Goal: Communication & Community: Share content

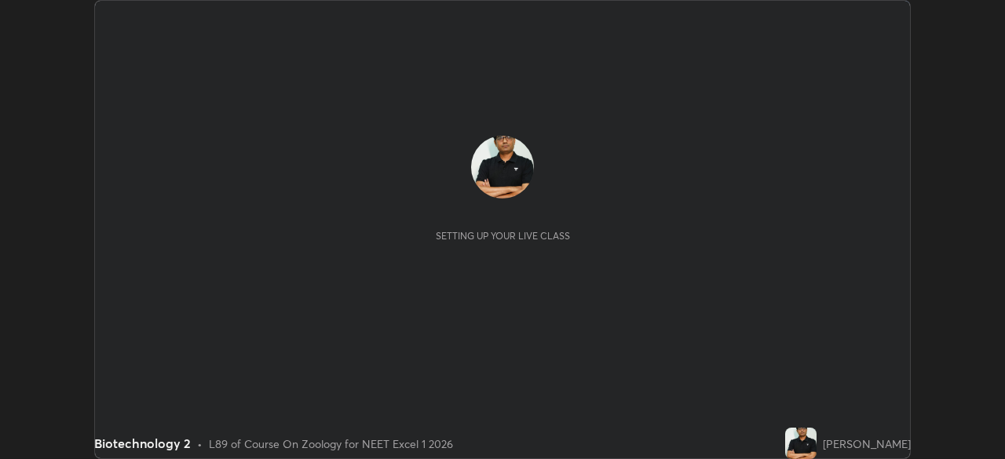
scroll to position [459, 1005]
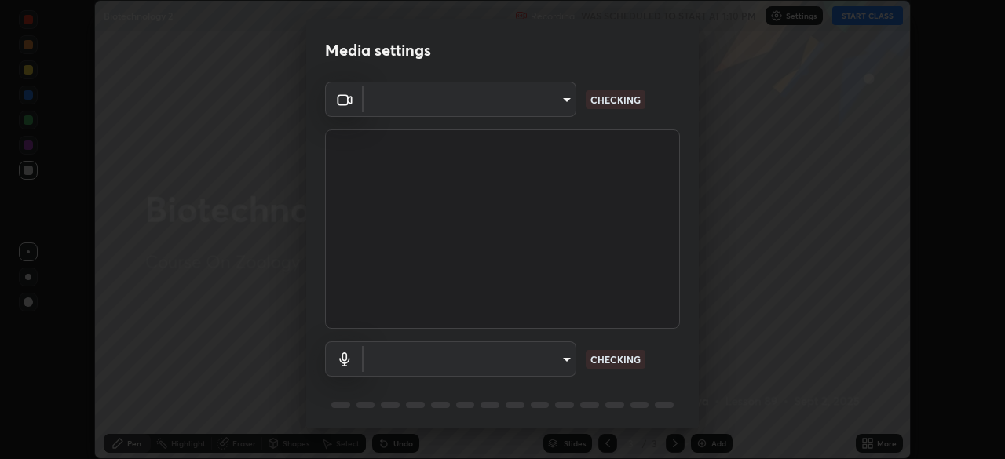
type input "7db3104c3122a209b332b64619111aa91615a24fb0de166504fa5909fce8eb30"
click at [692, 409] on div "OBS Virtual Camera 7db3104c3122a209b332b64619111aa91615a24fb0de166504fa5909fce8…" at bounding box center [502, 258] width 392 height 352
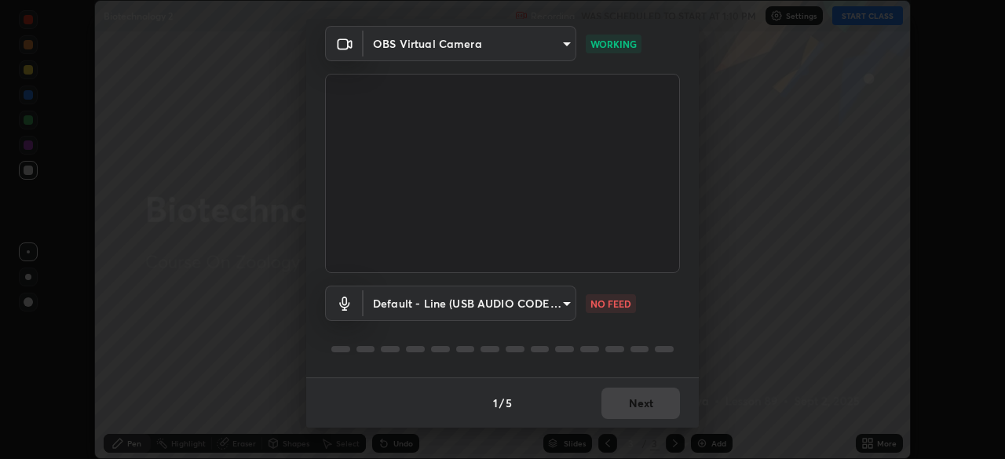
click at [562, 304] on body "Erase all Biotechnology 2 Recording WAS SCHEDULED TO START AT 1:10 PM Settings …" at bounding box center [502, 229] width 1005 height 459
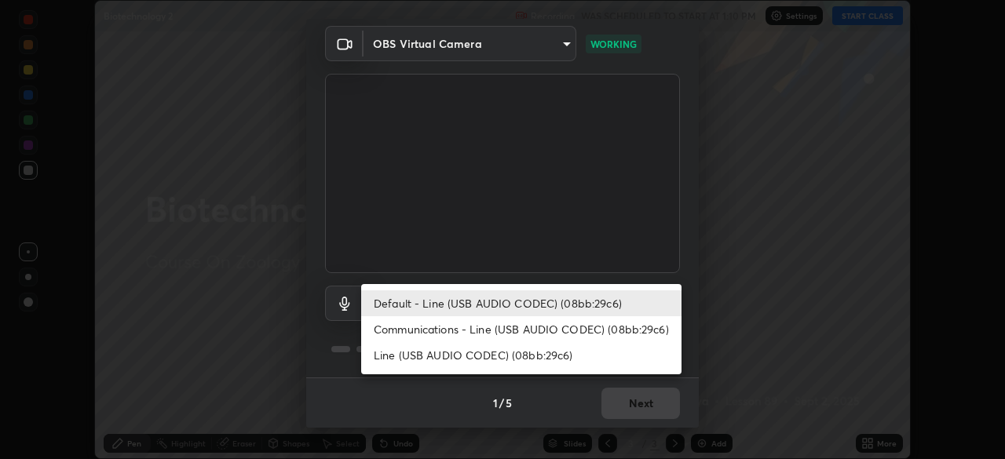
click at [477, 332] on li "Communications - Line (USB AUDIO CODEC) (08bb:29c6)" at bounding box center [521, 329] width 320 height 26
type input "communications"
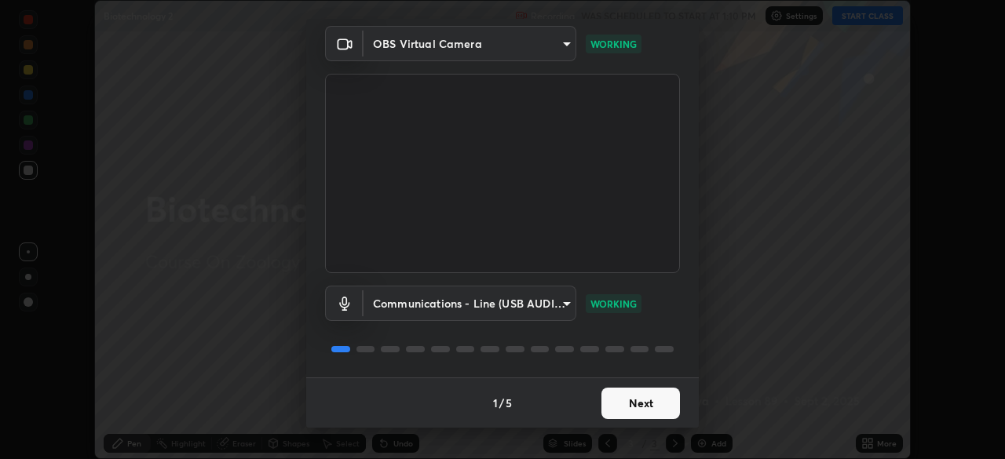
click at [657, 409] on button "Next" at bounding box center [640, 403] width 78 height 31
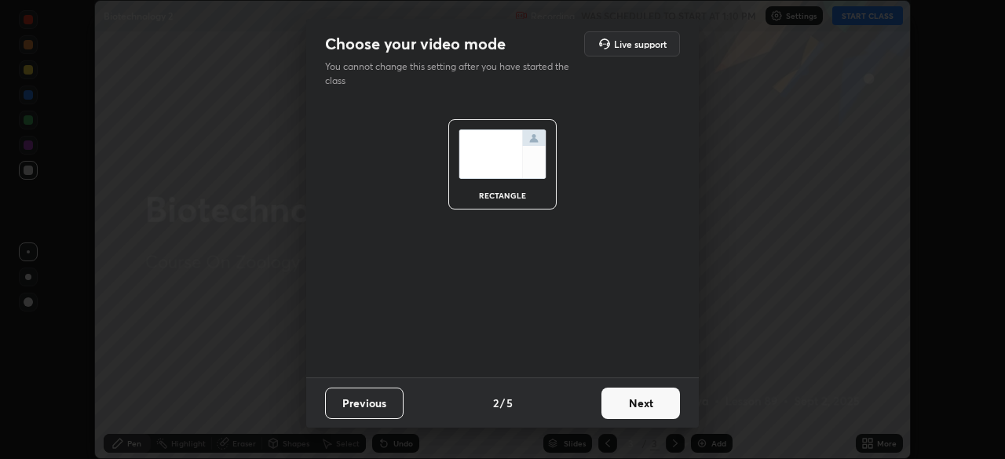
scroll to position [0, 0]
click at [648, 416] on button "Next" at bounding box center [640, 403] width 78 height 31
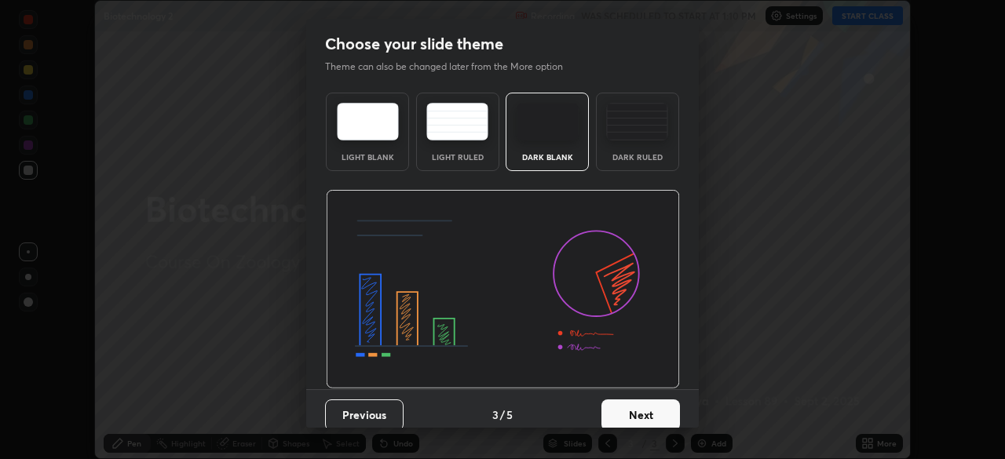
click at [648, 416] on button "Next" at bounding box center [640, 415] width 78 height 31
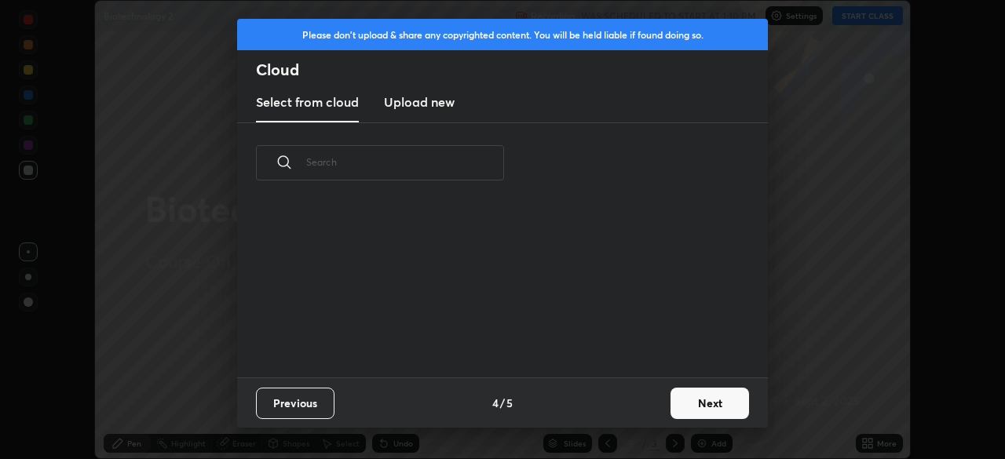
click at [648, 416] on div "Previous 4 / 5 Next" at bounding box center [502, 403] width 531 height 50
click at [696, 402] on button "Next" at bounding box center [709, 403] width 78 height 31
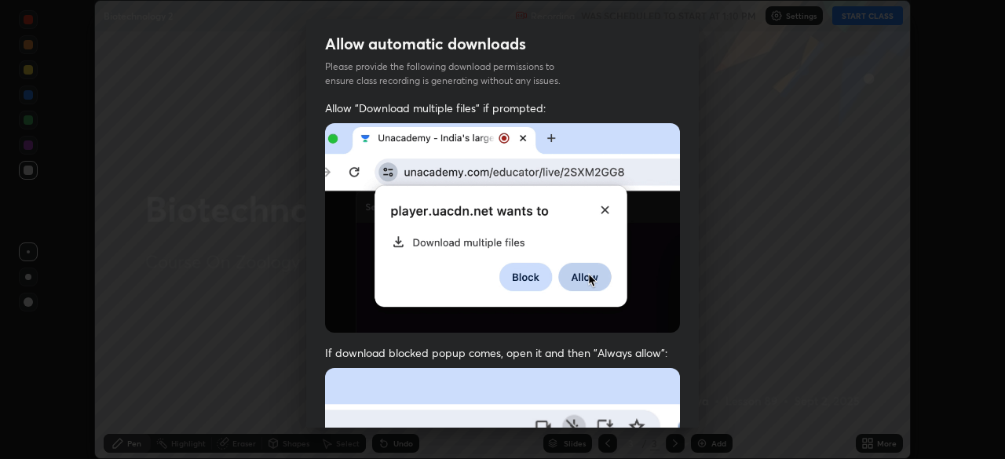
click at [707, 410] on div "Allow automatic downloads Please provide the following download permissions to …" at bounding box center [502, 229] width 1005 height 459
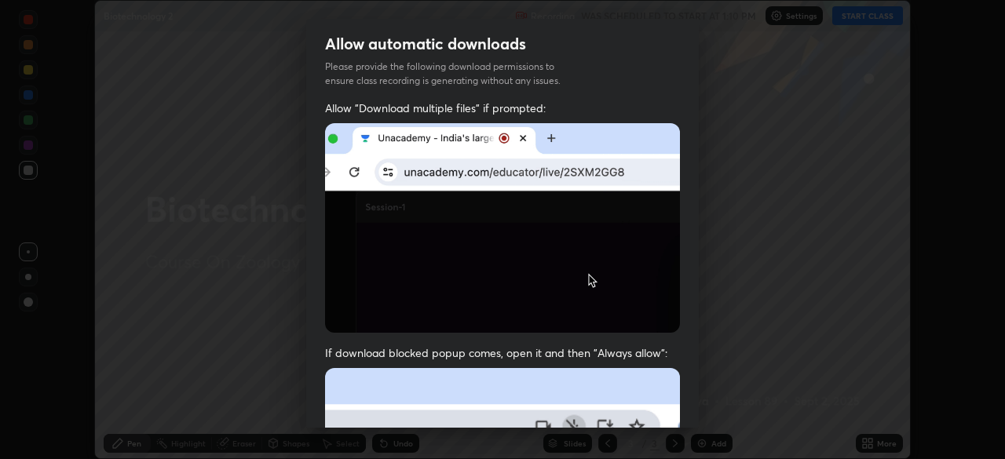
click at [693, 416] on div "Allow "Download multiple files" if prompted: If download blocked popup comes, o…" at bounding box center [502, 430] width 392 height 661
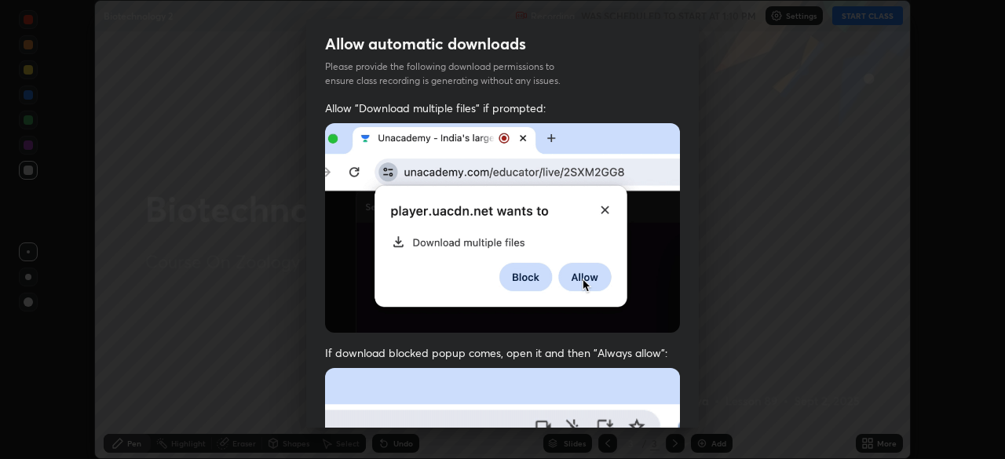
click at [692, 421] on div "Allow "Download multiple files" if prompted: If download blocked popup comes, o…" at bounding box center [502, 430] width 392 height 661
click at [688, 416] on div "Allow "Download multiple files" if prompted: If download blocked popup comes, o…" at bounding box center [502, 430] width 392 height 661
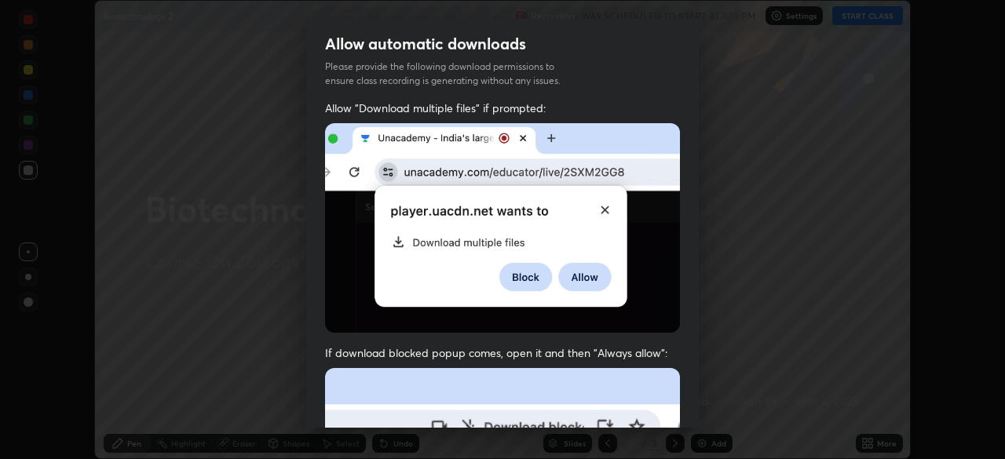
click at [693, 413] on div "Allow "Download multiple files" if prompted: If download blocked popup comes, o…" at bounding box center [502, 430] width 392 height 661
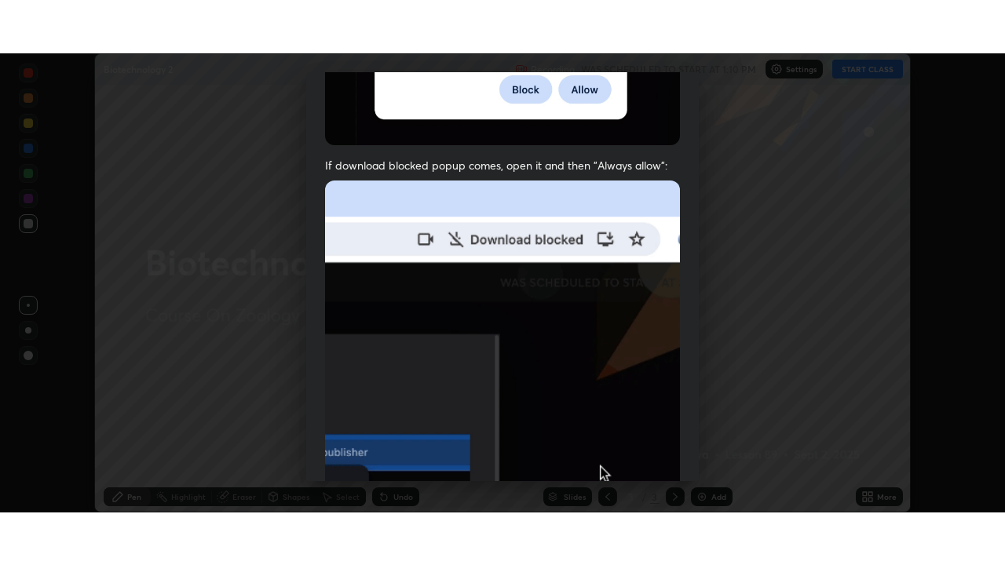
scroll to position [376, 0]
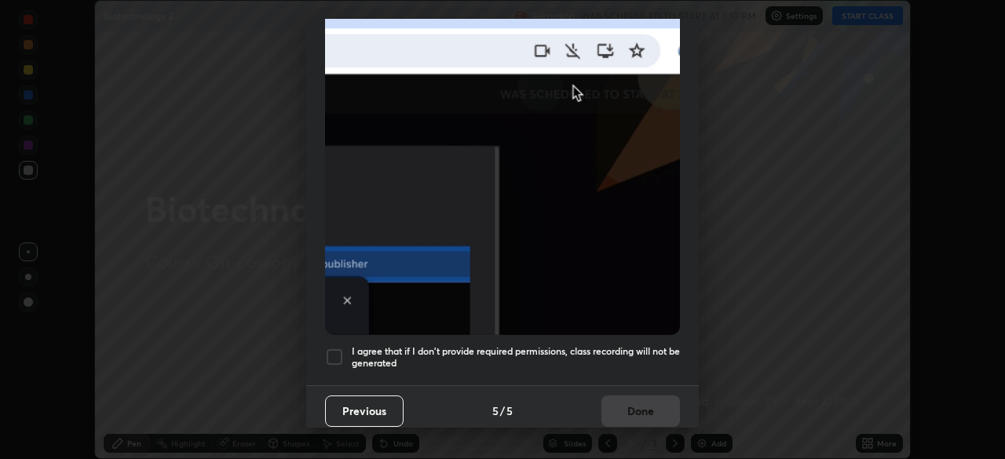
click at [330, 348] on div at bounding box center [334, 357] width 19 height 19
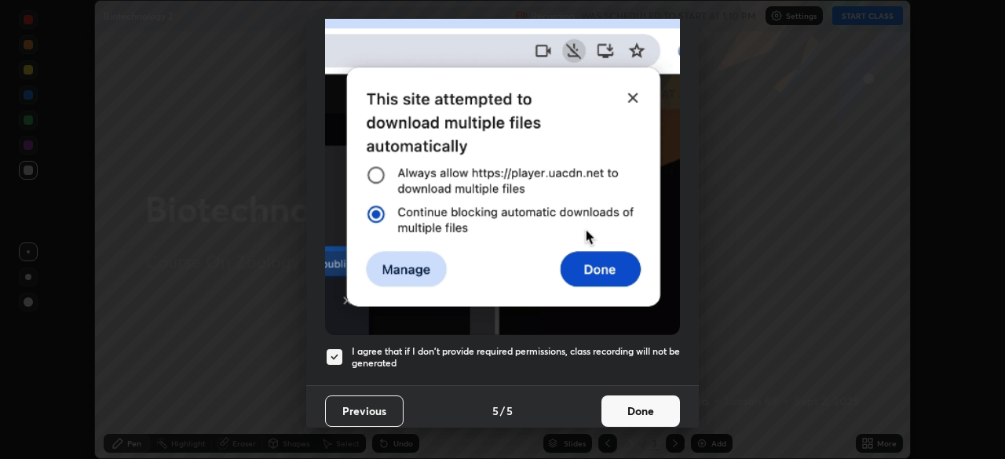
click at [632, 404] on button "Done" at bounding box center [640, 411] width 78 height 31
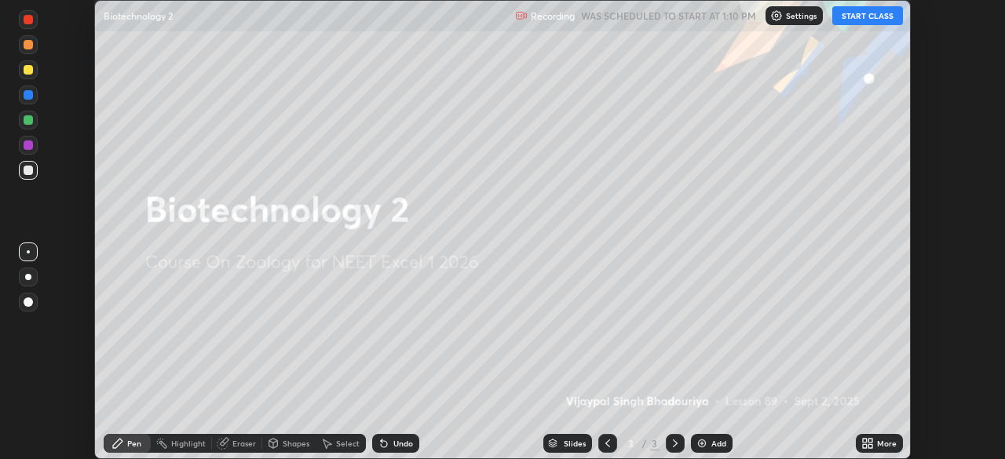
click at [860, 21] on button "START CLASS" at bounding box center [867, 15] width 71 height 19
click at [870, 446] on icon at bounding box center [870, 446] width 4 height 4
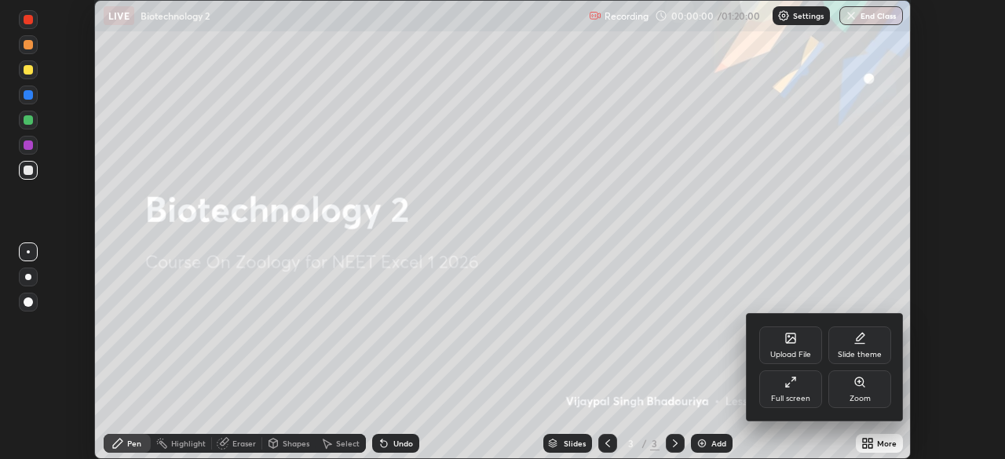
click at [790, 391] on div "Full screen" at bounding box center [790, 389] width 63 height 38
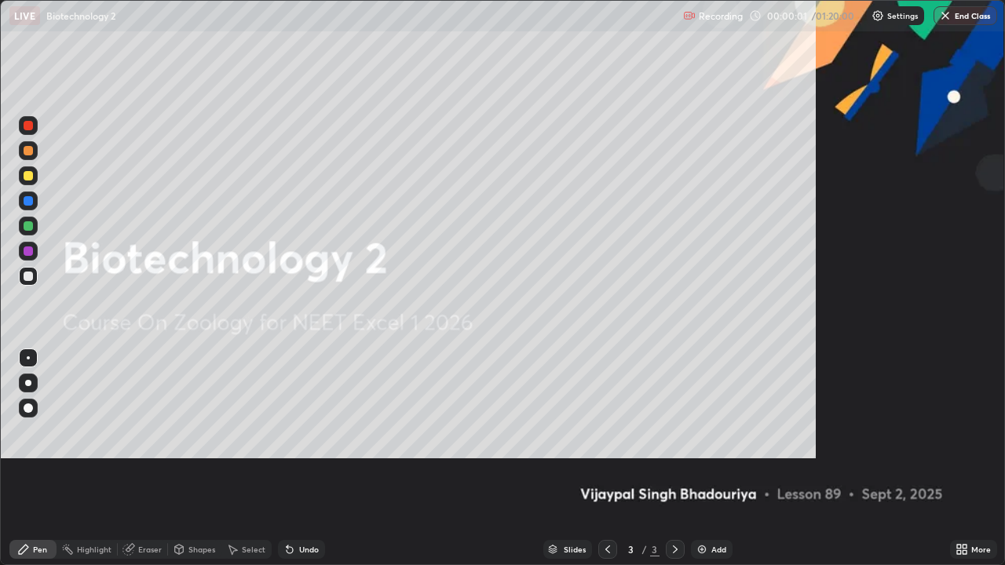
scroll to position [565, 1005]
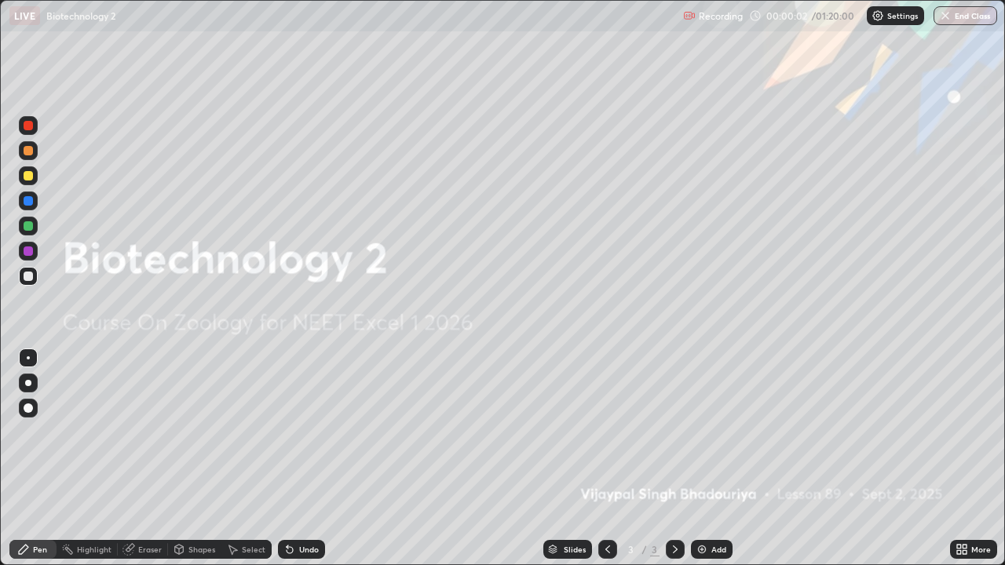
click at [702, 458] on div "Add" at bounding box center [712, 549] width 42 height 19
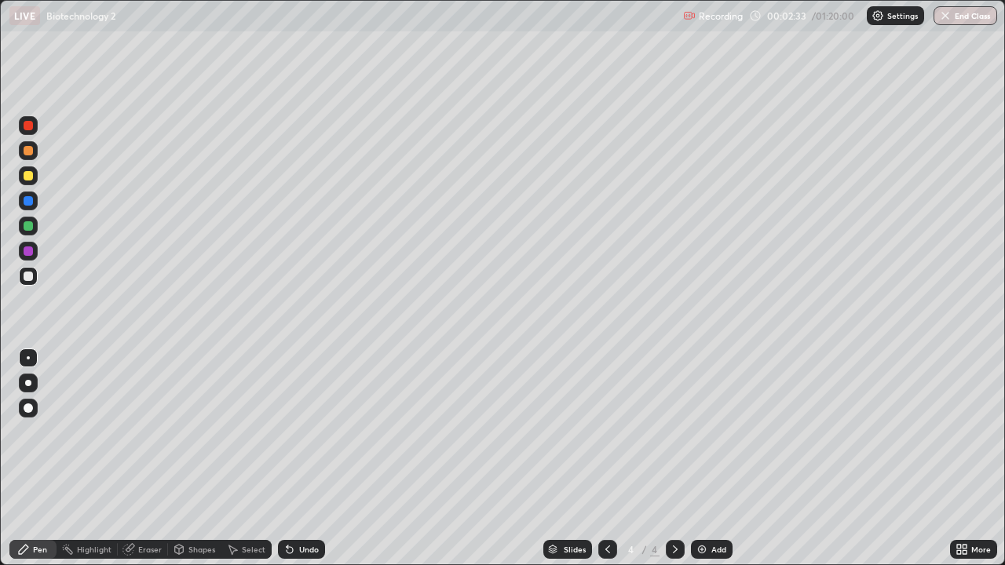
click at [958, 458] on icon at bounding box center [959, 547] width 4 height 4
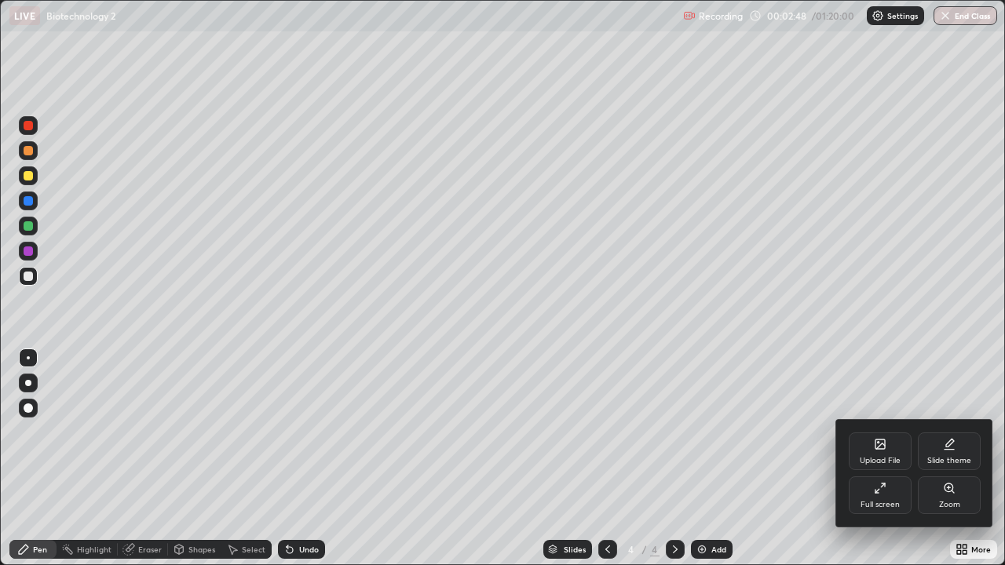
click at [878, 449] on icon at bounding box center [880, 444] width 13 height 13
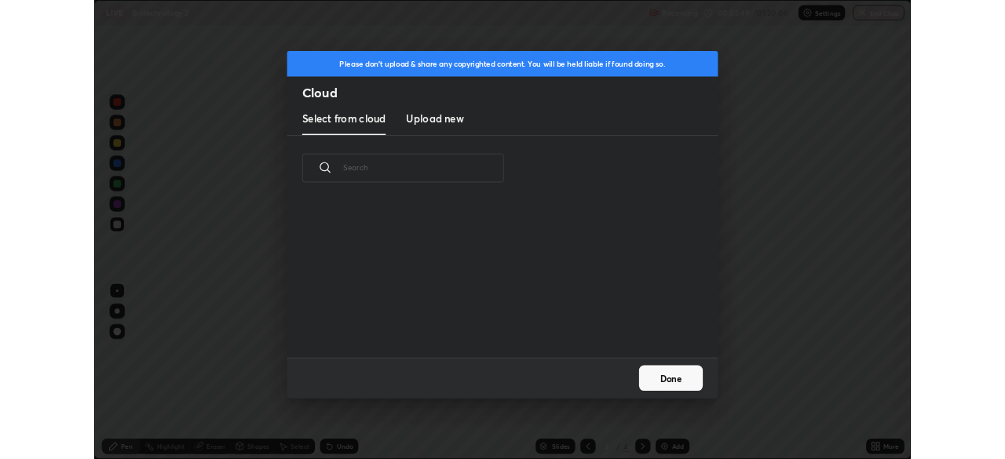
scroll to position [193, 504]
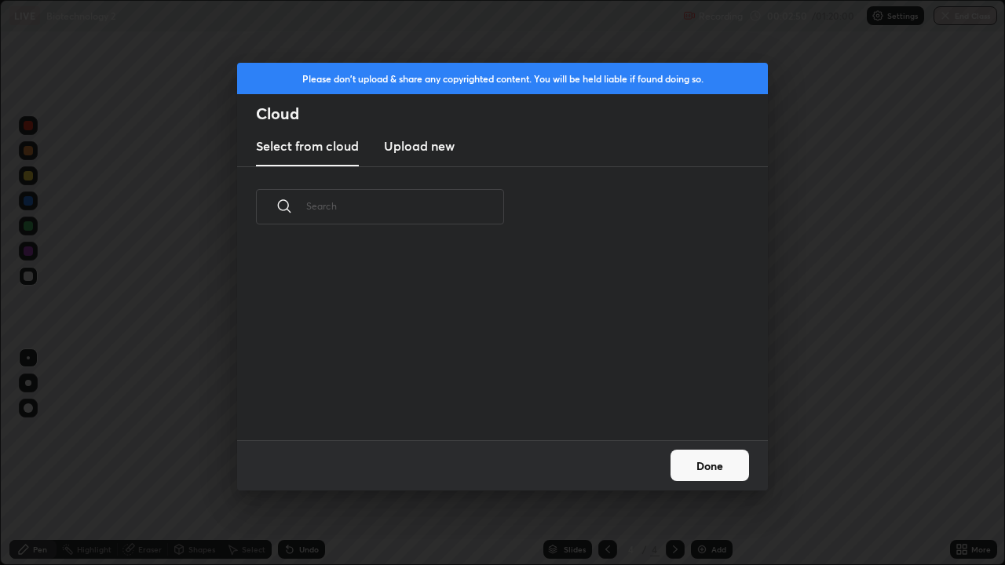
click at [444, 145] on h3 "Upload new" at bounding box center [419, 146] width 71 height 19
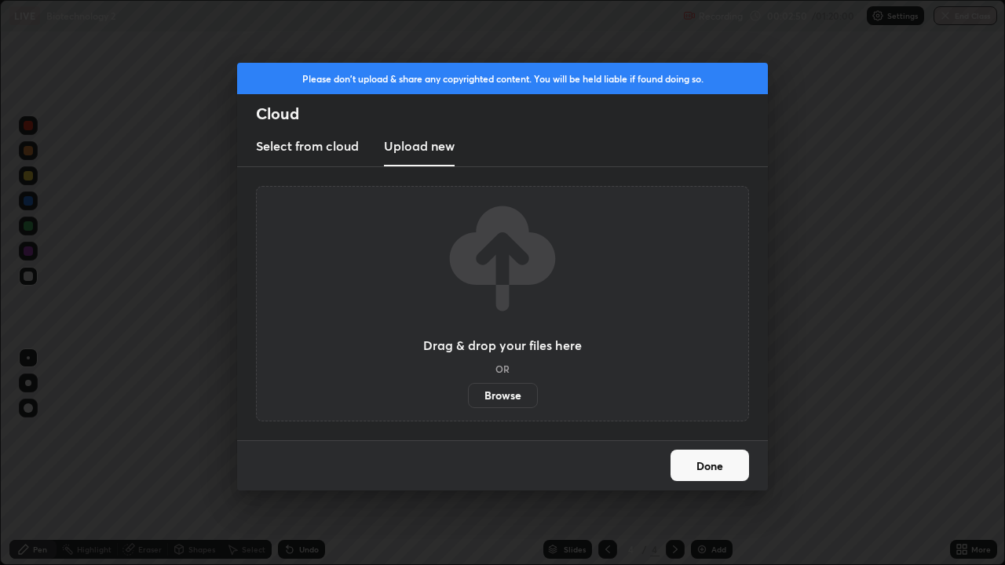
click at [504, 392] on label "Browse" at bounding box center [503, 395] width 70 height 25
click at [468, 392] on input "Browse" at bounding box center [468, 395] width 0 height 25
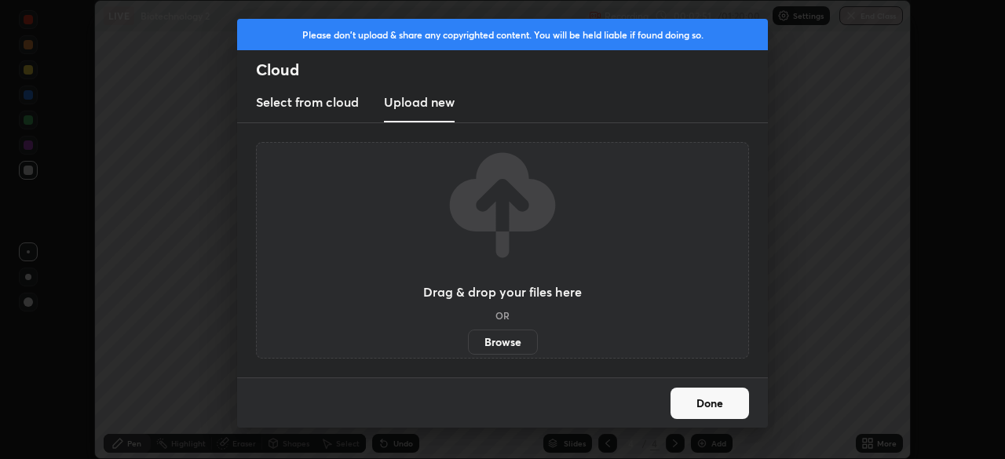
scroll to position [78036, 77490]
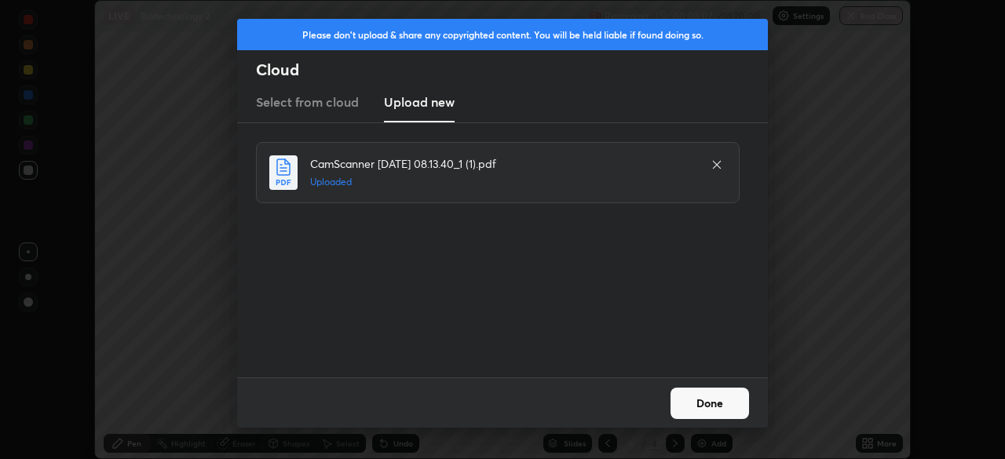
click at [699, 408] on button "Done" at bounding box center [709, 403] width 78 height 31
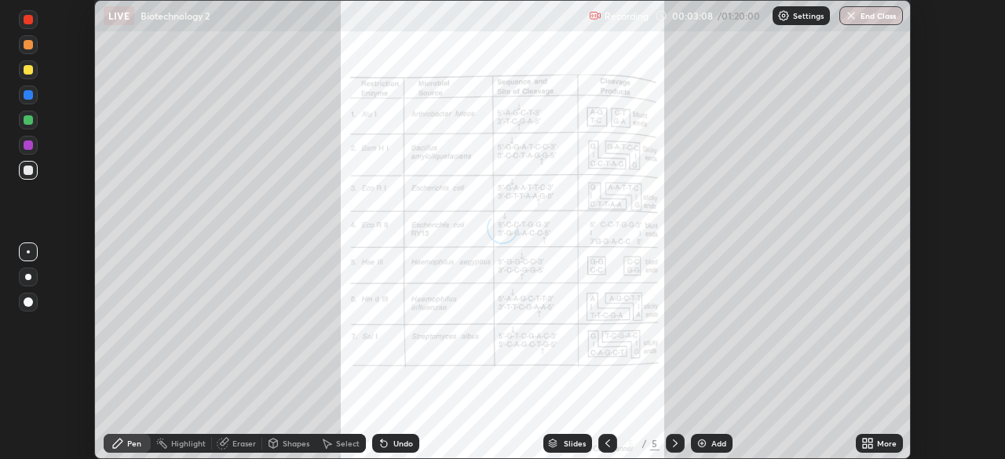
click at [864, 446] on icon at bounding box center [865, 446] width 4 height 4
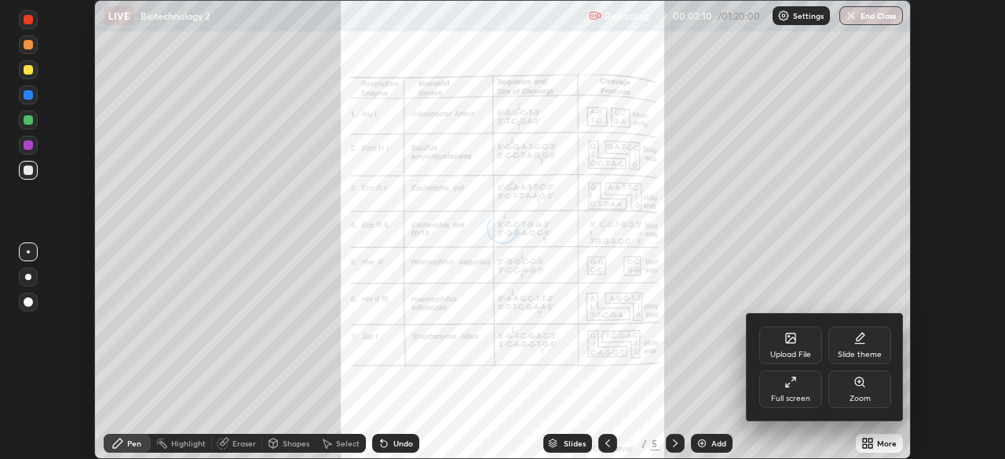
click at [783, 349] on div "Upload File" at bounding box center [790, 346] width 63 height 38
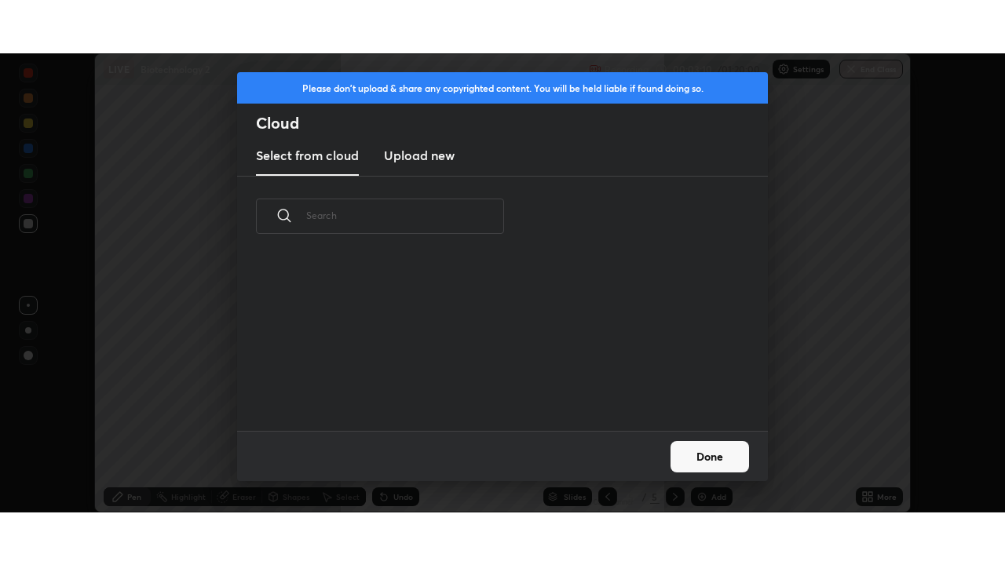
scroll to position [174, 504]
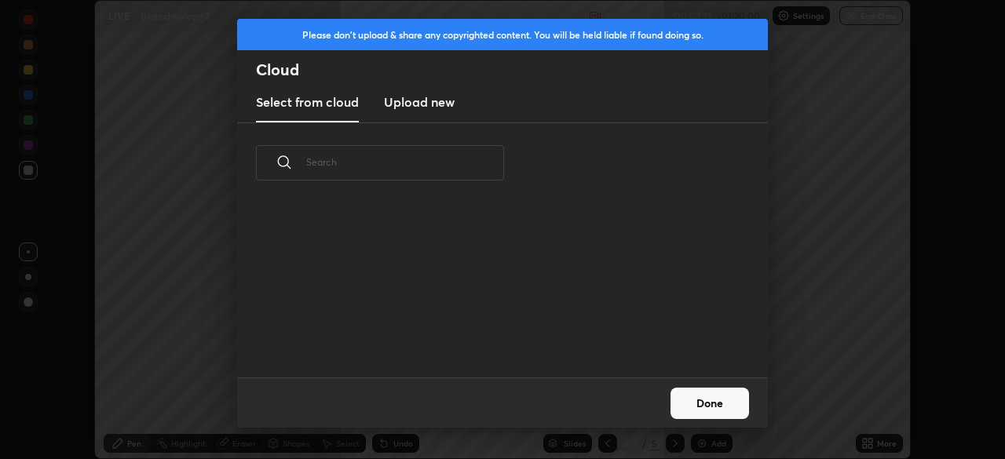
click at [427, 104] on h3 "Upload new" at bounding box center [419, 102] width 71 height 19
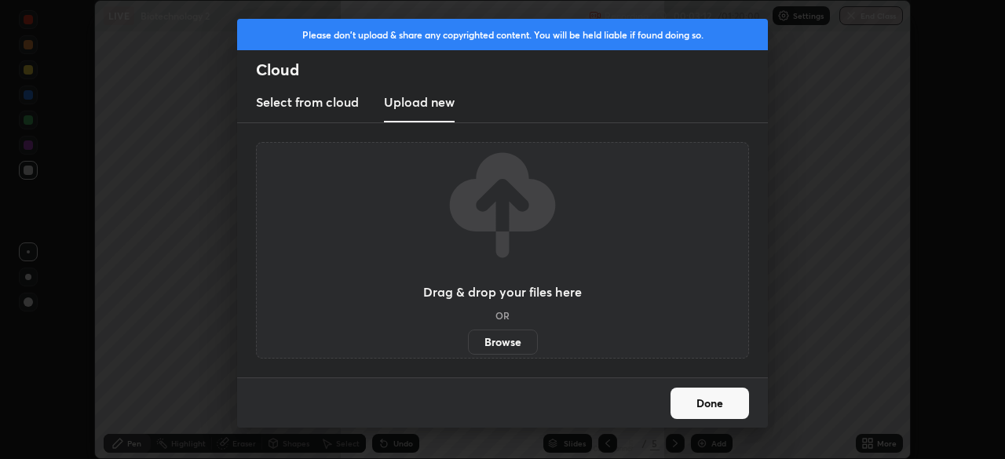
click at [502, 340] on label "Browse" at bounding box center [503, 342] width 70 height 25
click at [468, 340] on input "Browse" at bounding box center [468, 342] width 0 height 25
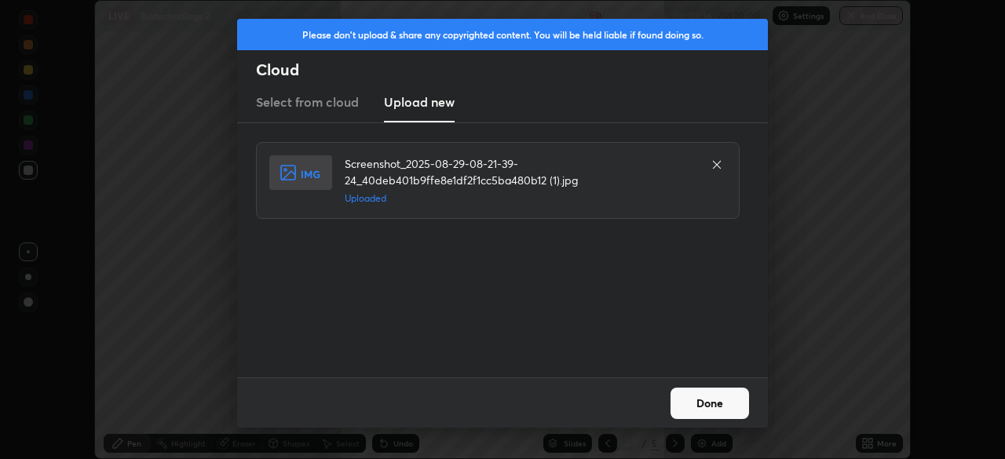
click at [686, 402] on button "Done" at bounding box center [709, 403] width 78 height 31
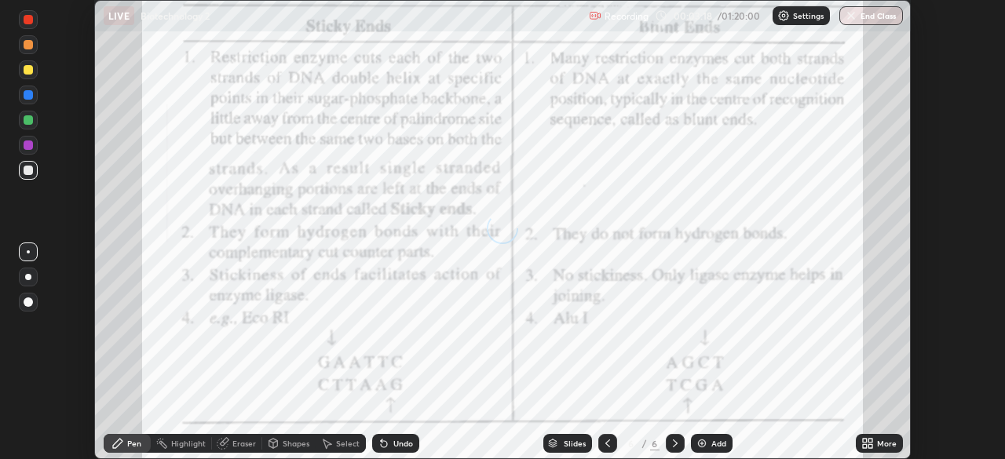
click at [869, 444] on icon at bounding box center [870, 446] width 4 height 4
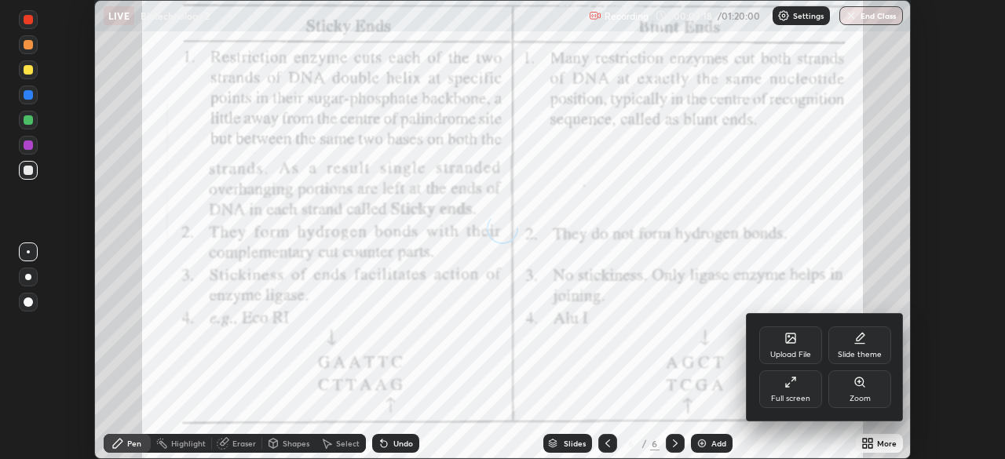
click at [789, 383] on icon at bounding box center [788, 385] width 4 height 4
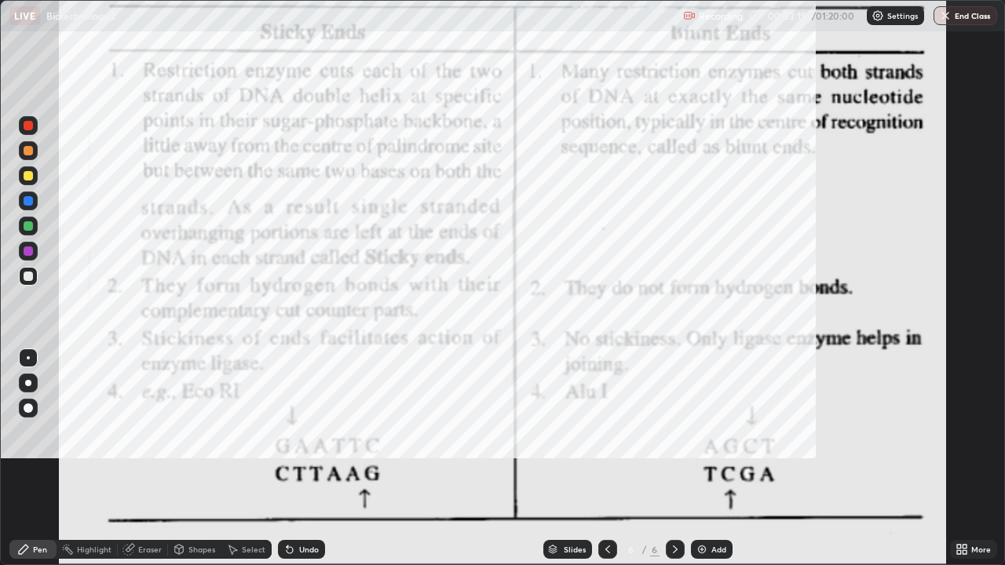
scroll to position [565, 1005]
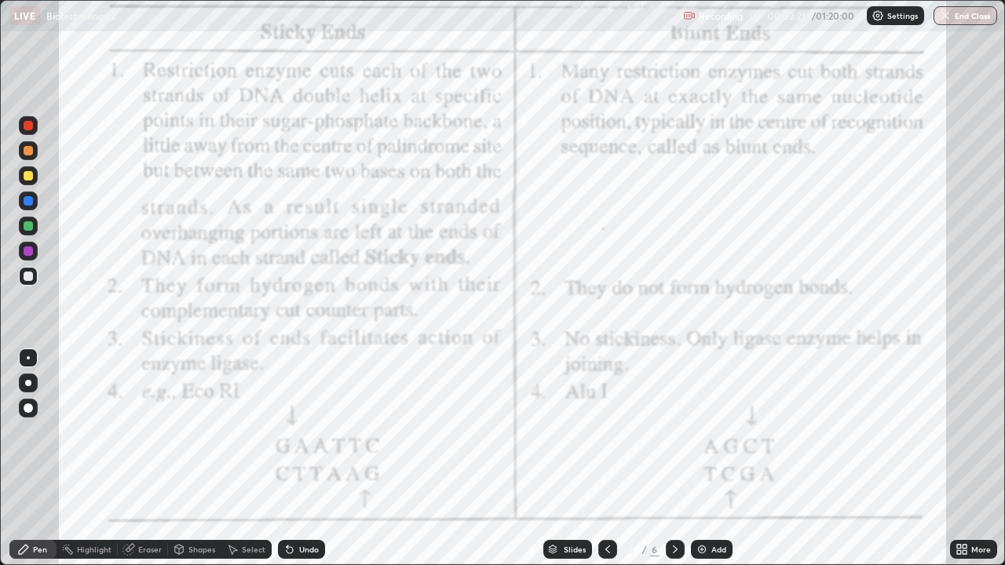
click at [957, 458] on icon at bounding box center [959, 547] width 4 height 4
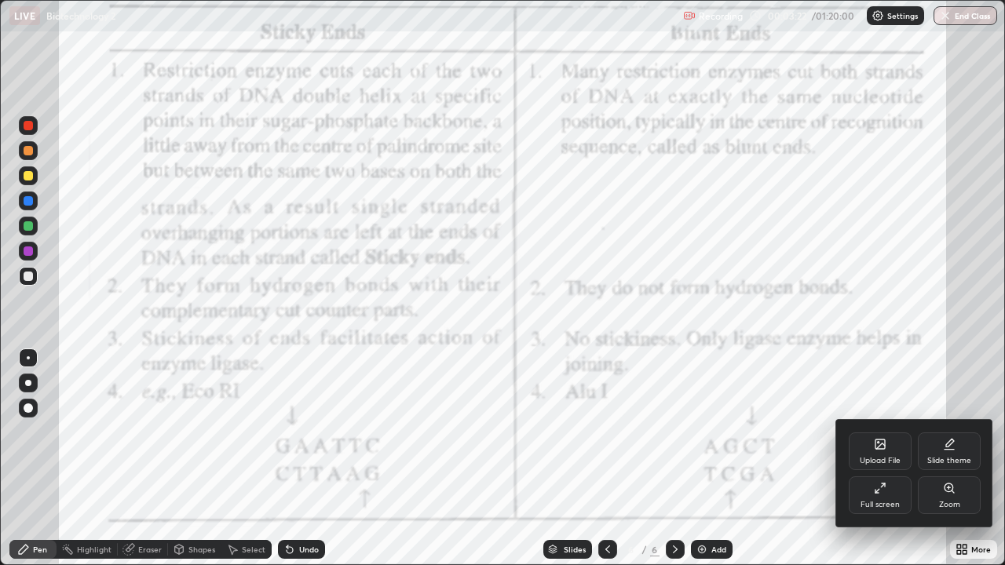
click at [874, 453] on div "Upload File" at bounding box center [880, 452] width 63 height 38
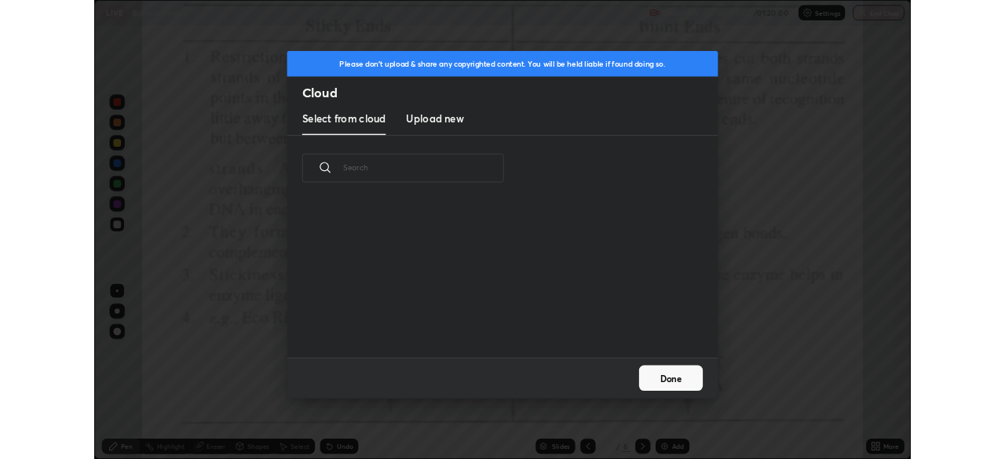
scroll to position [193, 504]
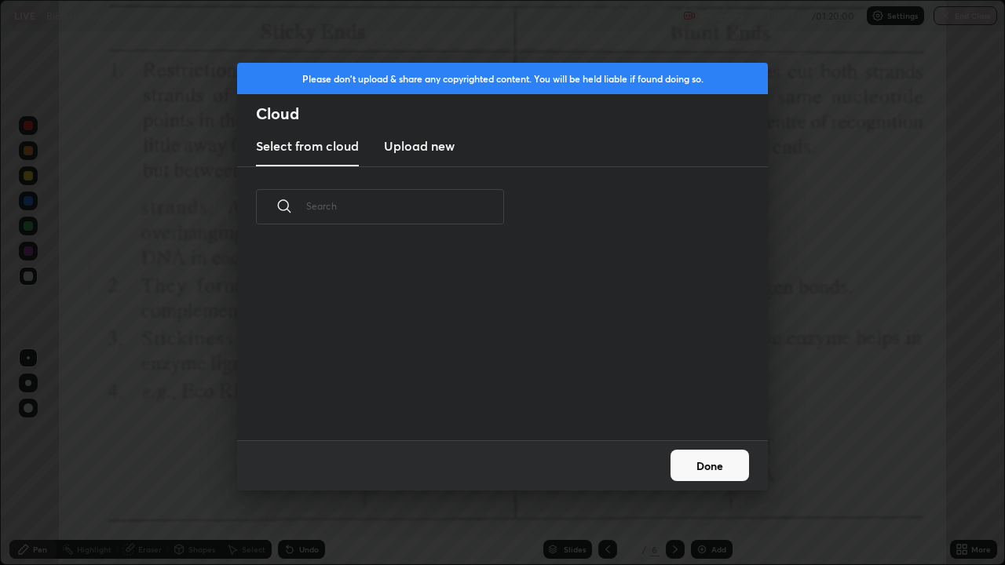
click at [436, 150] on h3 "Upload new" at bounding box center [419, 146] width 71 height 19
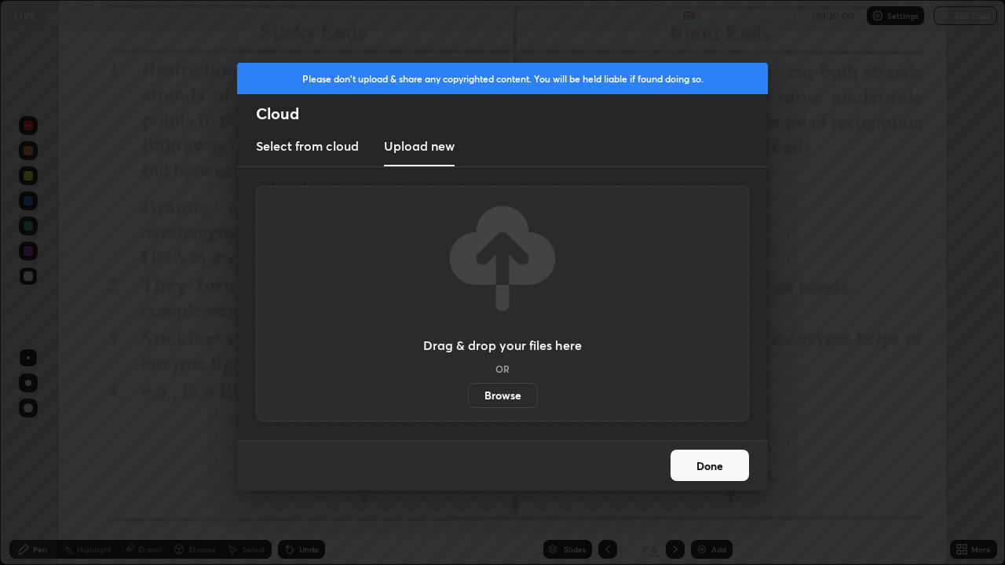
click at [506, 395] on label "Browse" at bounding box center [503, 395] width 70 height 25
click at [468, 395] on input "Browse" at bounding box center [468, 395] width 0 height 25
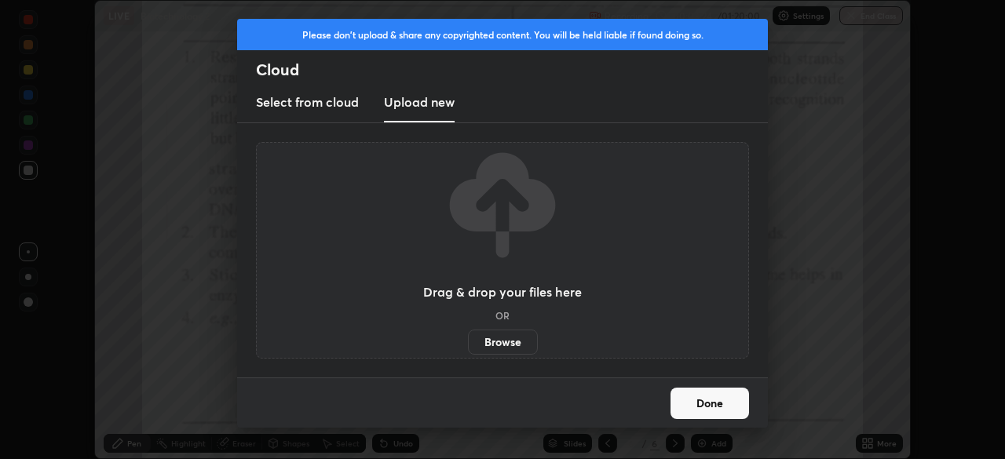
scroll to position [78036, 77490]
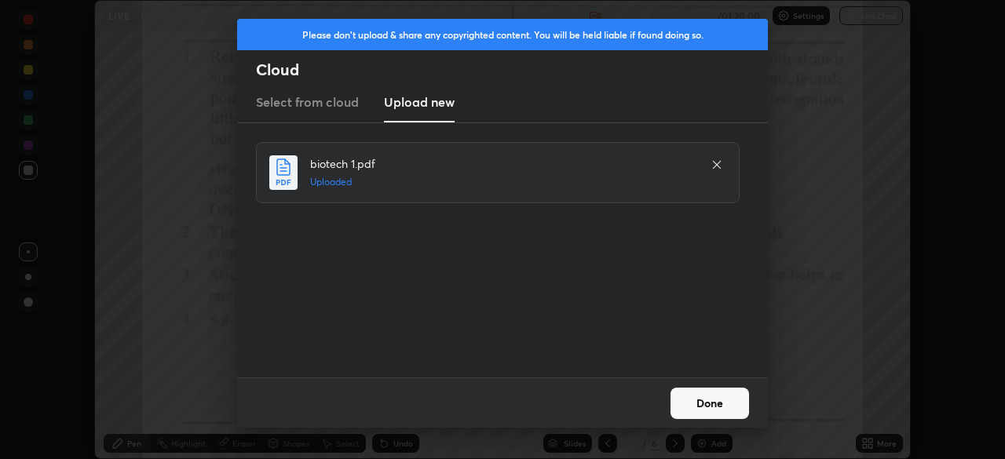
click at [688, 405] on button "Done" at bounding box center [709, 403] width 78 height 31
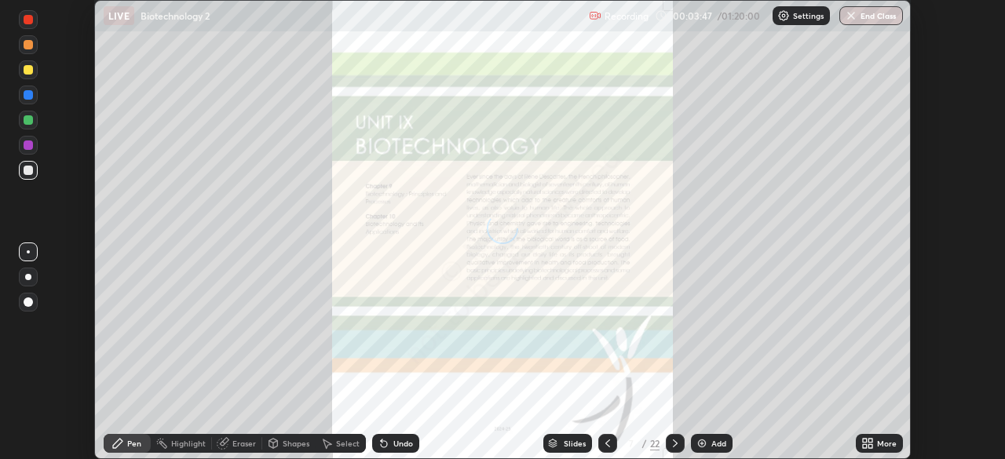
click at [564, 446] on div "Slides" at bounding box center [575, 444] width 22 height 8
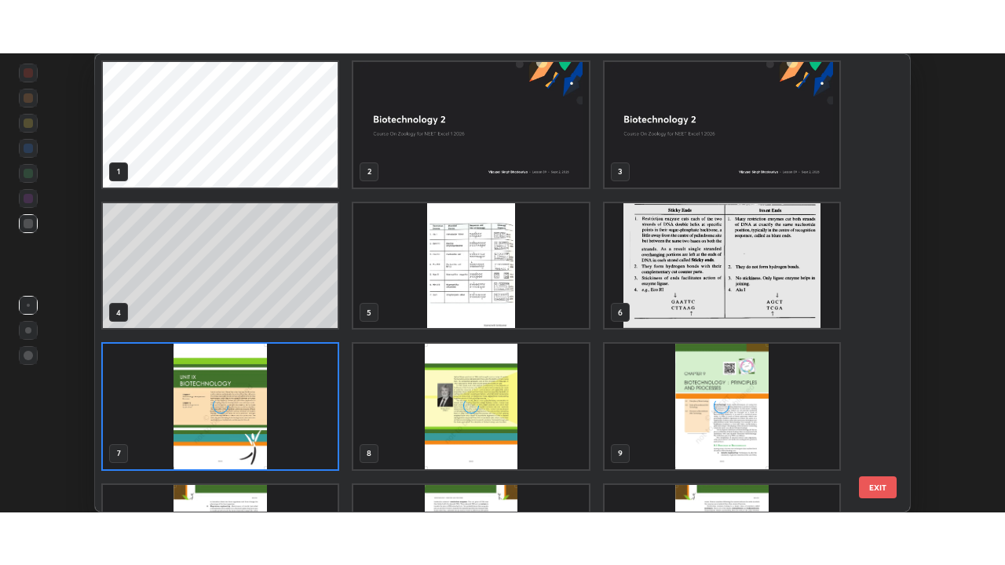
scroll to position [453, 807]
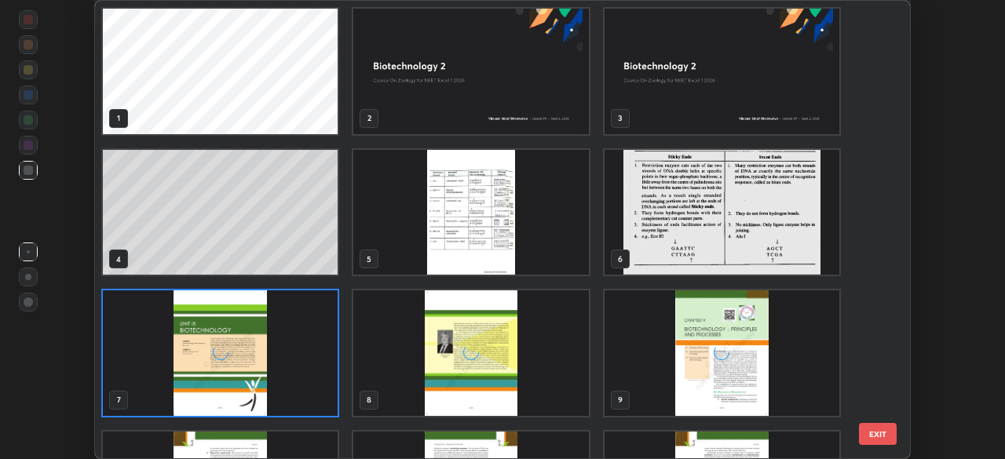
click at [446, 109] on img "grid" at bounding box center [470, 72] width 235 height 126
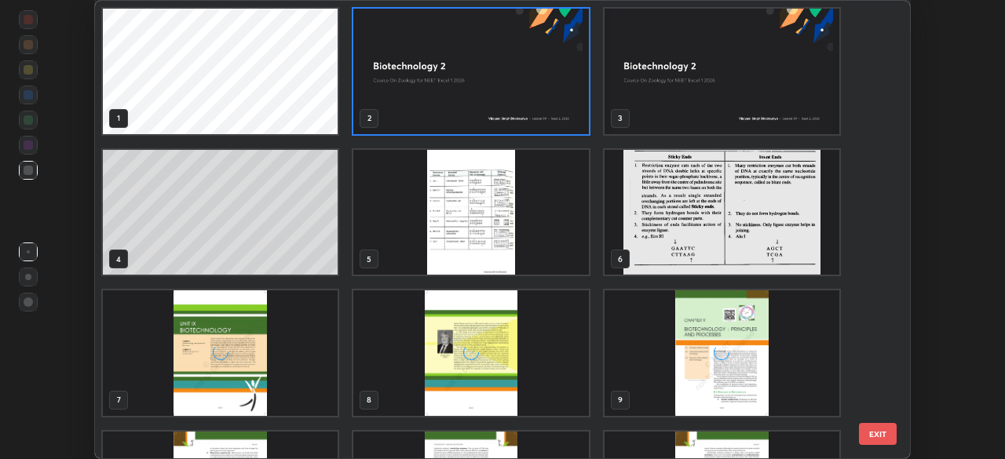
click at [451, 111] on img "grid" at bounding box center [470, 72] width 235 height 126
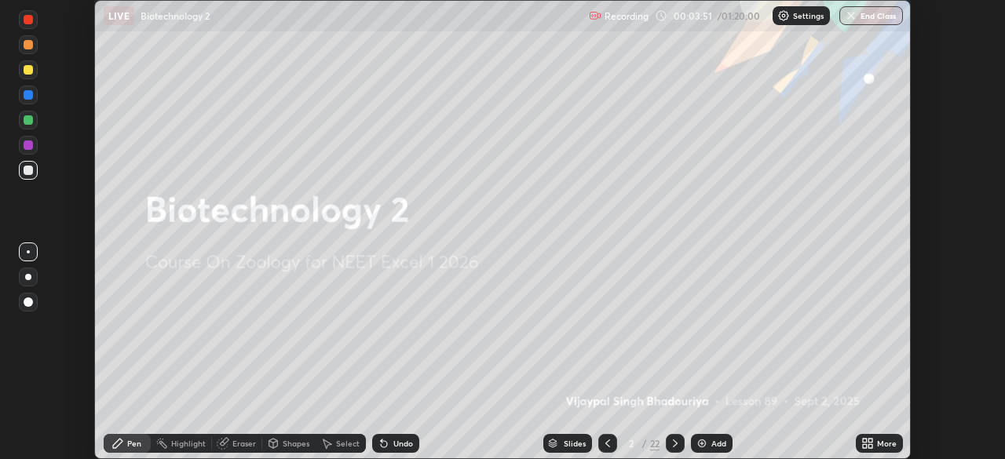
click at [864, 445] on icon at bounding box center [865, 446] width 4 height 4
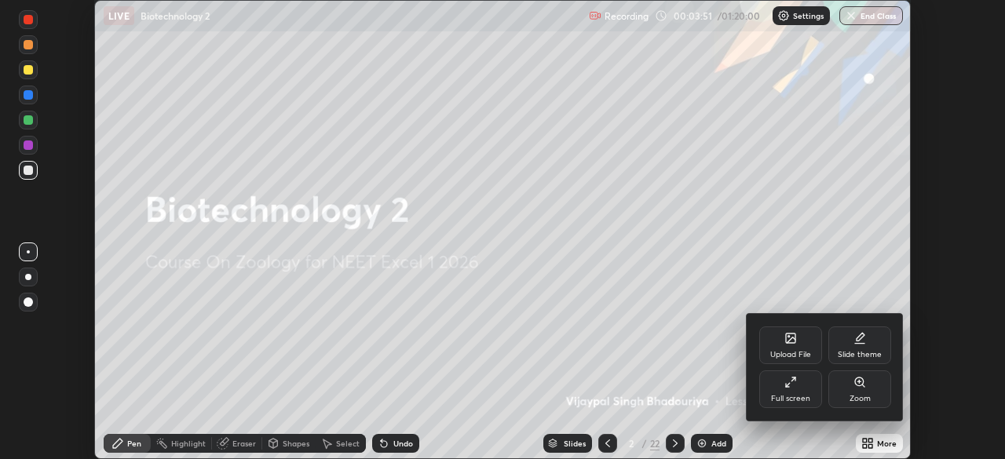
click at [787, 392] on div "Full screen" at bounding box center [790, 389] width 63 height 38
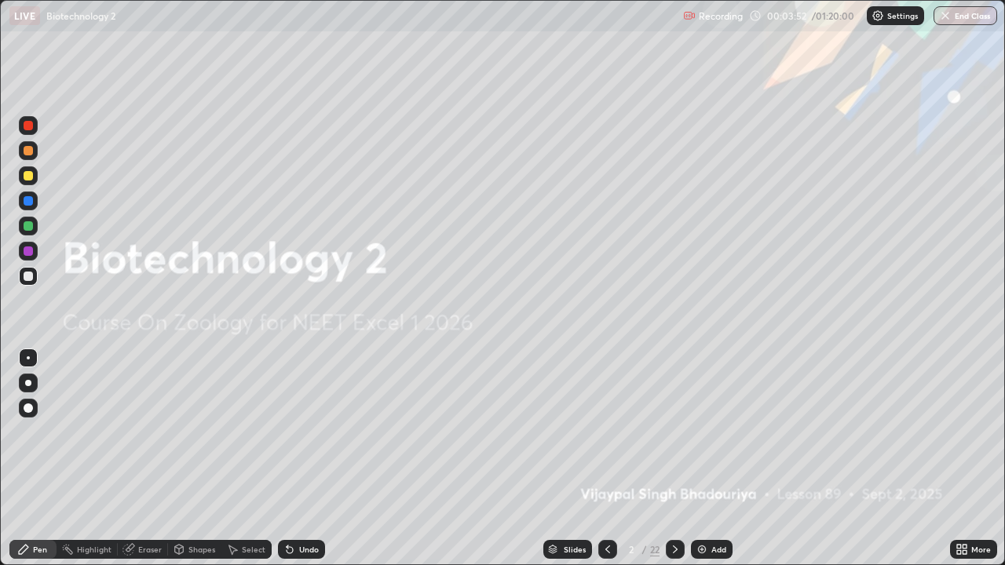
scroll to position [565, 1005]
click at [713, 458] on div "Add" at bounding box center [718, 550] width 15 height 8
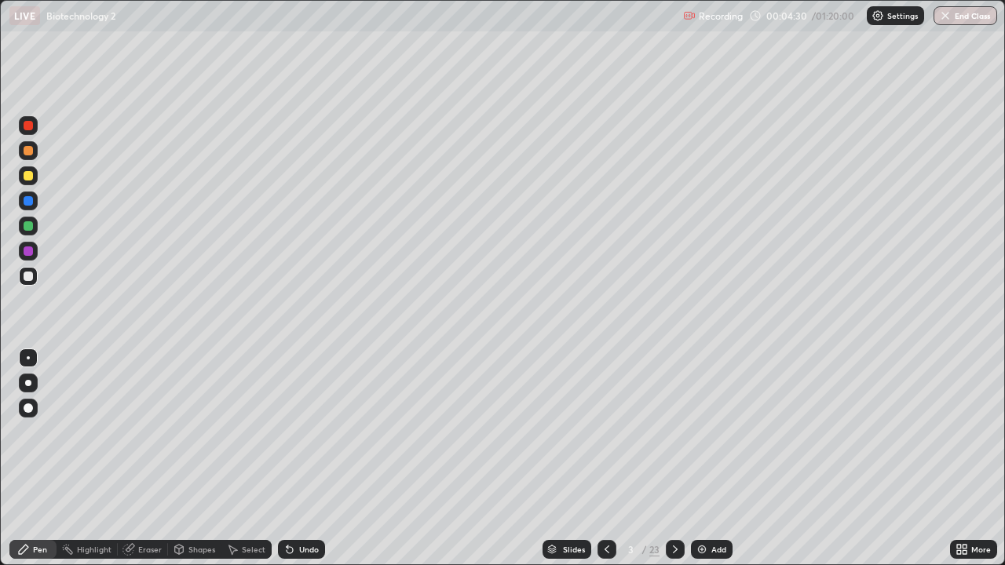
click at [147, 458] on div "Eraser" at bounding box center [150, 550] width 24 height 8
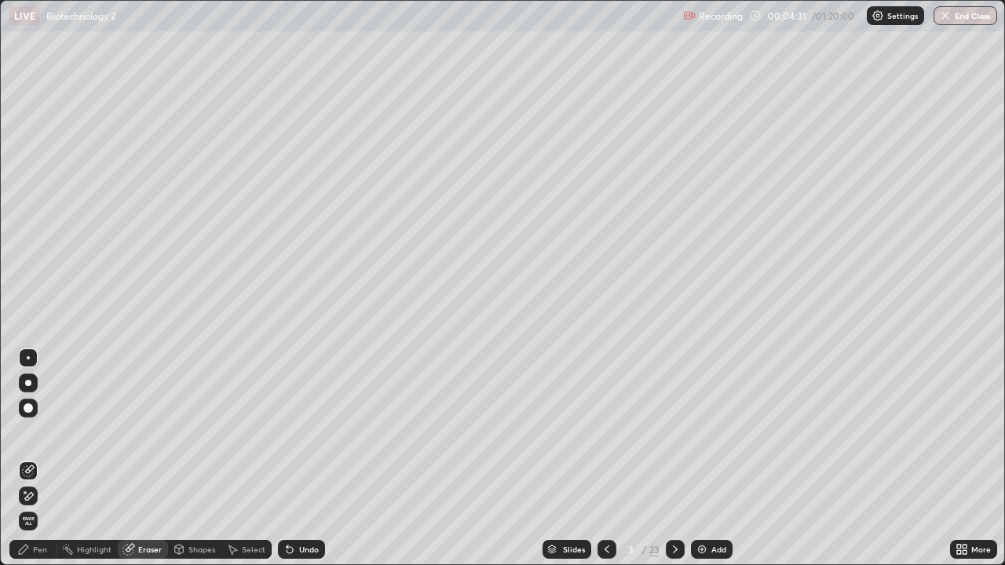
click at [42, 458] on div "Pen" at bounding box center [40, 550] width 14 height 8
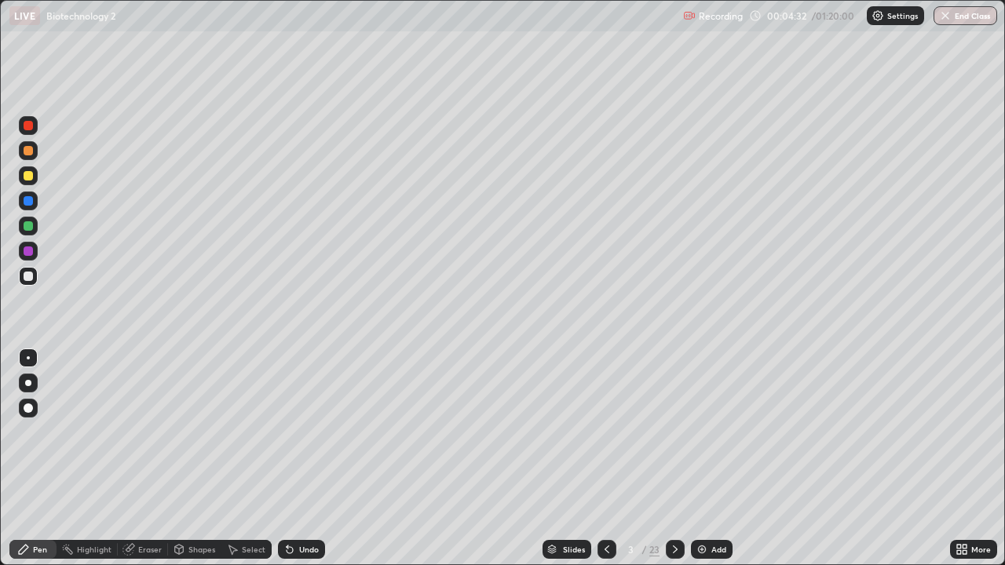
click at [26, 228] on div at bounding box center [28, 225] width 9 height 9
click at [22, 282] on div at bounding box center [28, 276] width 19 height 19
click at [144, 458] on div "Eraser" at bounding box center [143, 549] width 50 height 19
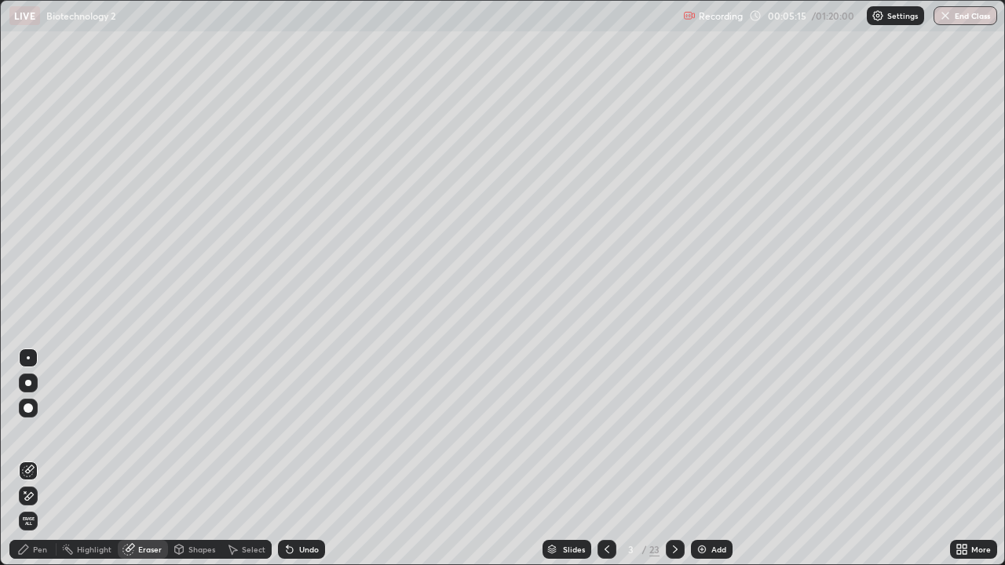
click at [140, 458] on div "Eraser" at bounding box center [143, 549] width 50 height 19
click at [42, 458] on div "Pen" at bounding box center [40, 550] width 14 height 8
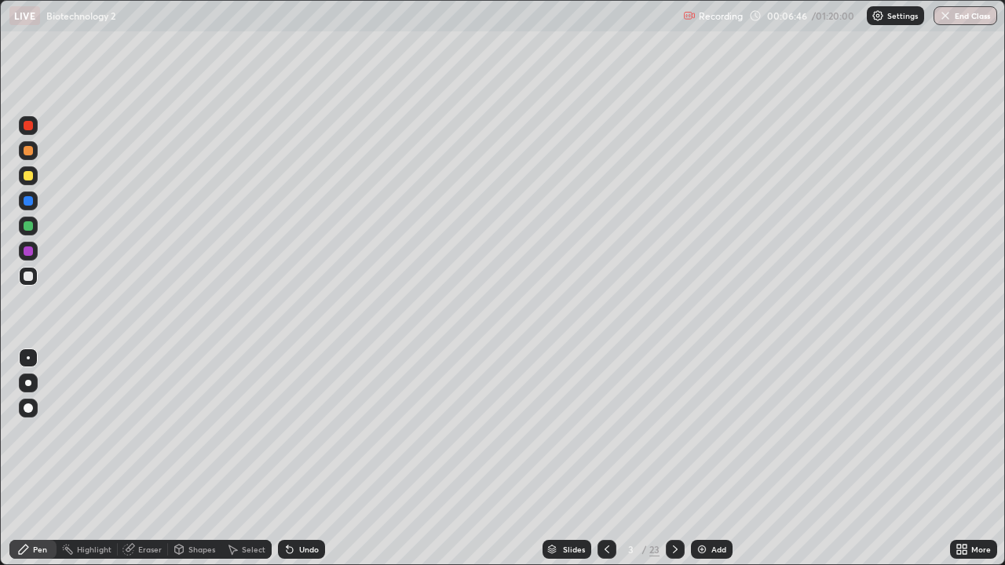
click at [302, 458] on div "Undo" at bounding box center [309, 550] width 20 height 8
click at [145, 458] on div "Eraser" at bounding box center [150, 550] width 24 height 8
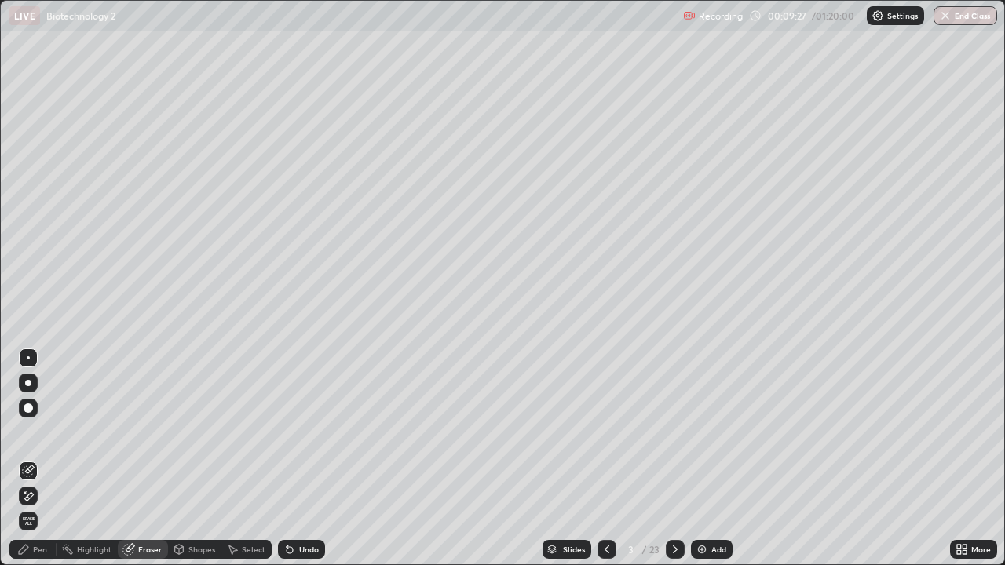
click at [712, 458] on div "Add" at bounding box center [718, 550] width 15 height 8
click at [35, 458] on div "Pen" at bounding box center [32, 549] width 47 height 19
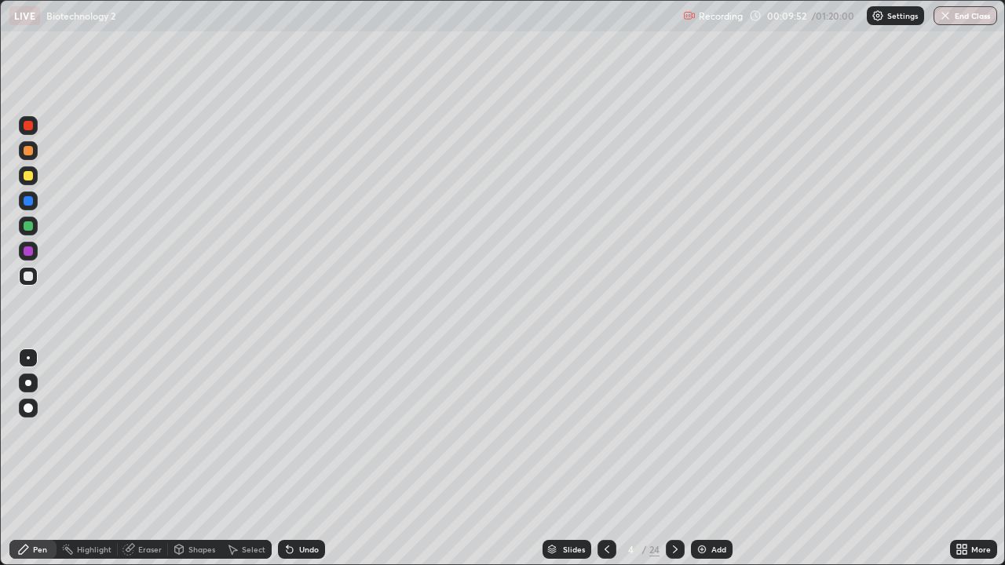
click at [158, 458] on div "Eraser" at bounding box center [143, 549] width 50 height 19
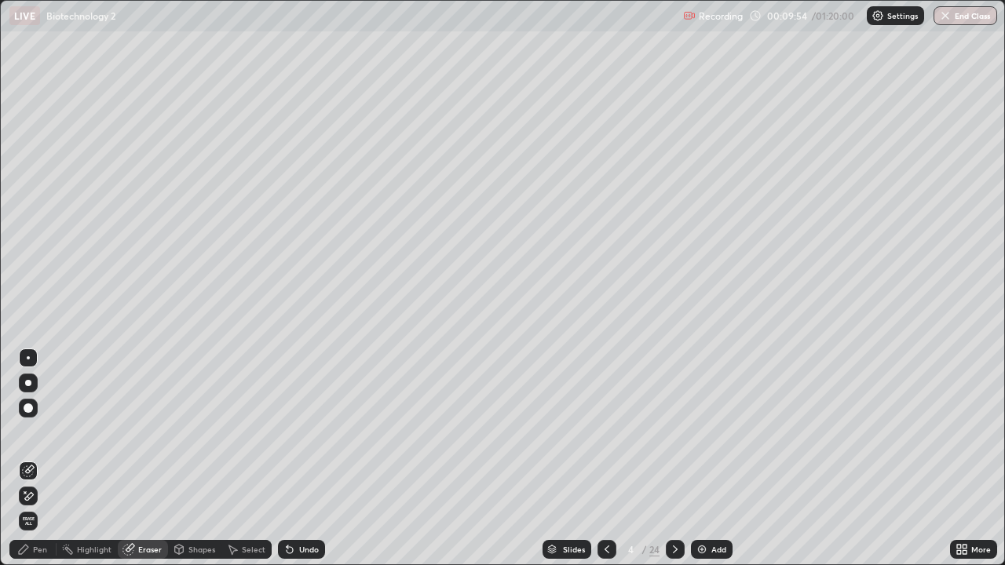
click at [43, 458] on div "Pen" at bounding box center [40, 550] width 14 height 8
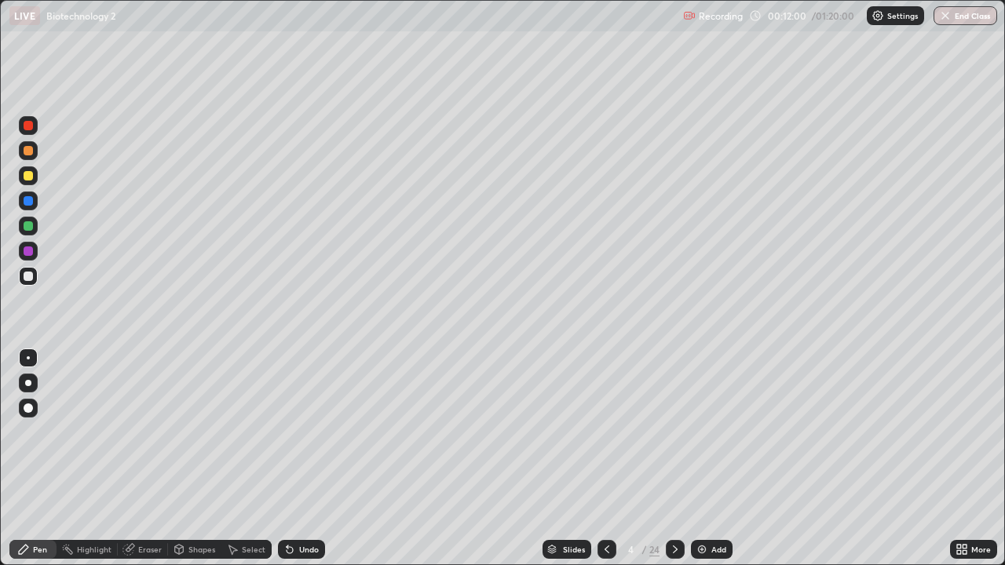
click at [703, 458] on img at bounding box center [701, 549] width 13 height 13
click at [31, 227] on div at bounding box center [28, 225] width 9 height 9
click at [34, 225] on div at bounding box center [28, 226] width 19 height 19
click at [627, 458] on div "5" at bounding box center [630, 549] width 16 height 9
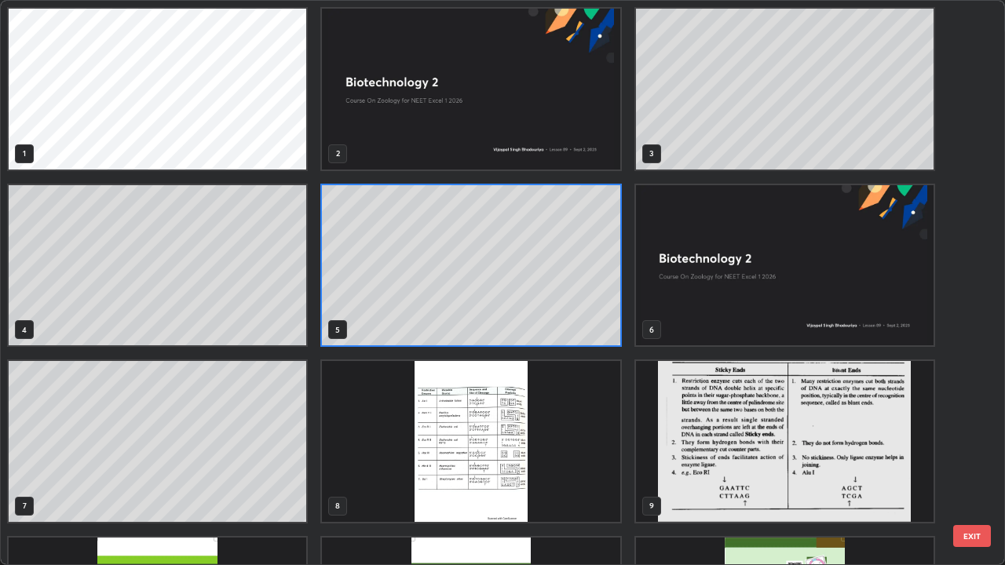
scroll to position [559, 995]
click at [456, 458] on img "grid" at bounding box center [470, 441] width 297 height 161
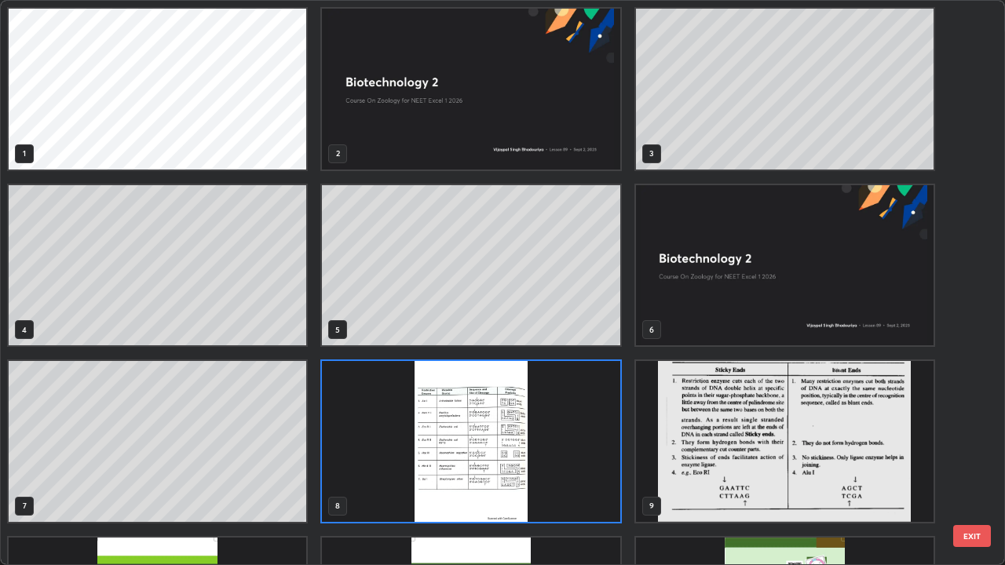
click at [454, 458] on img "grid" at bounding box center [470, 441] width 297 height 161
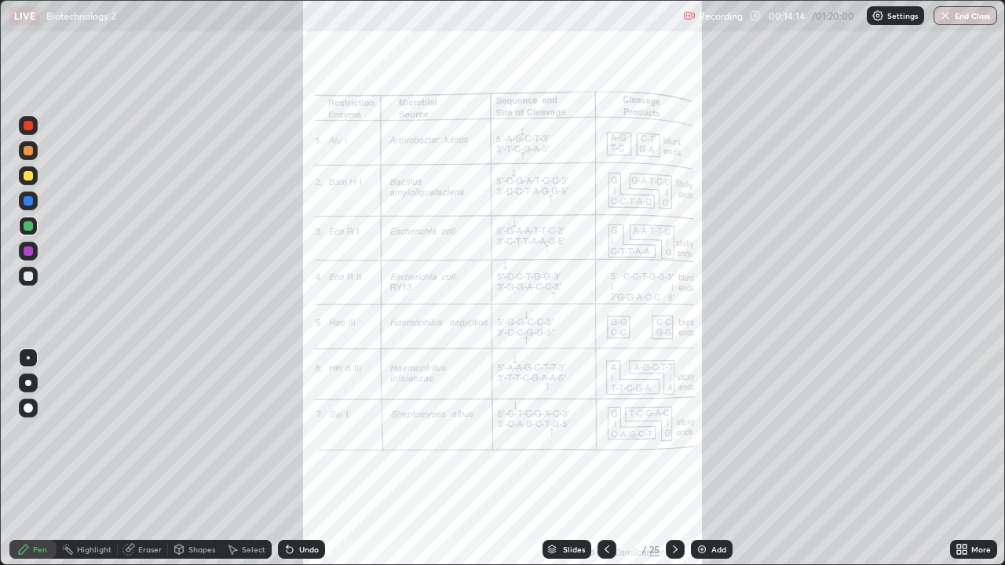
click at [958, 458] on icon at bounding box center [959, 547] width 4 height 4
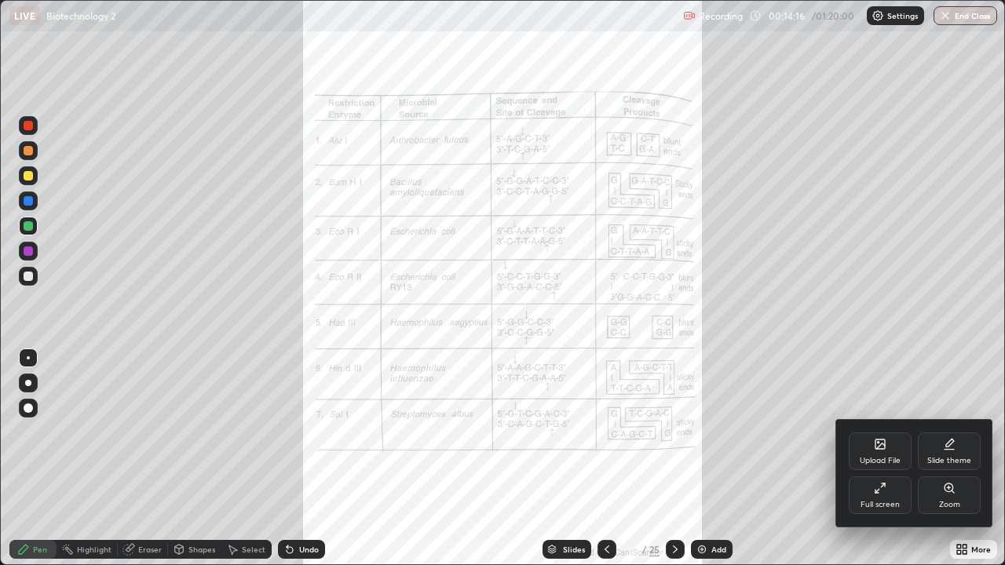
click at [936, 458] on div "Zoom" at bounding box center [949, 495] width 63 height 38
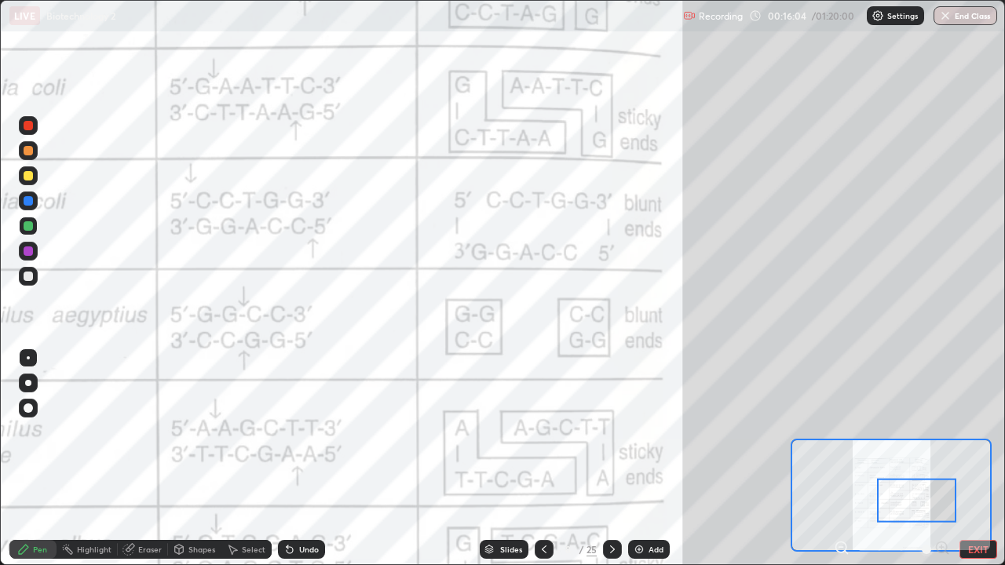
click at [488, 458] on icon at bounding box center [489, 548] width 8 height 4
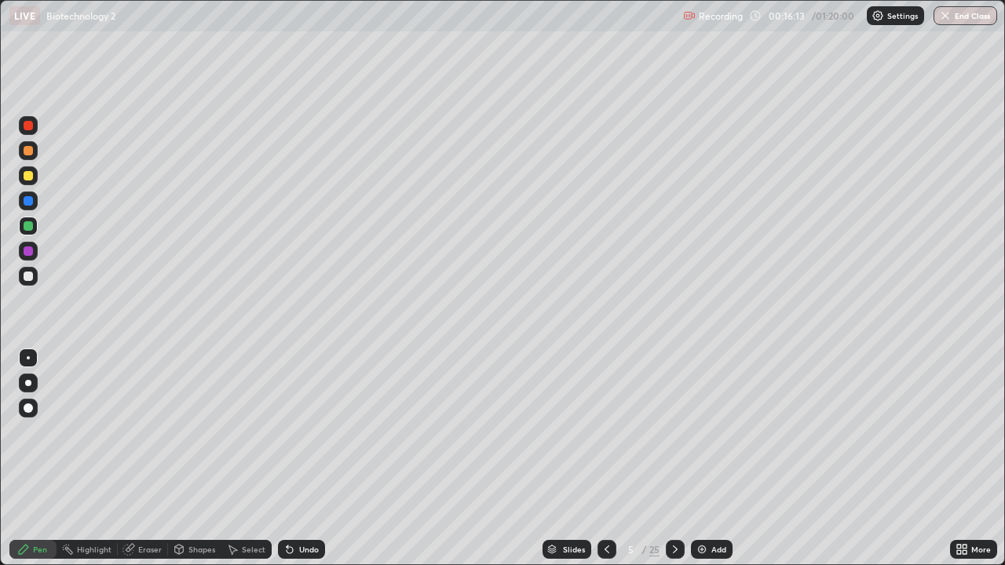
click at [147, 458] on div "Eraser" at bounding box center [150, 550] width 24 height 8
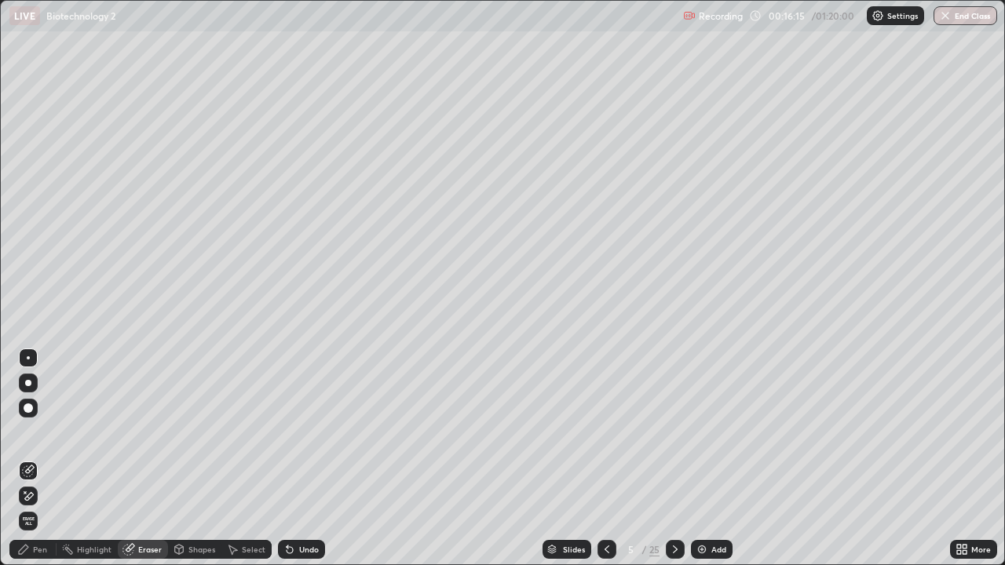
click at [248, 458] on div "Select" at bounding box center [254, 550] width 24 height 8
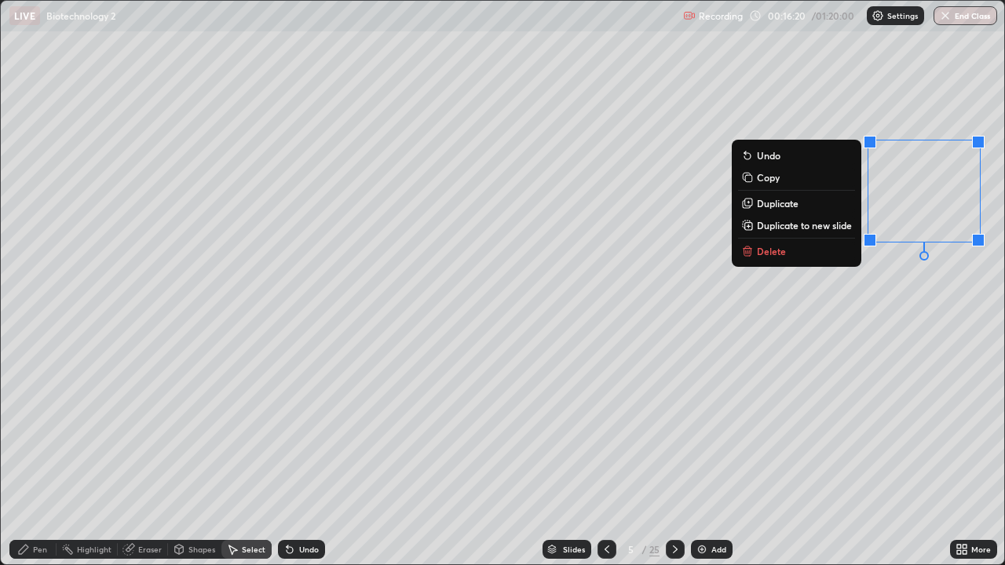
click at [812, 349] on div "0 ° Undo Copy Duplicate Duplicate to new slide Delete" at bounding box center [502, 283] width 1003 height 564
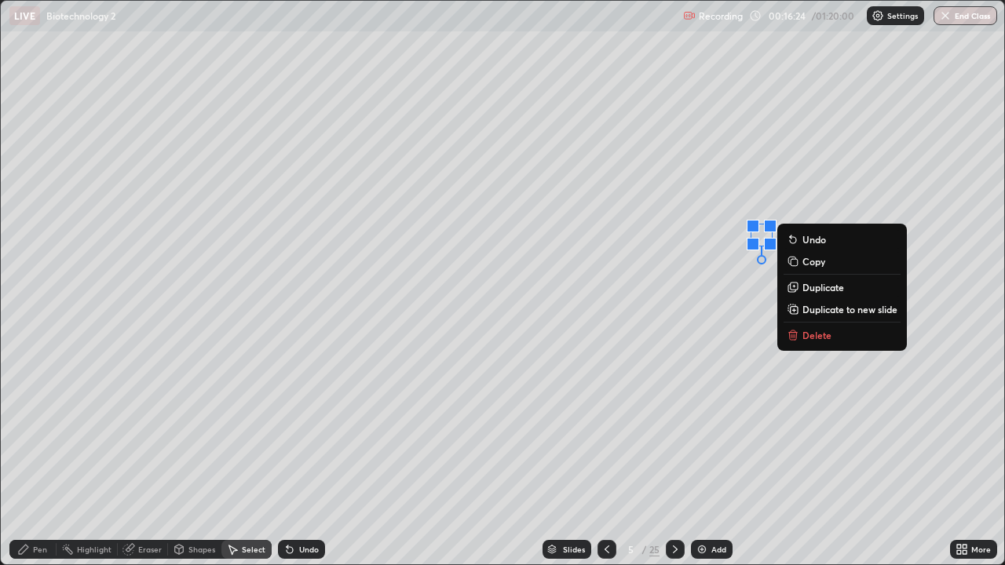
click at [716, 290] on div "0 ° Undo Copy Duplicate Duplicate to new slide Delete" at bounding box center [502, 283] width 1003 height 564
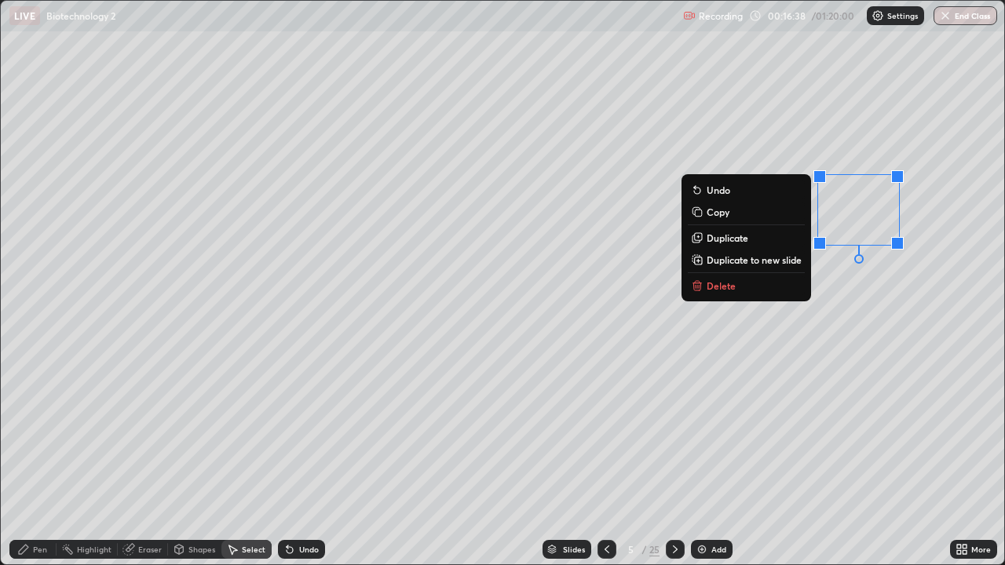
click at [711, 365] on div "0 ° Undo Copy Duplicate Duplicate to new slide Delete" at bounding box center [502, 283] width 1003 height 564
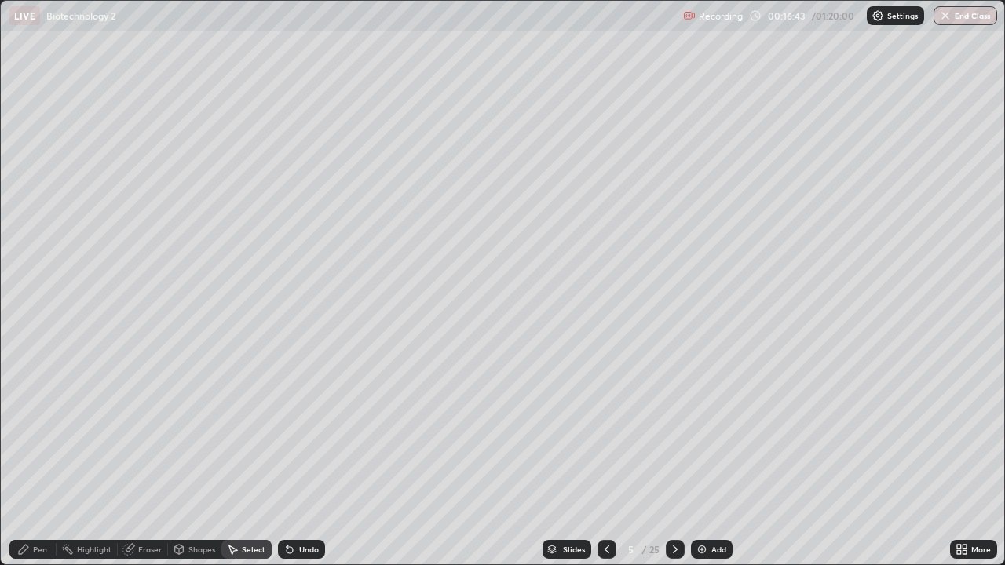
click at [38, 458] on div "Pen" at bounding box center [40, 550] width 14 height 8
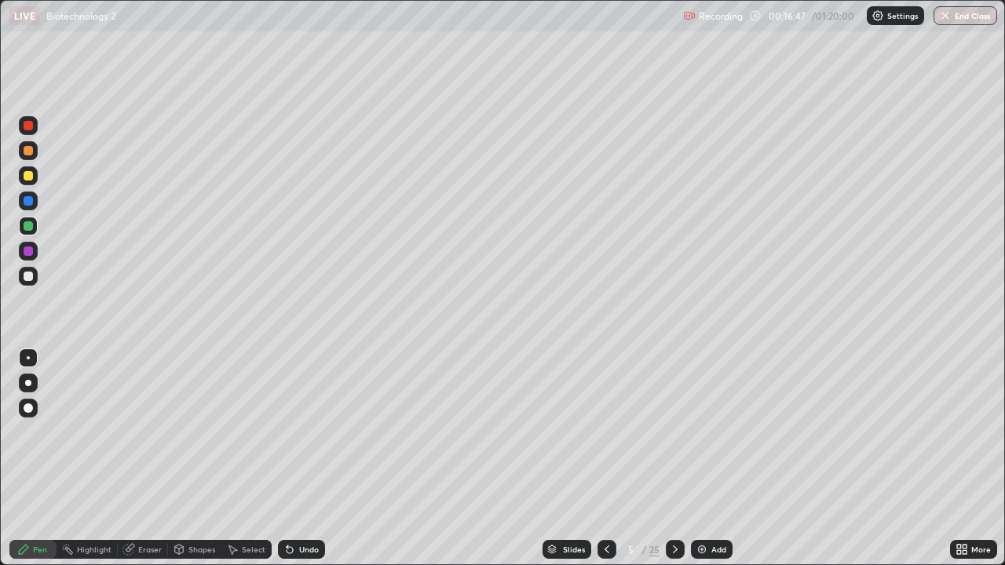
click at [306, 458] on div "Undo" at bounding box center [309, 550] width 20 height 8
click at [298, 458] on div "Undo" at bounding box center [301, 549] width 47 height 19
click at [312, 458] on div "Undo" at bounding box center [309, 550] width 20 height 8
click at [27, 248] on div at bounding box center [28, 250] width 9 height 9
click at [156, 458] on div "Eraser" at bounding box center [150, 550] width 24 height 8
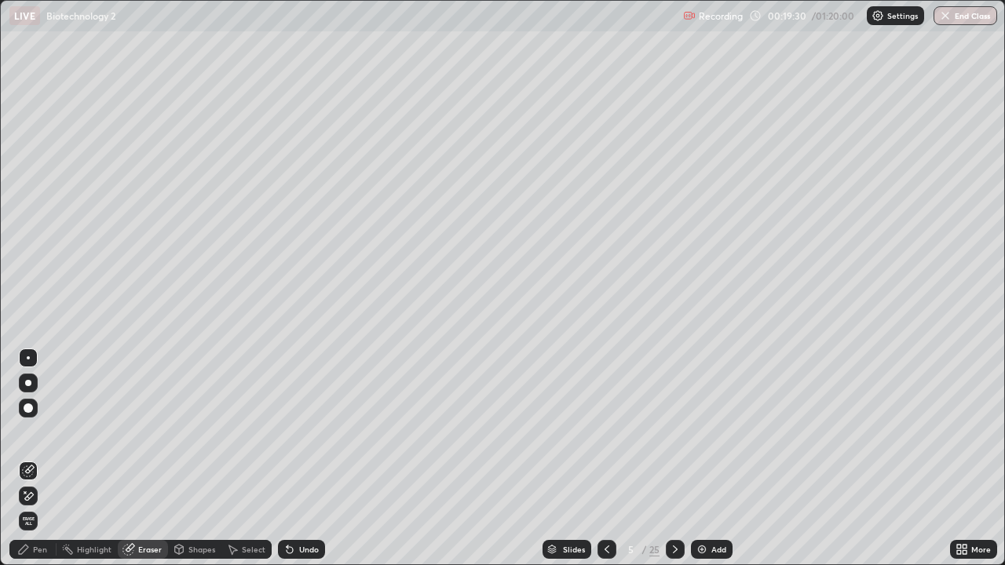
click at [642, 458] on div "/" at bounding box center [643, 549] width 5 height 9
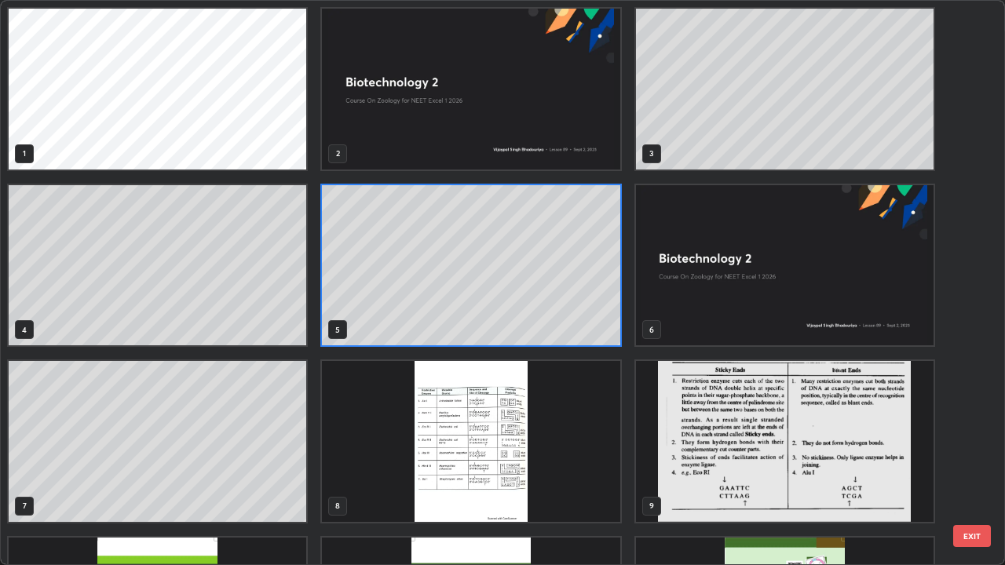
click at [496, 458] on img "grid" at bounding box center [470, 441] width 297 height 161
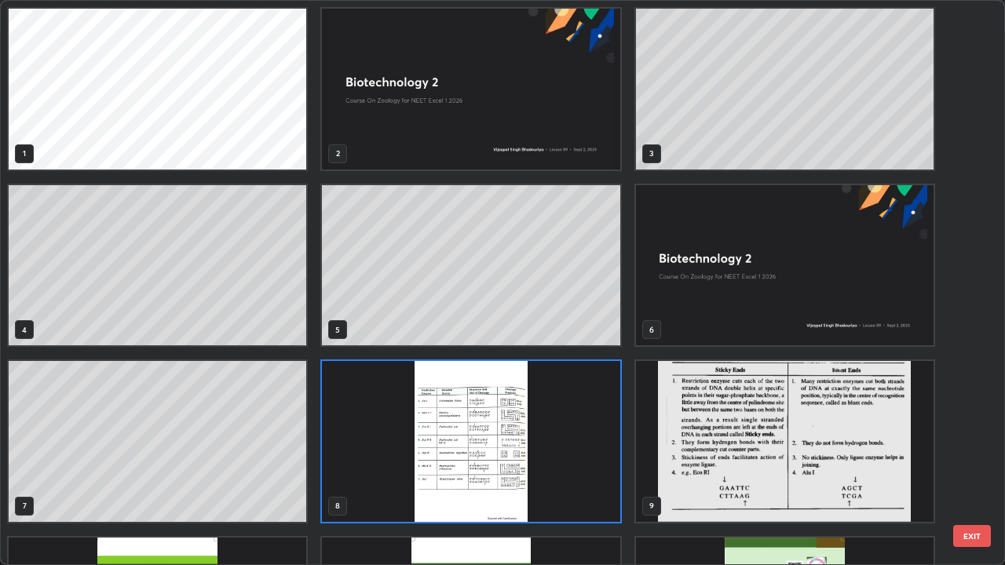
click at [495, 458] on img "grid" at bounding box center [470, 441] width 297 height 161
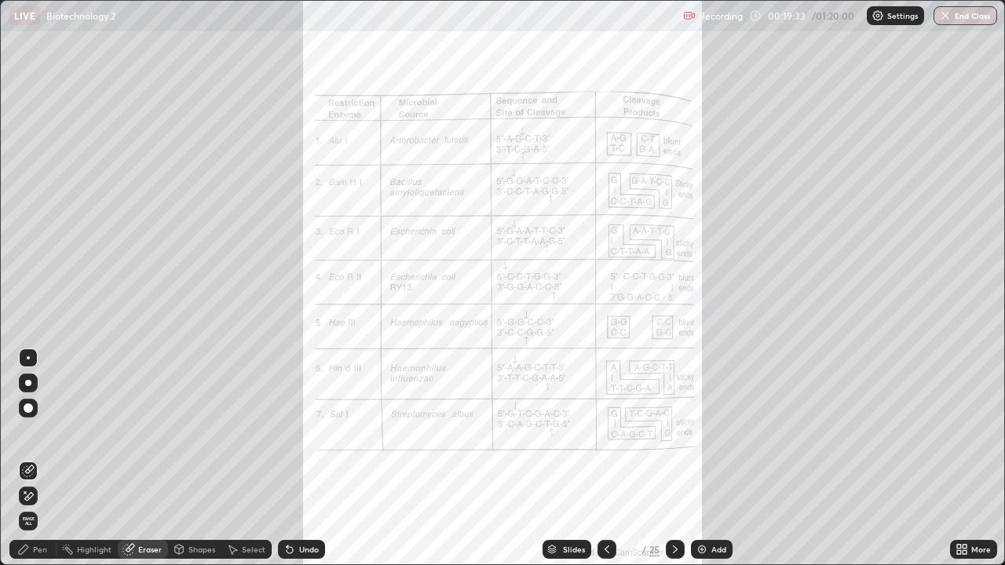
click at [958, 458] on icon at bounding box center [959, 547] width 4 height 4
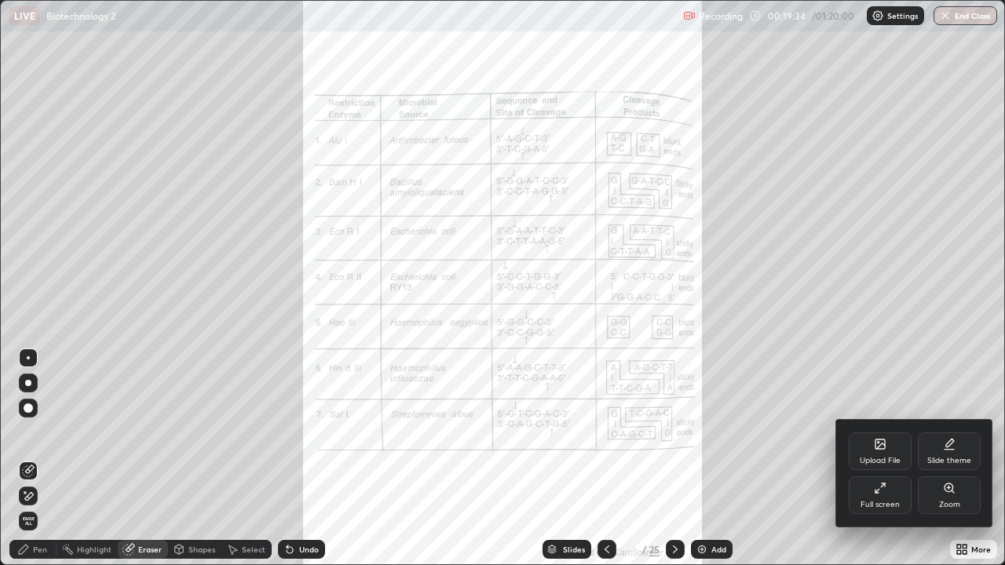
click at [938, 458] on div "Zoom" at bounding box center [949, 495] width 63 height 38
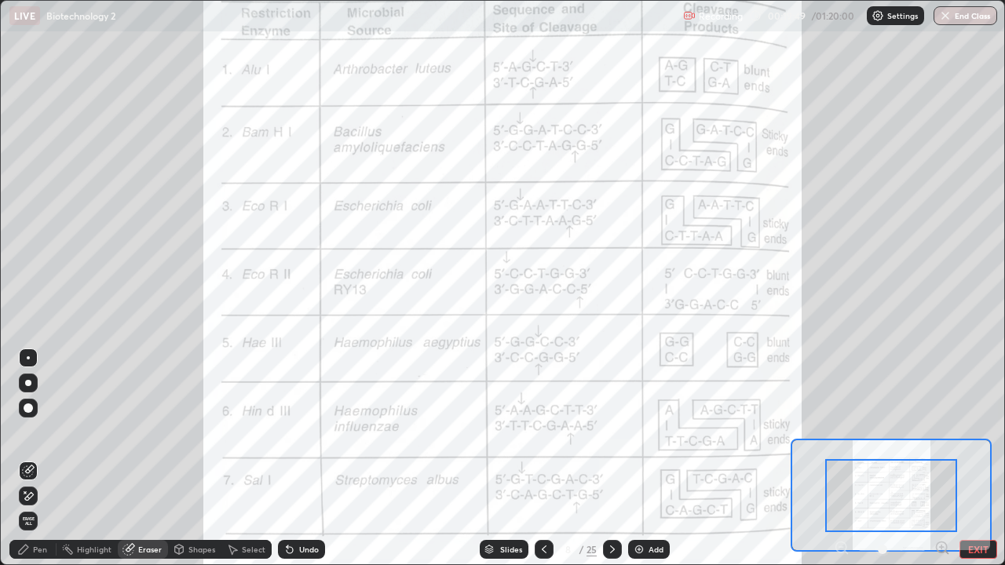
click at [40, 458] on div "Pen" at bounding box center [40, 550] width 14 height 8
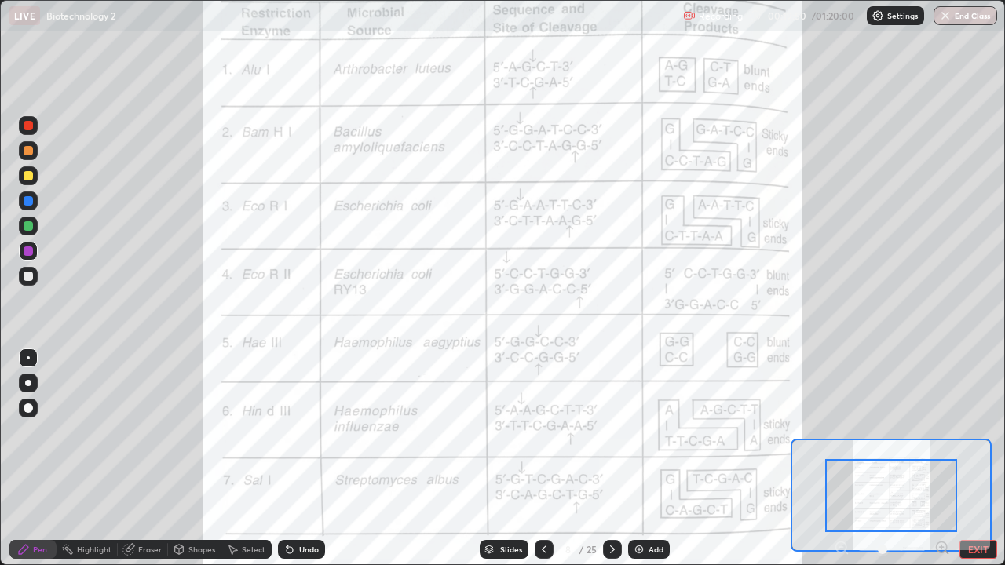
click at [27, 227] on div at bounding box center [28, 225] width 9 height 9
click at [488, 458] on icon at bounding box center [489, 552] width 8 height 2
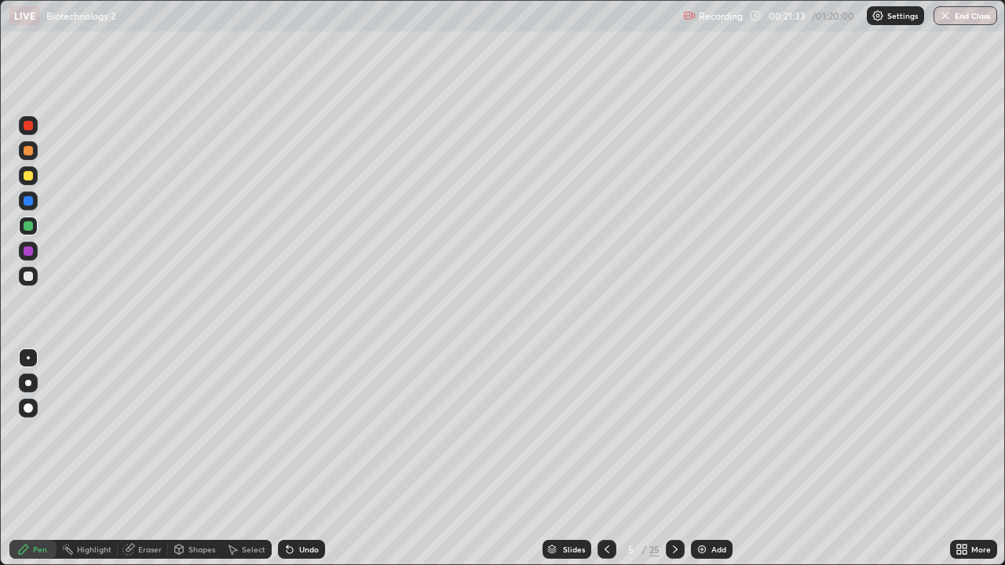
click at [673, 458] on icon at bounding box center [675, 549] width 13 height 13
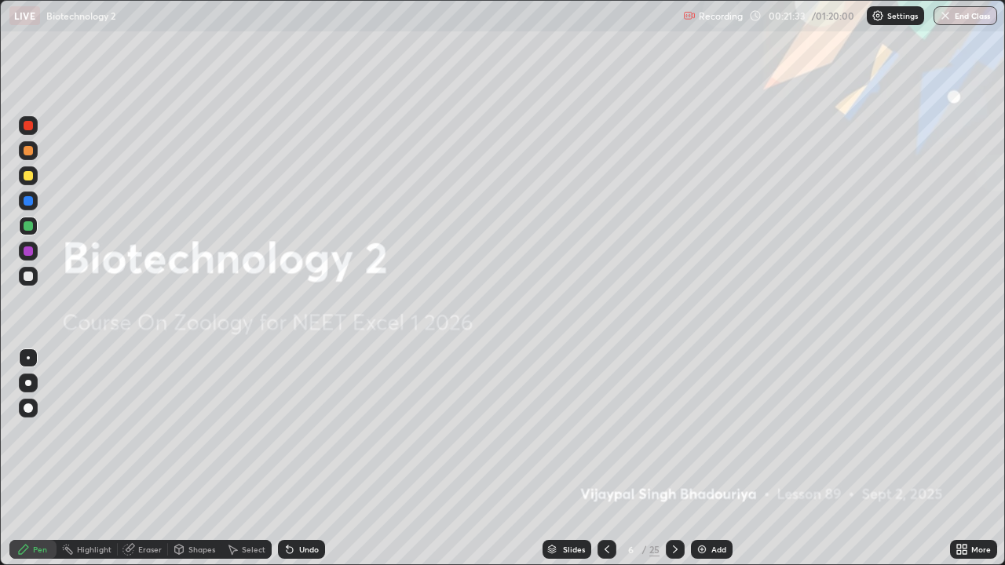
click at [673, 458] on icon at bounding box center [675, 549] width 13 height 13
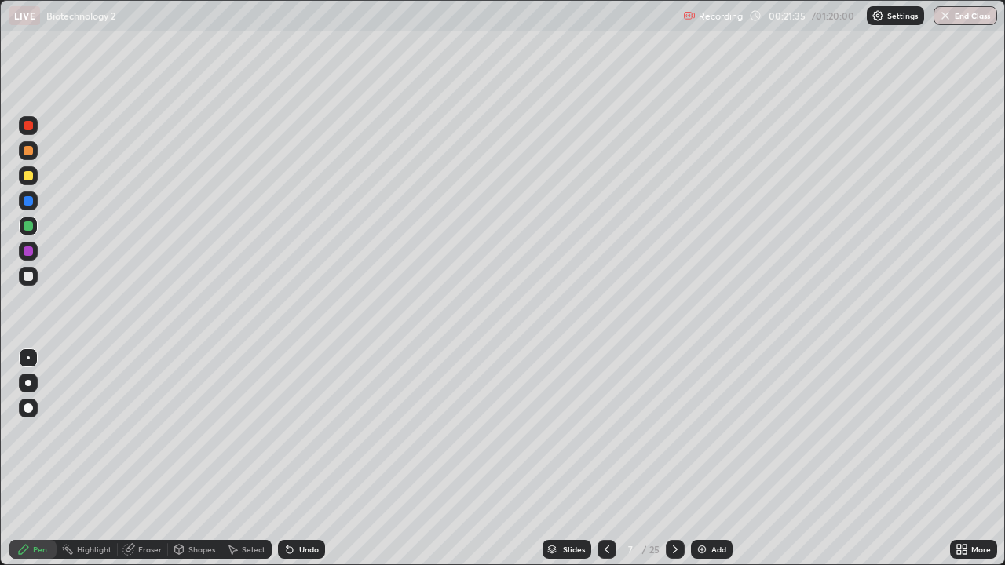
click at [598, 458] on div at bounding box center [606, 549] width 19 height 19
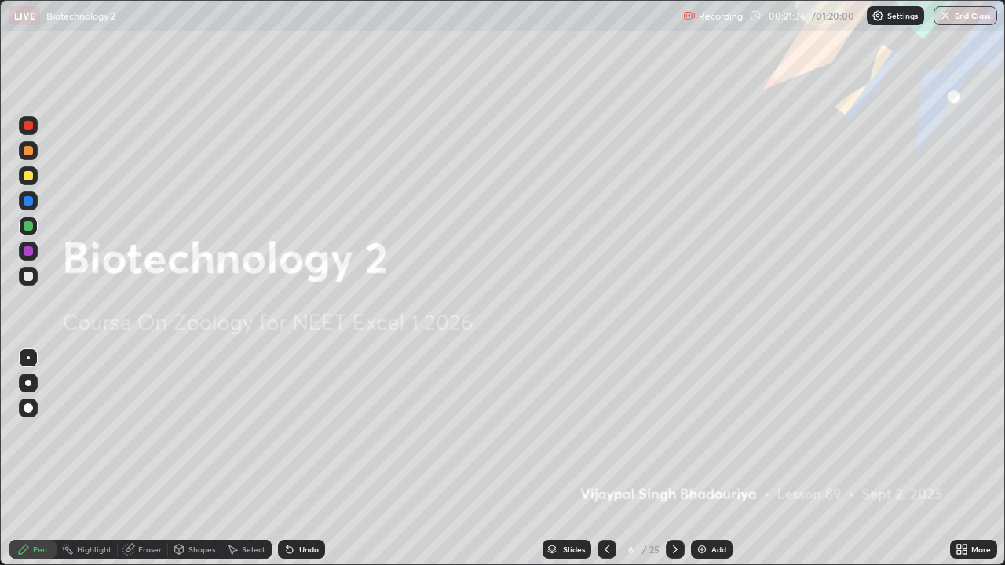
click at [600, 458] on icon at bounding box center [606, 549] width 13 height 13
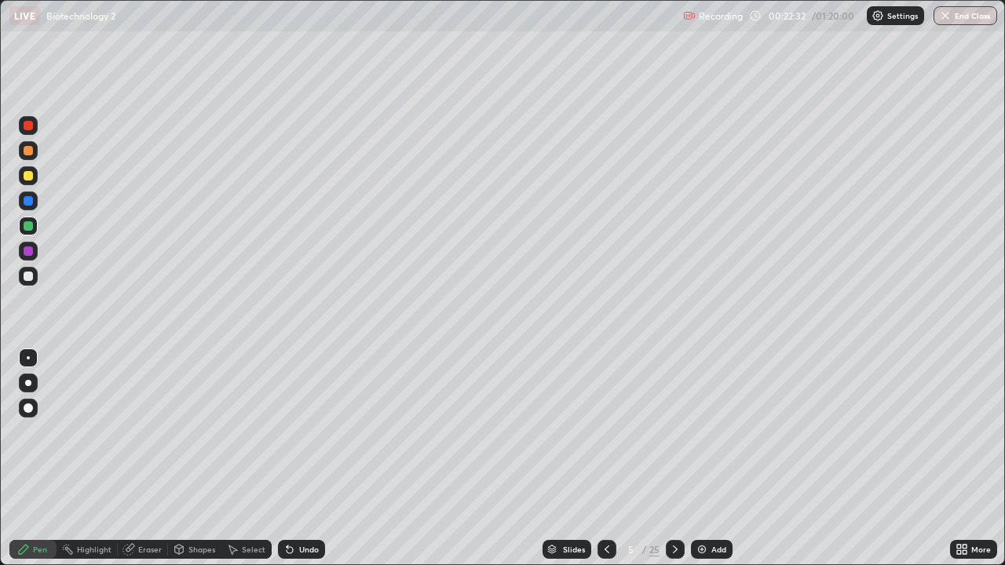
click at [707, 458] on div "Add" at bounding box center [712, 549] width 42 height 19
click at [32, 280] on div at bounding box center [28, 276] width 19 height 19
click at [958, 458] on icon at bounding box center [959, 552] width 4 height 4
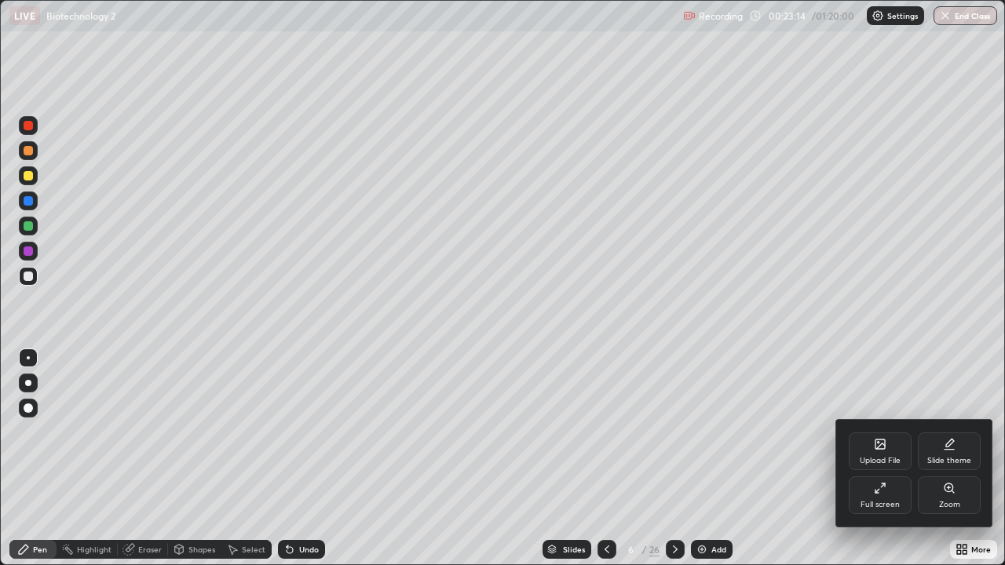
click at [878, 458] on div "Full screen" at bounding box center [879, 505] width 39 height 8
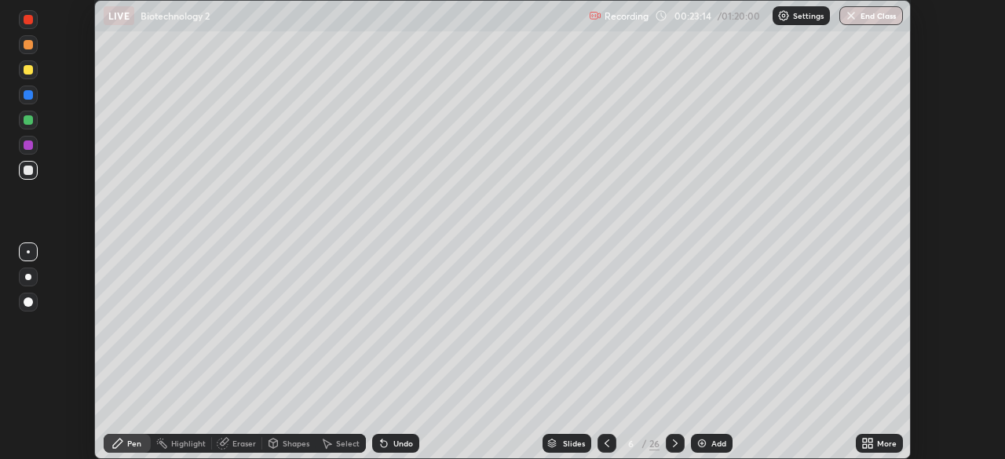
scroll to position [78036, 77490]
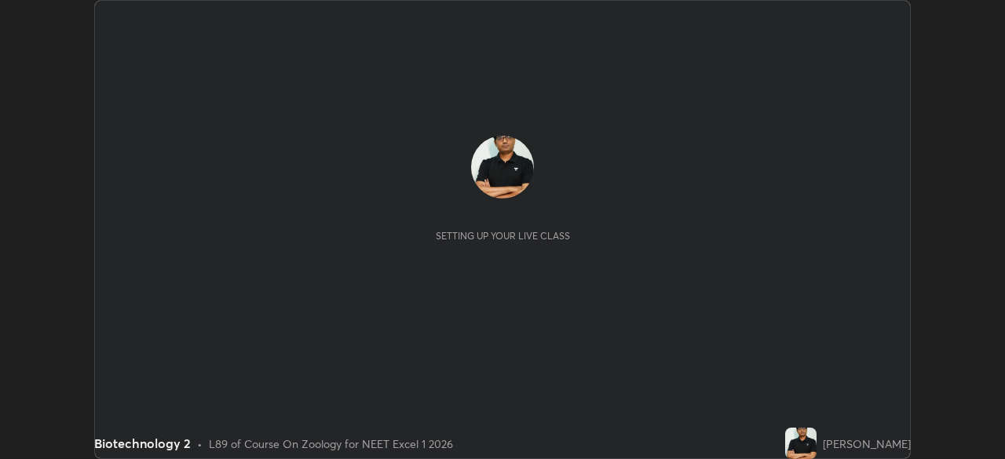
scroll to position [459, 1004]
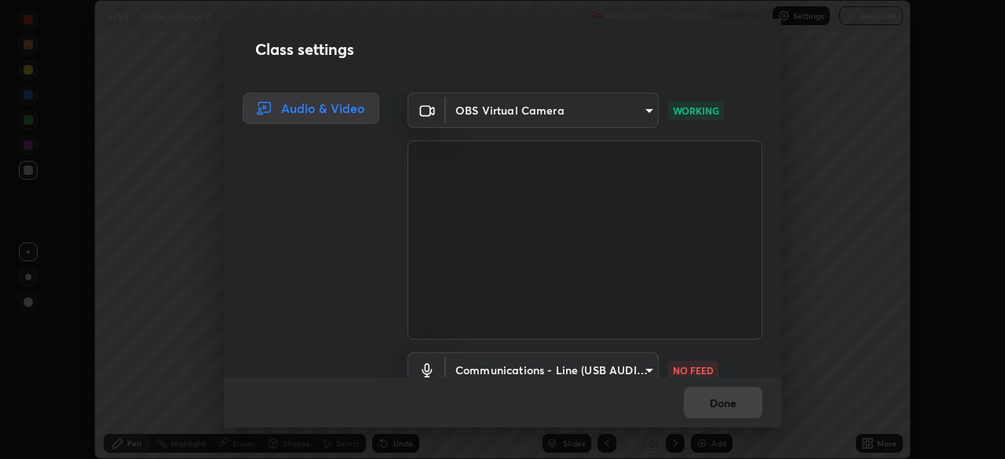
click at [776, 383] on div "Done" at bounding box center [502, 403] width 557 height 50
click at [777, 392] on div "Done" at bounding box center [502, 403] width 557 height 50
click at [779, 403] on div "Done" at bounding box center [502, 403] width 557 height 50
click at [780, 408] on div "Done" at bounding box center [502, 403] width 557 height 50
click at [772, 407] on div "Done" at bounding box center [502, 403] width 557 height 50
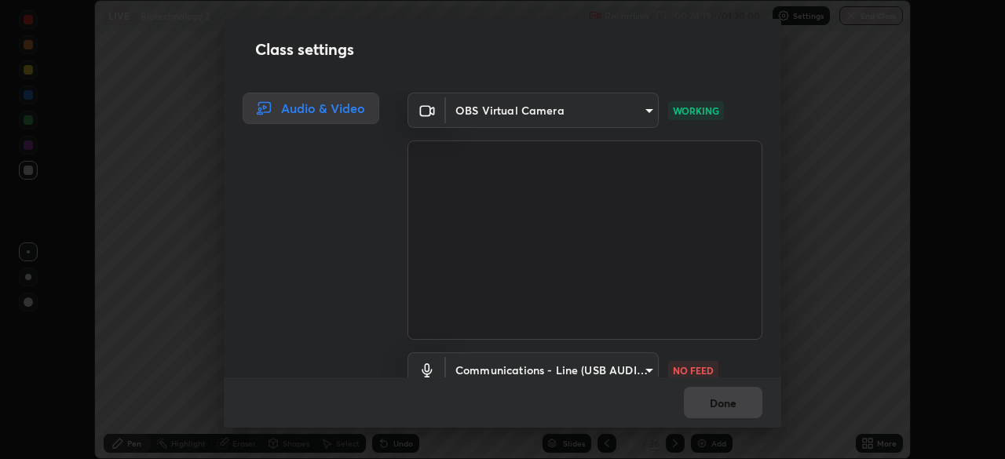
click at [775, 415] on div "Done" at bounding box center [502, 403] width 557 height 50
click at [780, 415] on div "Done" at bounding box center [502, 403] width 557 height 50
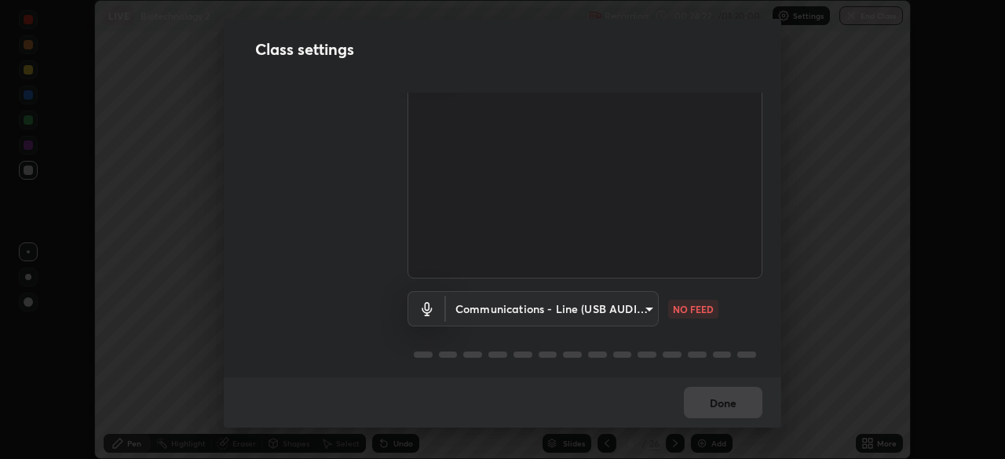
click at [639, 314] on body "Erase all LIVE Biotechnology 2 Recording 00:24:22 / 01:20:00 Settings End Class…" at bounding box center [502, 229] width 1005 height 459
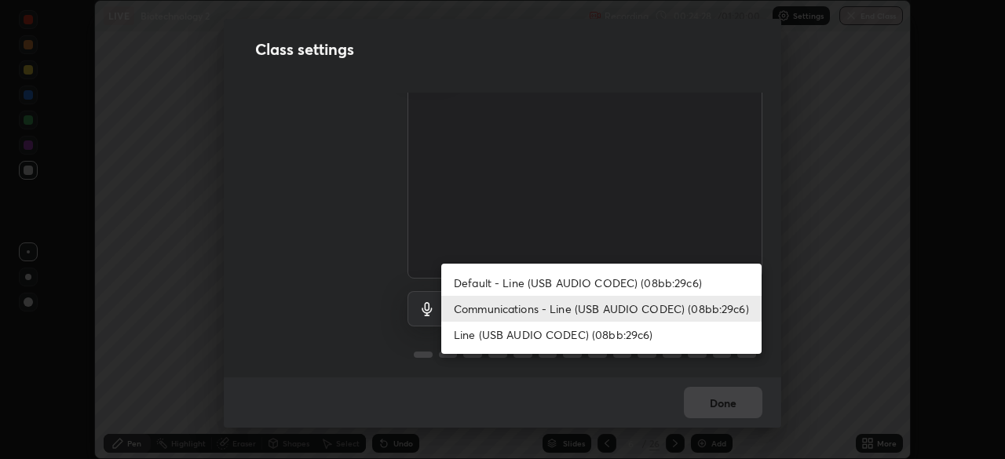
click at [525, 280] on li "Default - Line (USB AUDIO CODEC) (08bb:29c6)" at bounding box center [601, 283] width 320 height 26
type input "default"
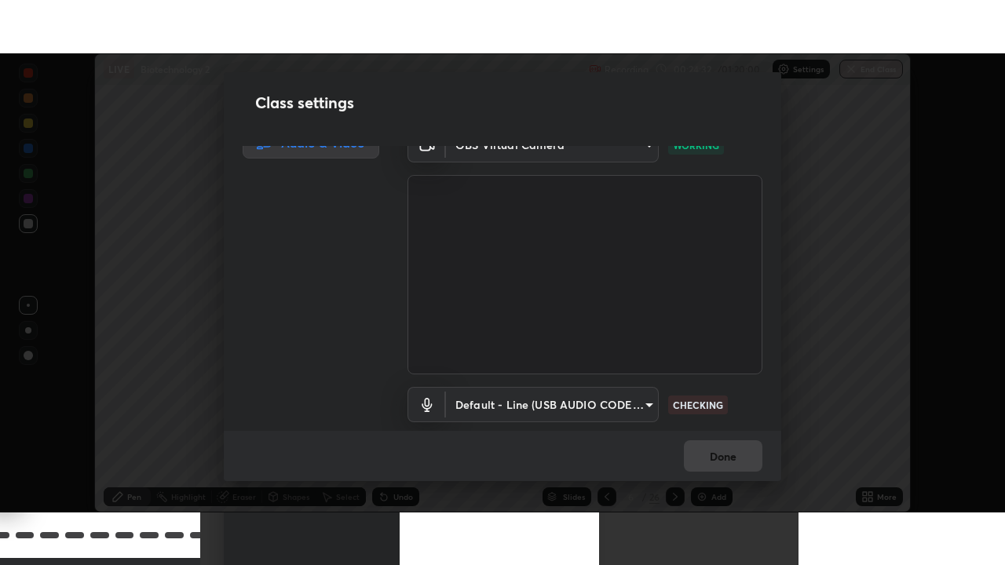
scroll to position [0, 0]
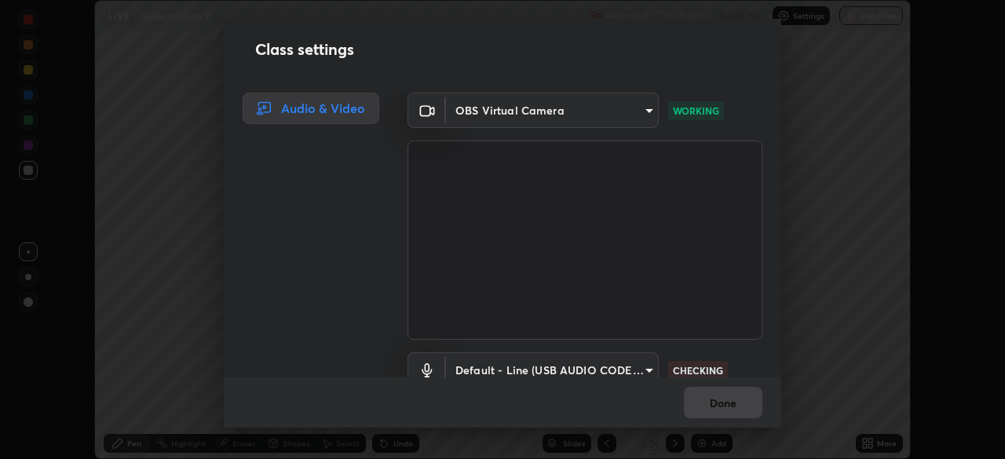
click at [778, 85] on div "Class settings Audio & Video OBS Virtual Camera 7db3104c3122a209b332b64619111aa…" at bounding box center [502, 223] width 557 height 409
click at [778, 78] on div "Class settings" at bounding box center [502, 49] width 557 height 61
click at [777, 392] on div "Done" at bounding box center [502, 403] width 557 height 50
click at [776, 397] on div "Done" at bounding box center [502, 403] width 557 height 50
click at [777, 405] on div "Done" at bounding box center [502, 403] width 557 height 50
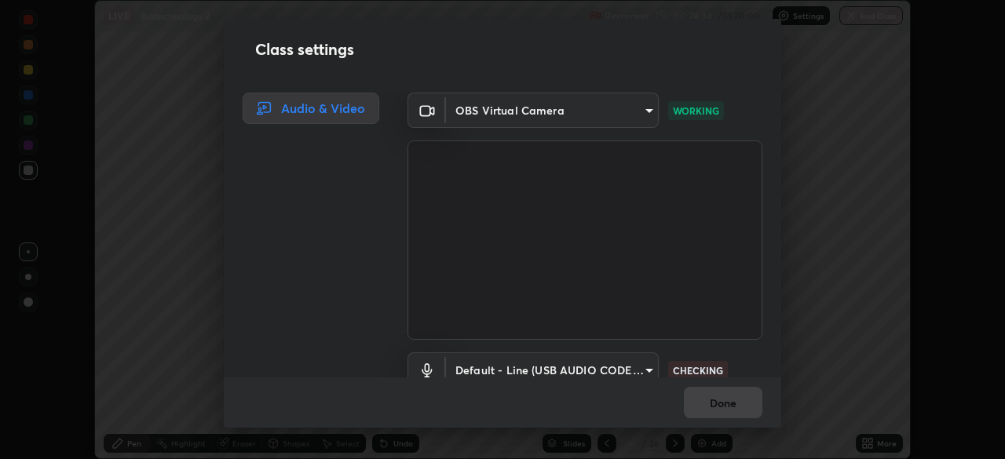
click at [776, 413] on div "Done" at bounding box center [502, 403] width 557 height 50
click at [777, 420] on div "Done" at bounding box center [502, 403] width 557 height 50
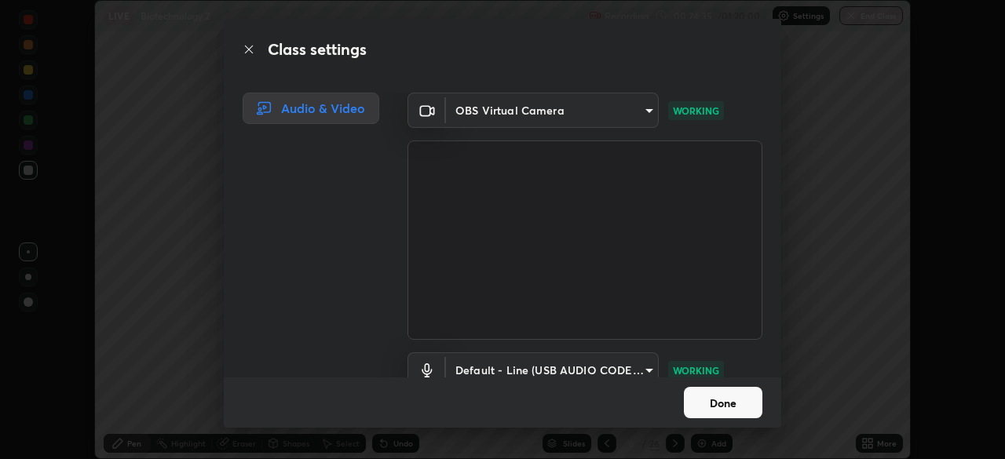
click at [728, 394] on button "Done" at bounding box center [723, 402] width 78 height 31
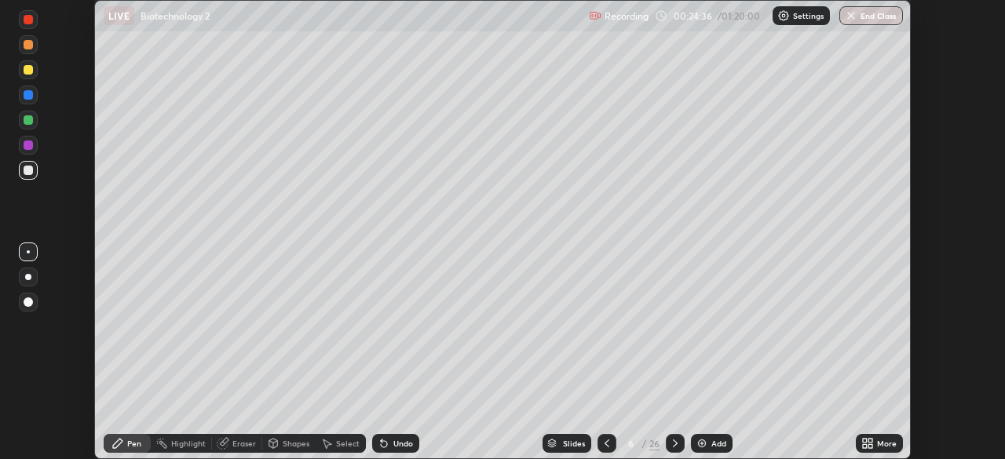
click at [865, 443] on icon at bounding box center [867, 443] width 13 height 13
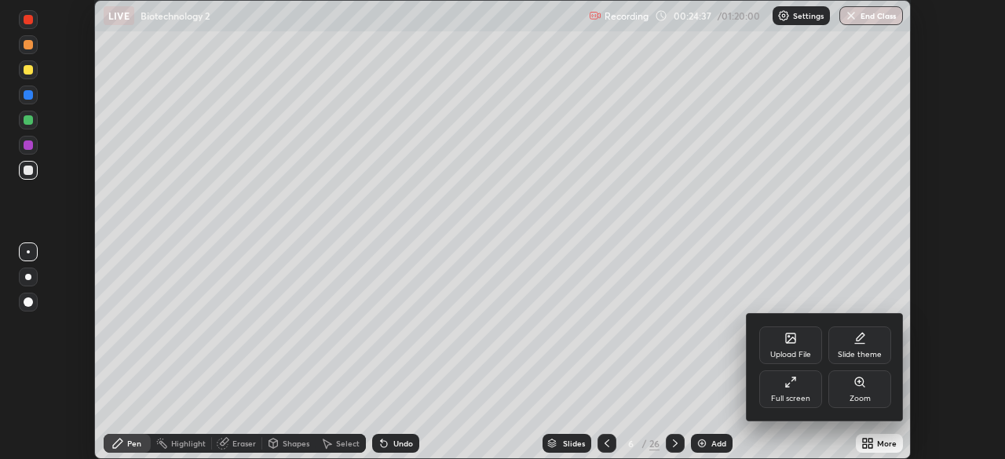
click at [790, 385] on icon at bounding box center [790, 382] width 13 height 13
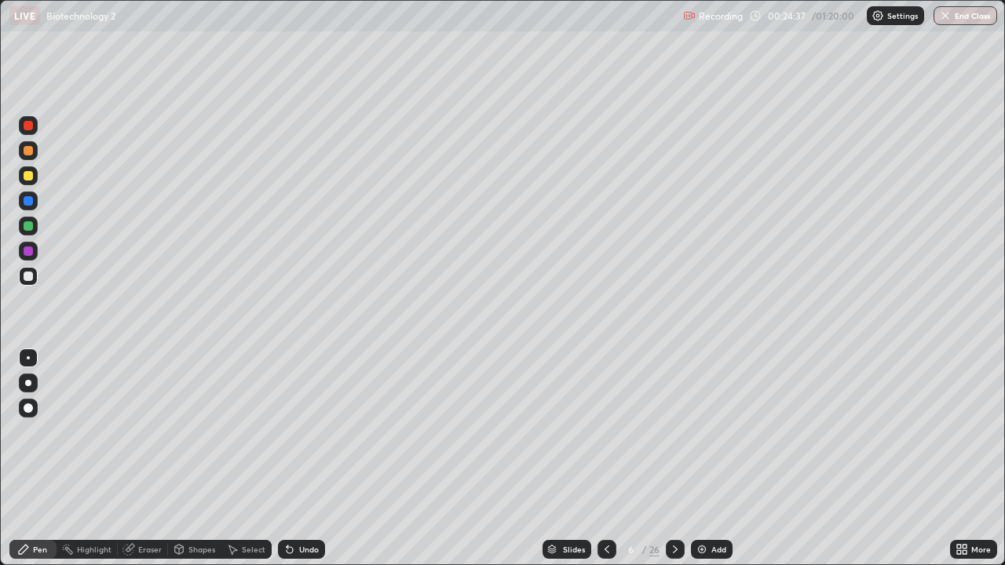
scroll to position [565, 1005]
click at [142, 458] on div "Eraser" at bounding box center [150, 550] width 24 height 8
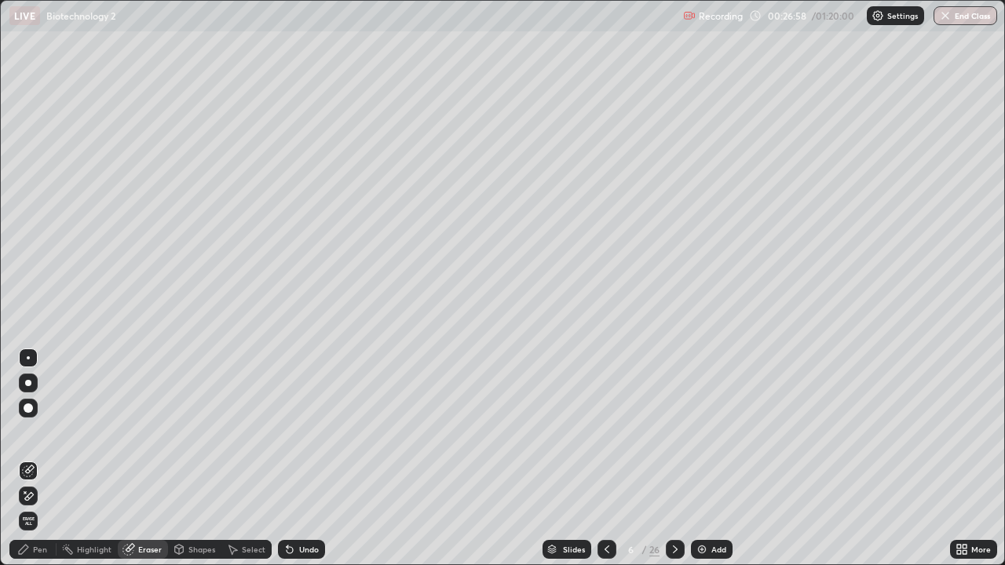
click at [26, 458] on icon at bounding box center [23, 549] width 9 height 9
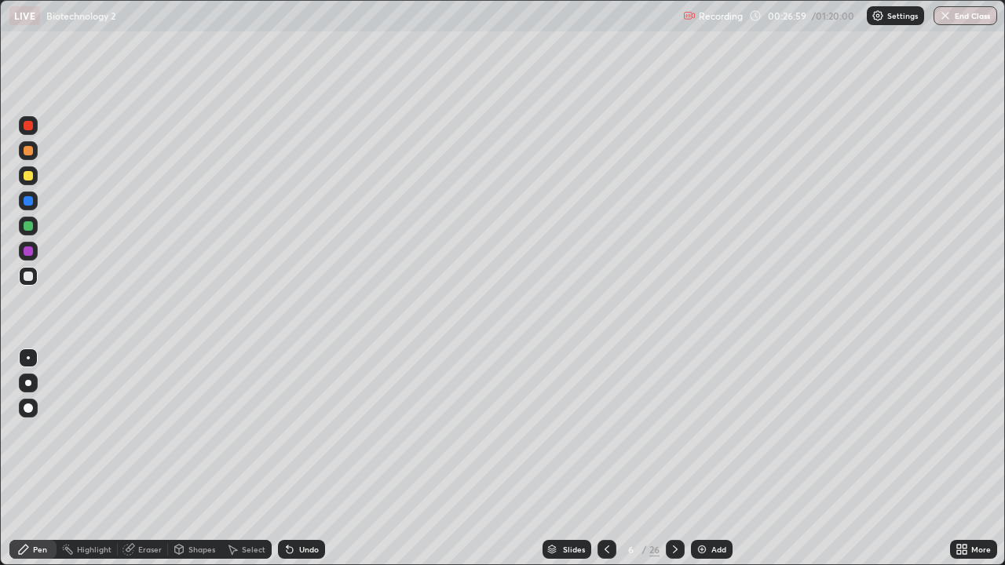
click at [28, 257] on div at bounding box center [28, 251] width 19 height 19
click at [30, 226] on div at bounding box center [28, 225] width 9 height 9
click at [703, 458] on img at bounding box center [701, 549] width 13 height 13
click at [30, 202] on div at bounding box center [28, 200] width 9 height 9
click at [145, 458] on div "Eraser" at bounding box center [150, 550] width 24 height 8
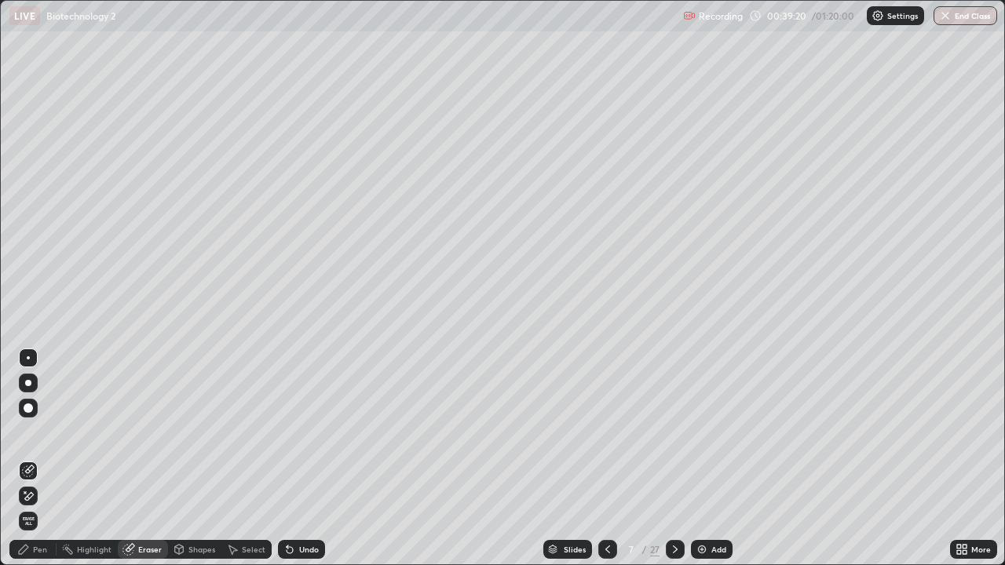
click at [44, 458] on div "Pen" at bounding box center [40, 550] width 14 height 8
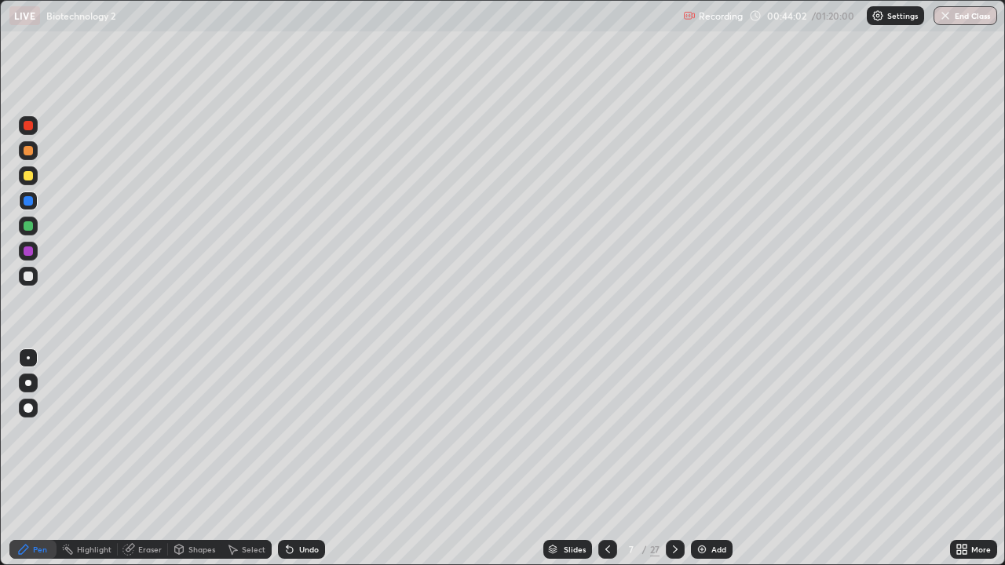
click at [699, 458] on img at bounding box center [701, 549] width 13 height 13
click at [33, 284] on div at bounding box center [28, 276] width 19 height 19
click at [146, 458] on div "Eraser" at bounding box center [150, 550] width 24 height 8
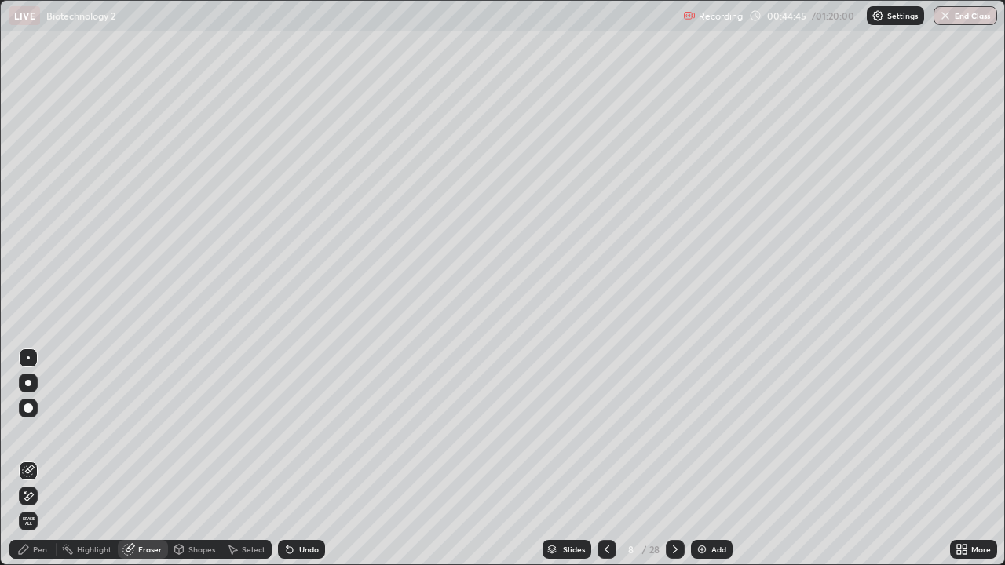
click at [38, 458] on div "Pen" at bounding box center [40, 550] width 14 height 8
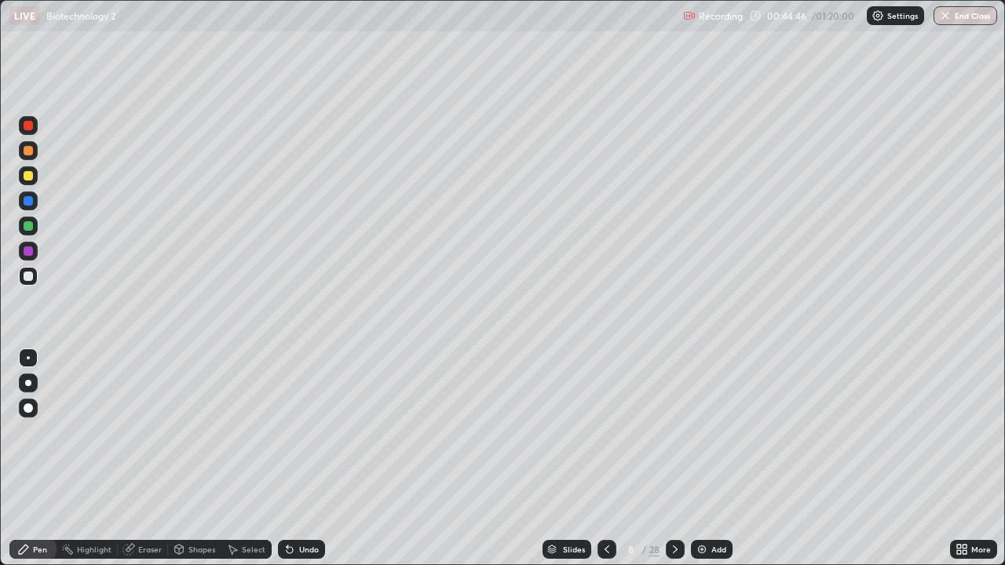
click at [30, 252] on div at bounding box center [28, 250] width 9 height 9
click at [600, 458] on icon at bounding box center [606, 549] width 13 height 13
click at [670, 458] on icon at bounding box center [675, 549] width 13 height 13
click at [696, 458] on img at bounding box center [701, 549] width 13 height 13
click at [642, 458] on div "/" at bounding box center [643, 549] width 5 height 9
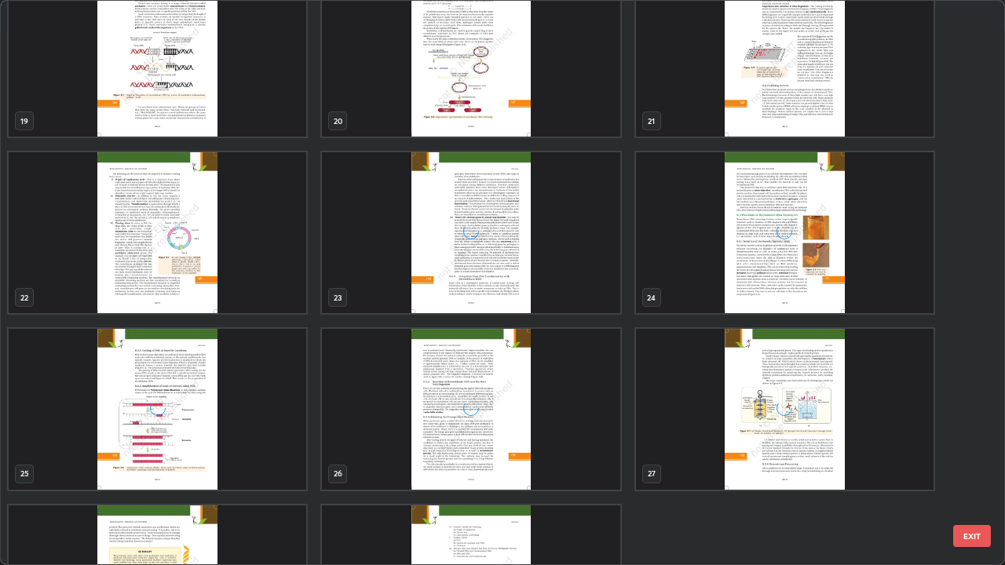
scroll to position [1042, 0]
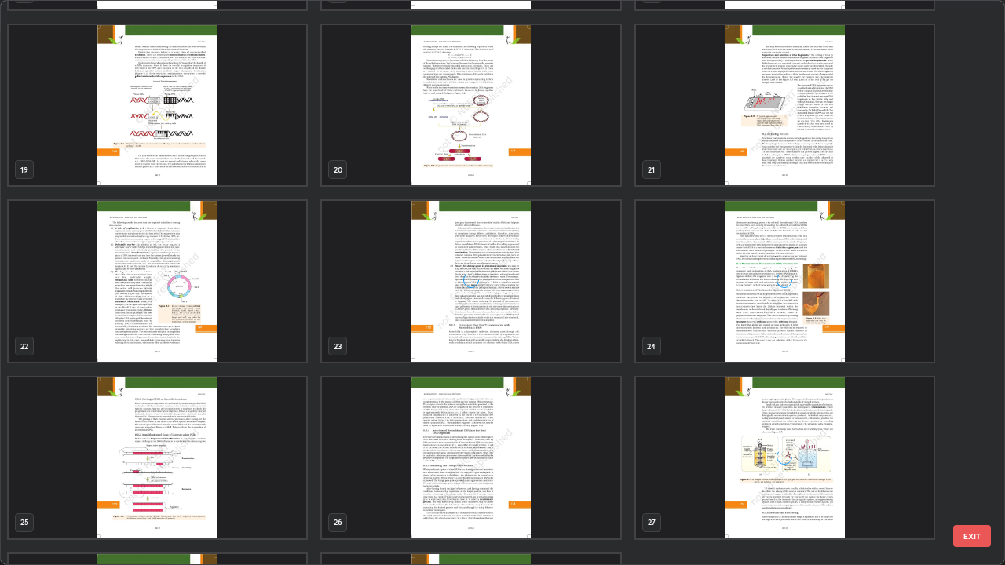
click at [495, 163] on img "grid" at bounding box center [470, 105] width 297 height 161
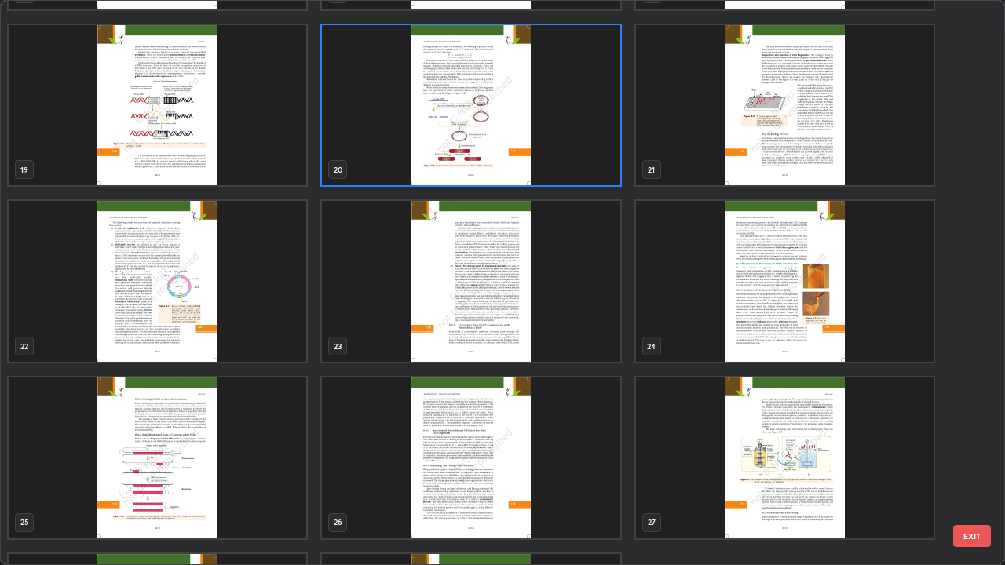
click at [495, 163] on img "grid" at bounding box center [470, 105] width 297 height 161
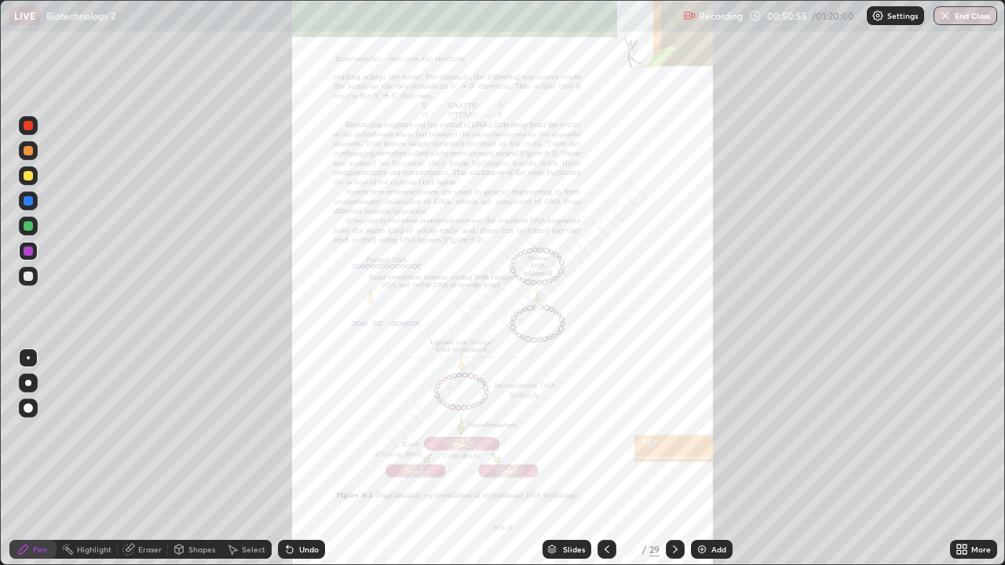
click at [958, 458] on icon at bounding box center [959, 552] width 4 height 4
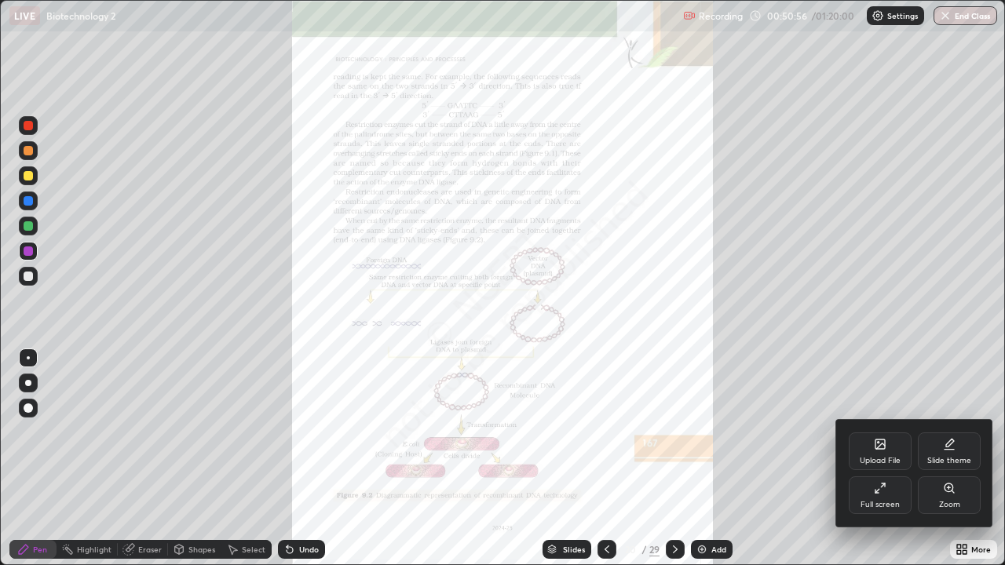
click at [940, 458] on div "Zoom" at bounding box center [949, 505] width 21 height 8
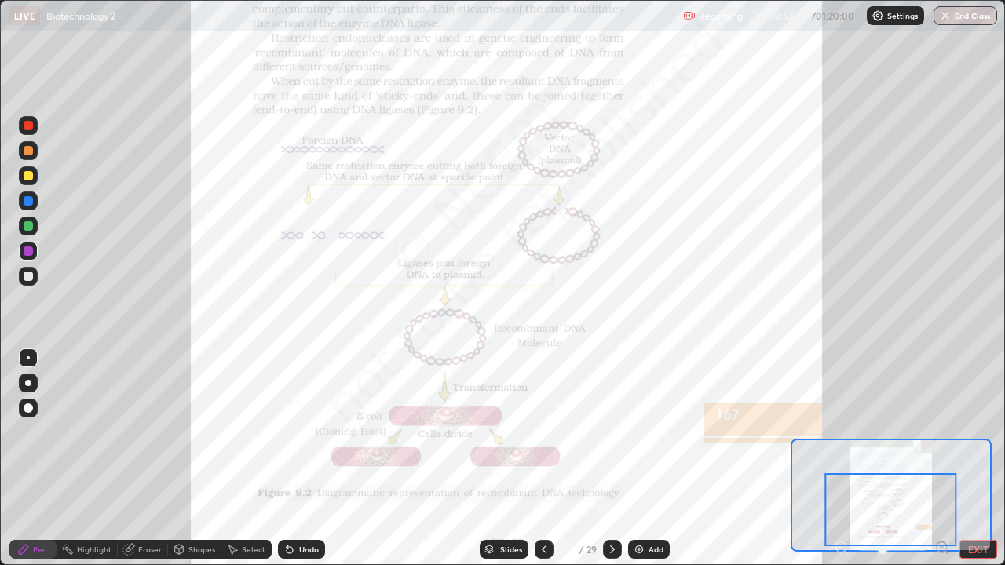
click at [27, 250] on div at bounding box center [28, 250] width 9 height 9
click at [145, 458] on div "Eraser" at bounding box center [150, 550] width 24 height 8
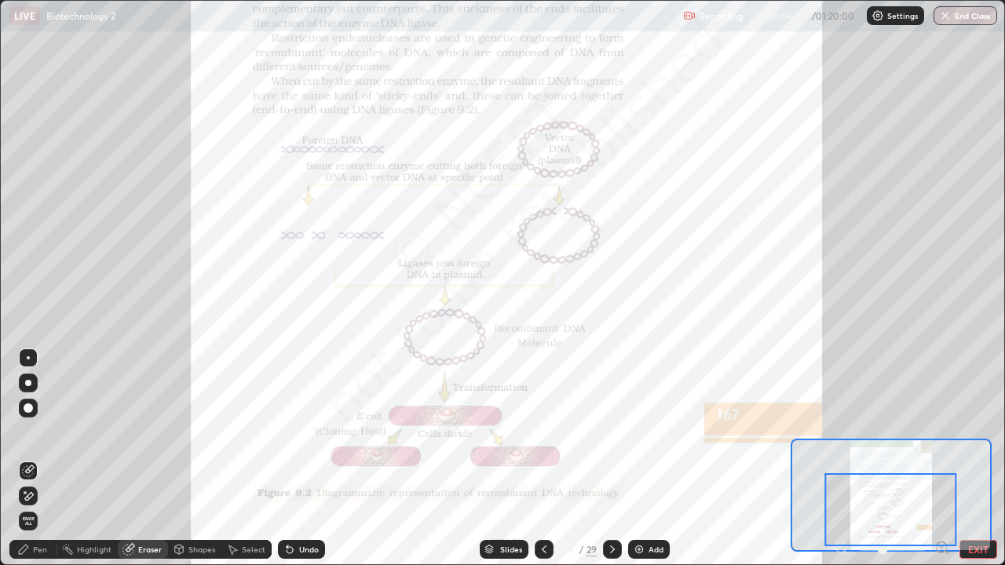
click at [46, 458] on div "Pen" at bounding box center [32, 549] width 47 height 19
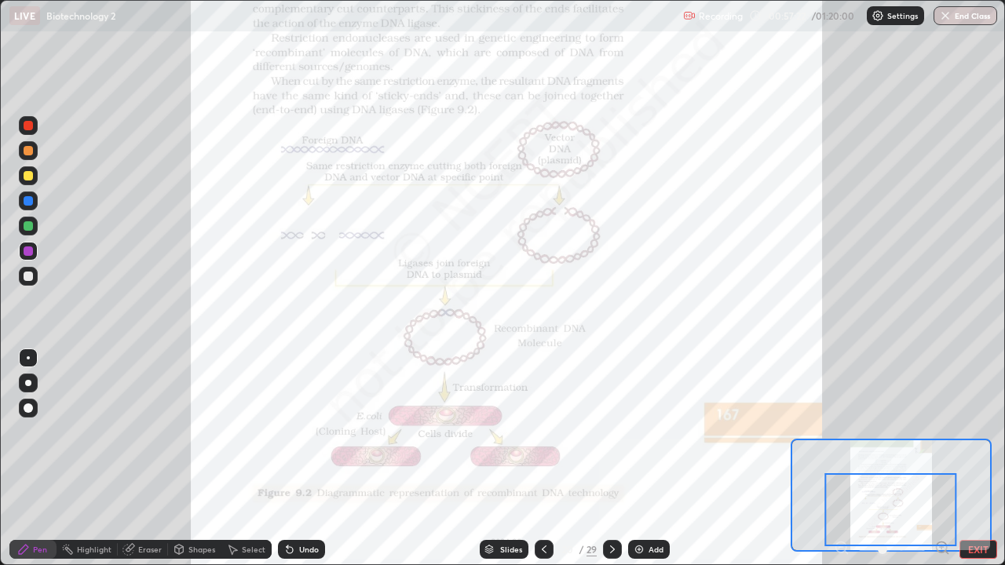
click at [490, 458] on icon at bounding box center [489, 548] width 8 height 4
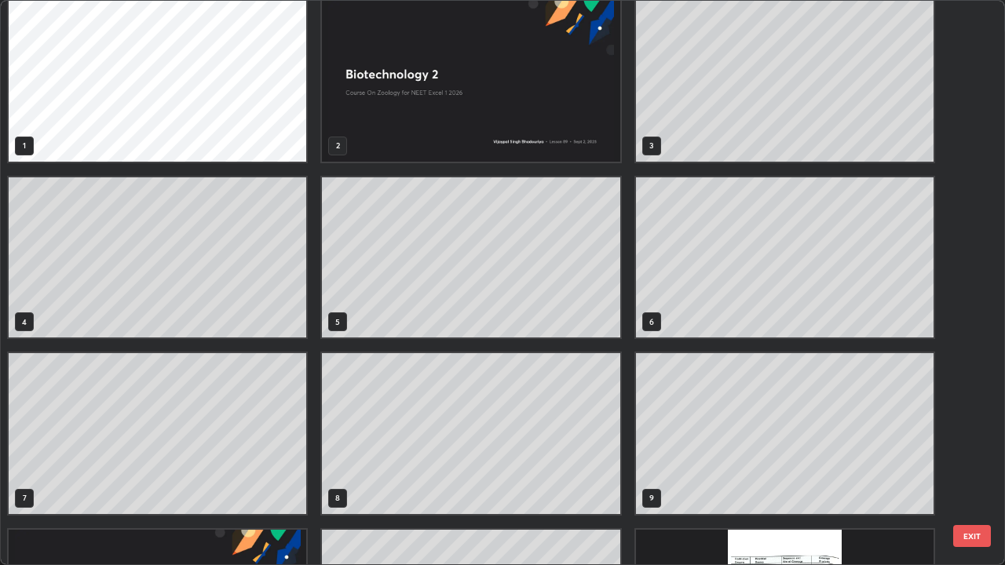
scroll to position [0, 0]
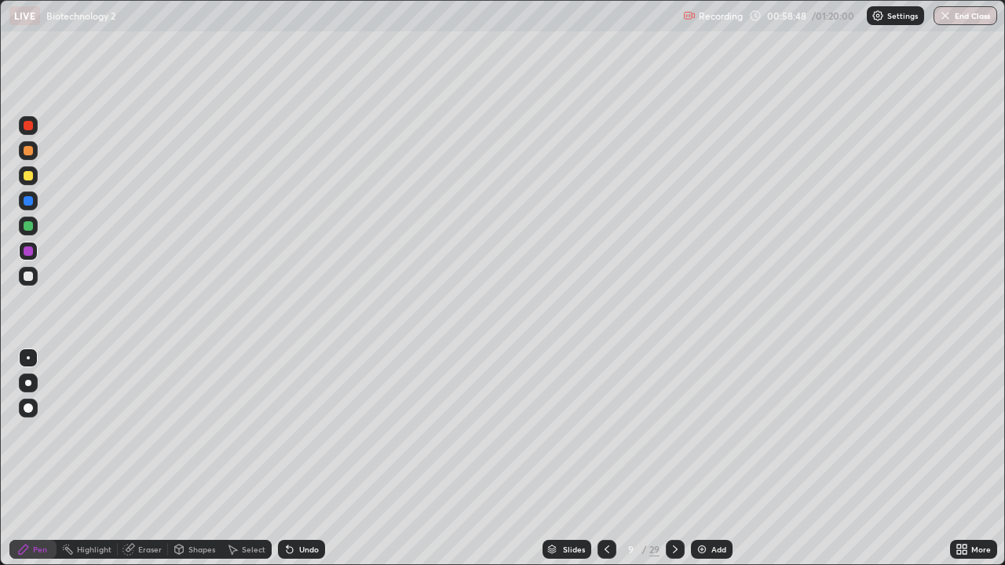
click at [304, 458] on div "Undo" at bounding box center [309, 550] width 20 height 8
click at [144, 458] on div "Eraser" at bounding box center [150, 550] width 24 height 8
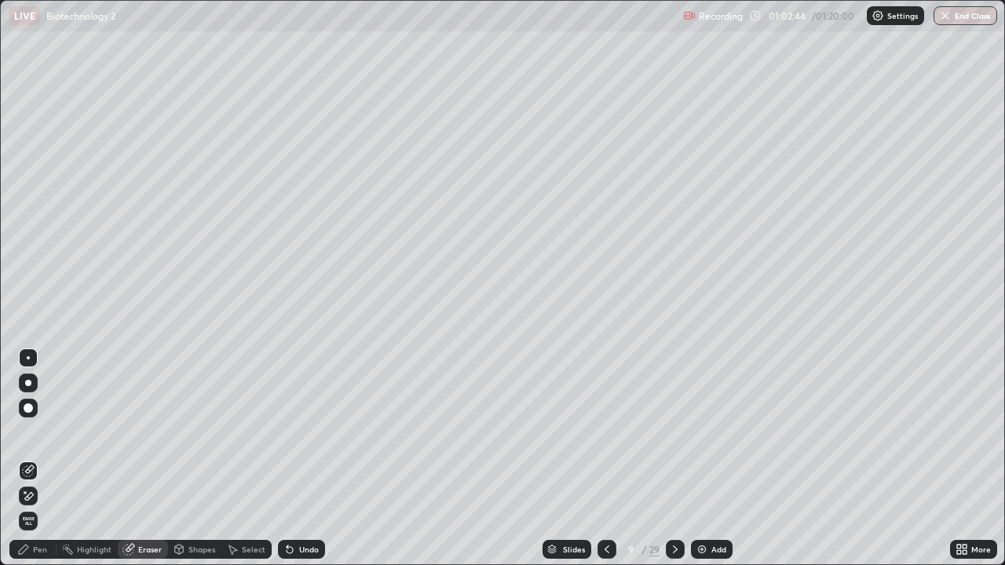
click at [38, 458] on div "Pen" at bounding box center [32, 549] width 47 height 19
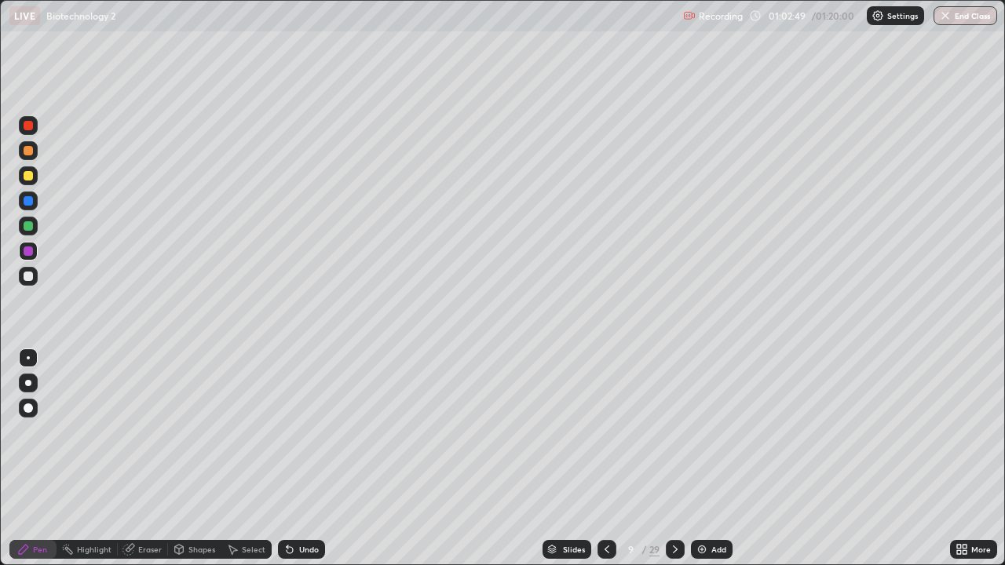
click at [145, 458] on div "Eraser" at bounding box center [150, 550] width 24 height 8
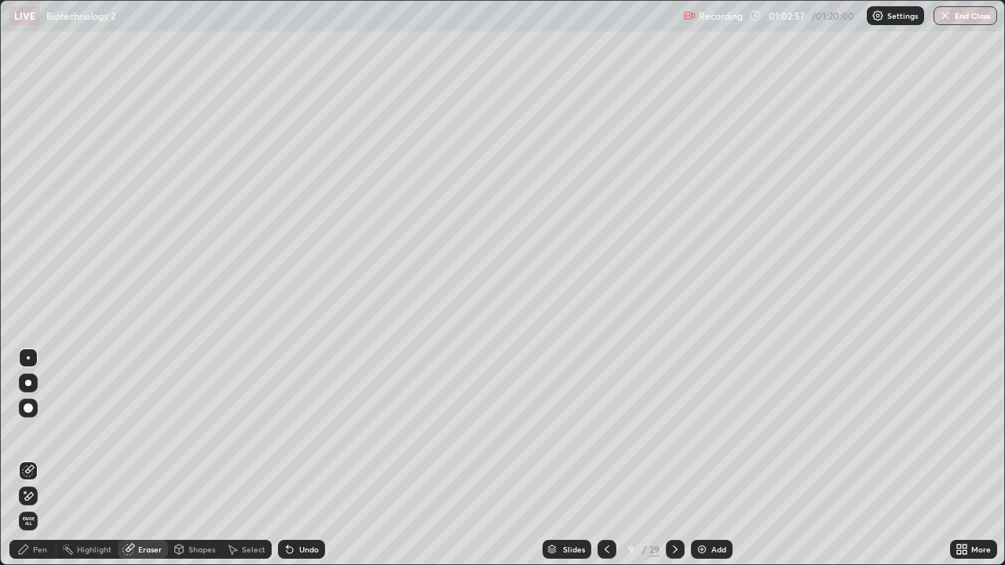
click at [44, 458] on div "Pen" at bounding box center [40, 550] width 14 height 8
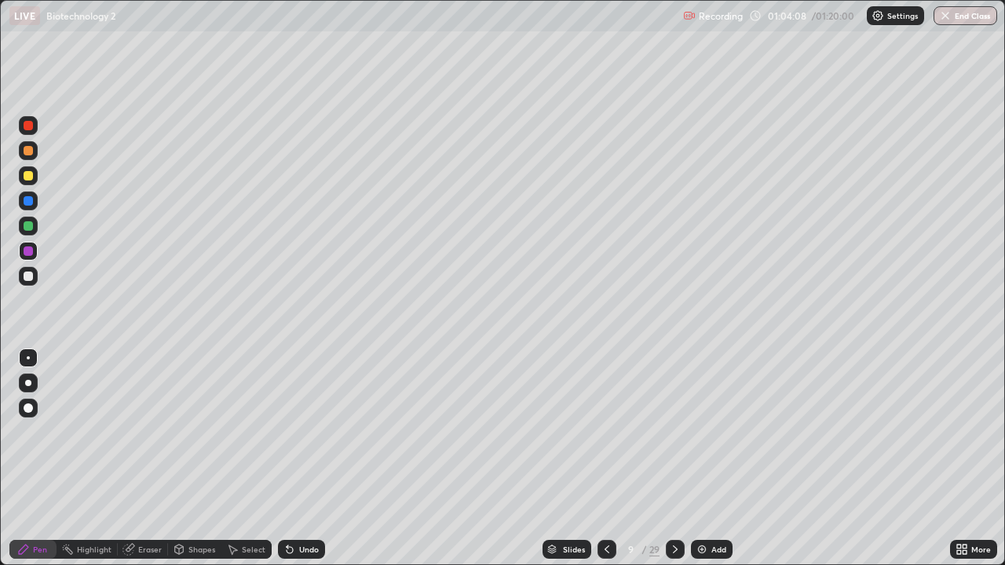
click at [649, 458] on div "29" at bounding box center [654, 549] width 10 height 14
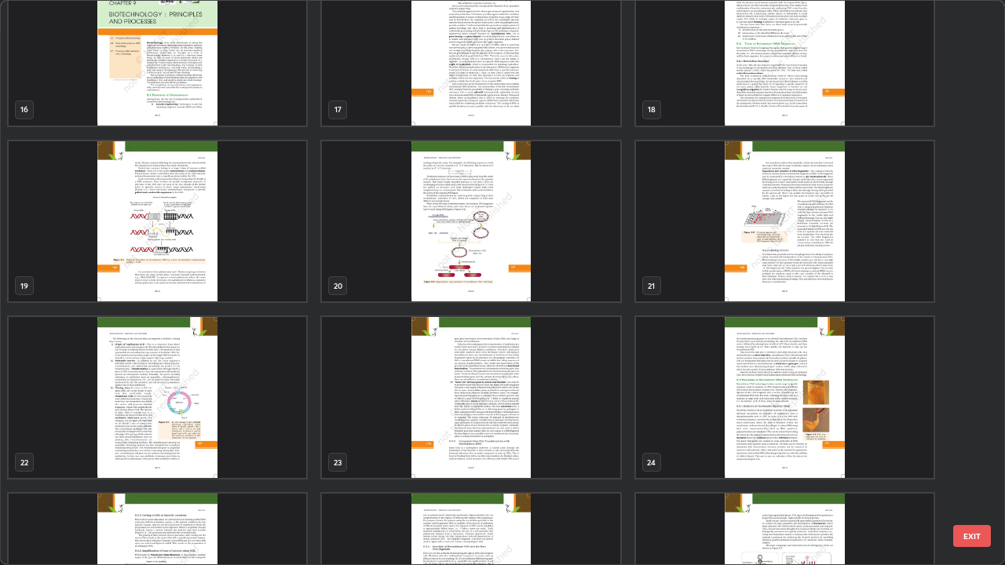
scroll to position [900, 0]
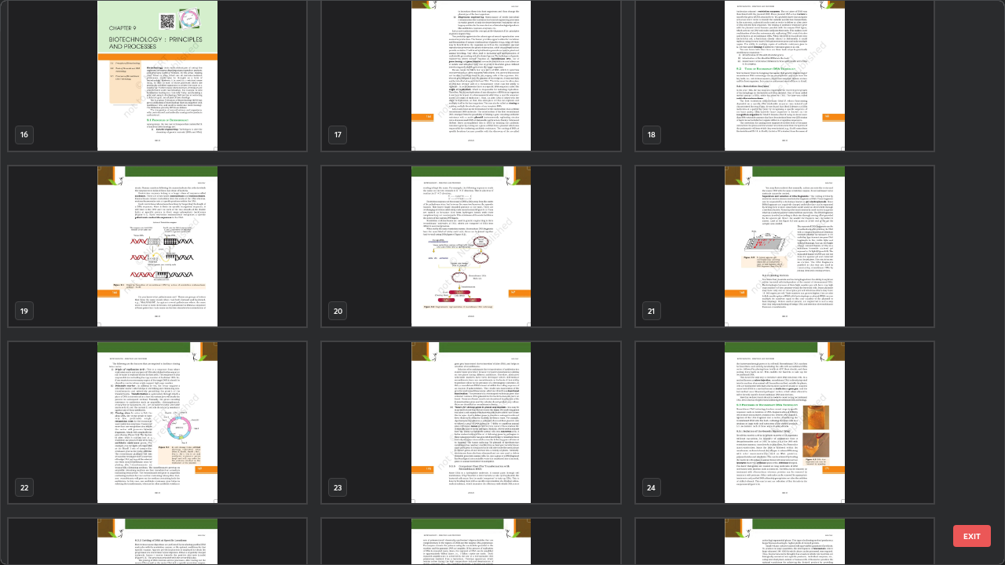
click at [496, 308] on img "grid" at bounding box center [470, 246] width 297 height 161
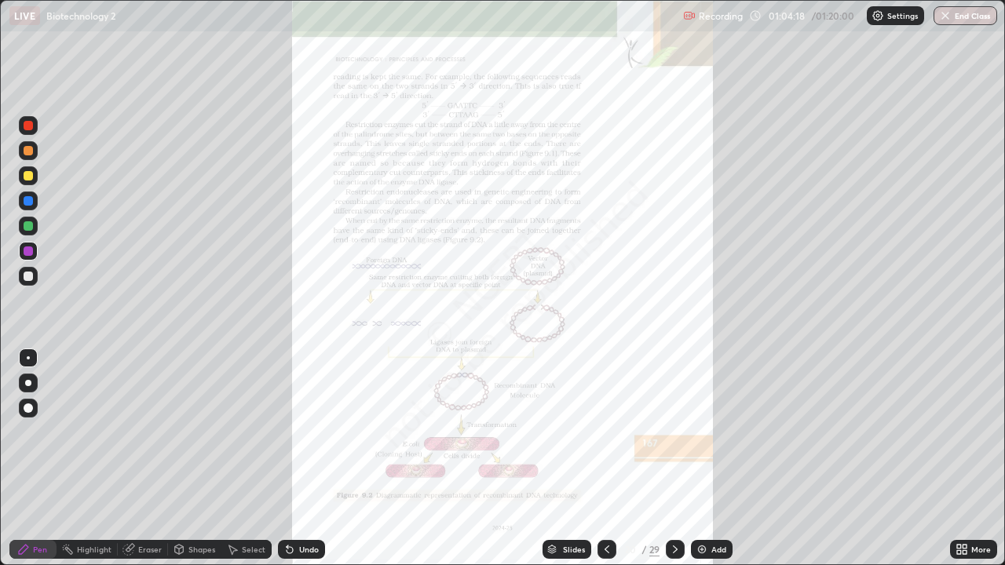
click at [958, 458] on icon at bounding box center [959, 547] width 4 height 4
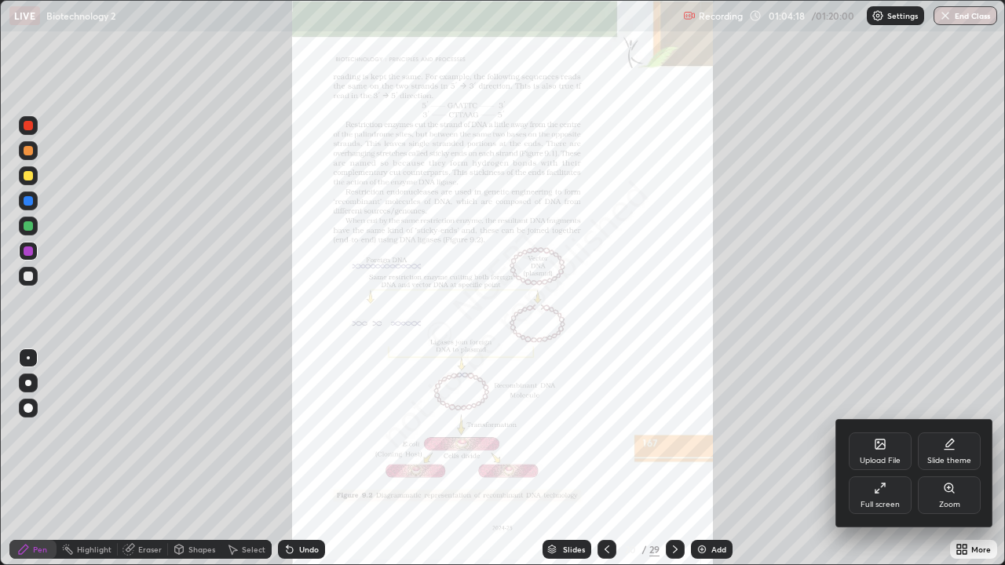
click at [939, 458] on div "Zoom" at bounding box center [949, 495] width 63 height 38
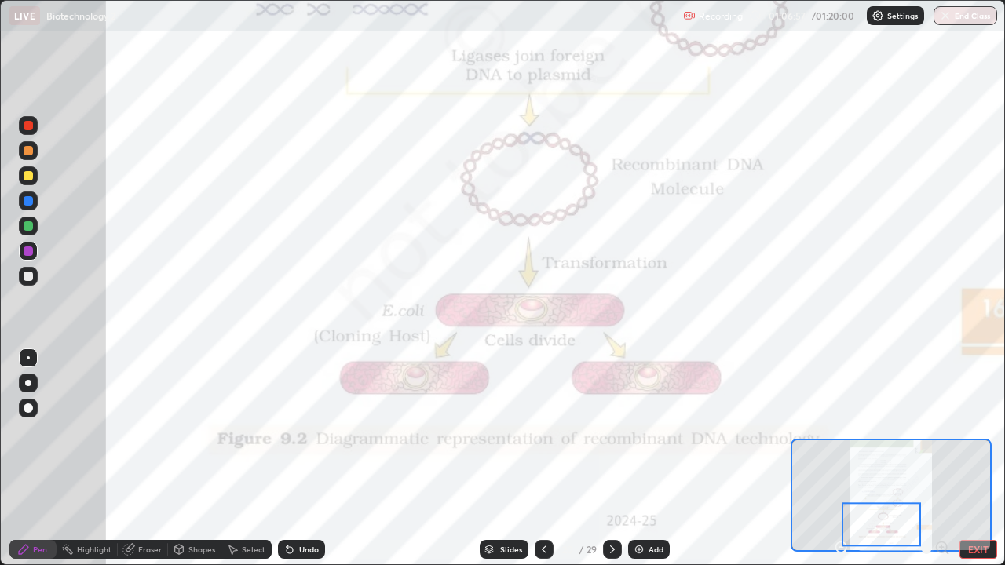
click at [505, 458] on div "Slides" at bounding box center [511, 550] width 22 height 8
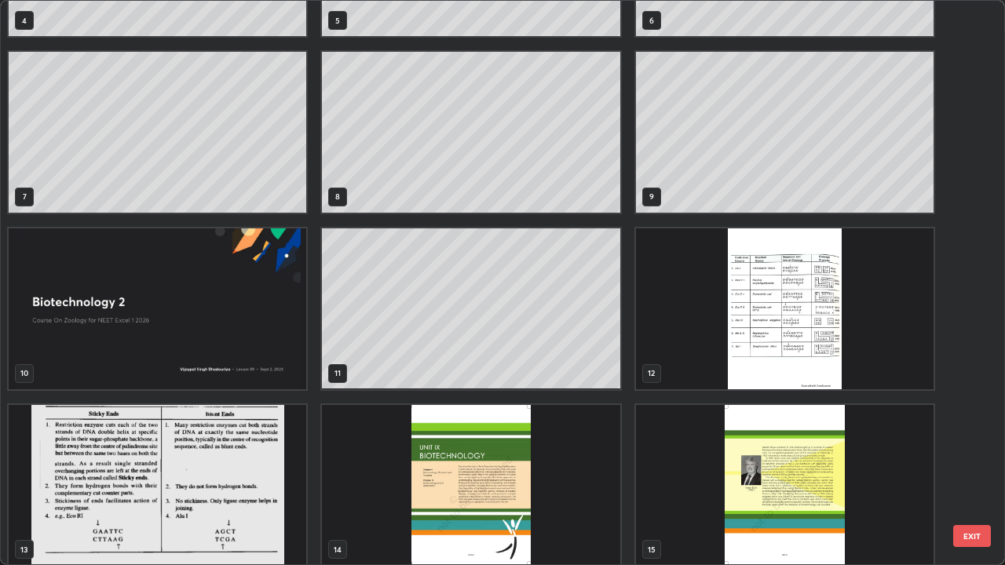
scroll to position [307, 0]
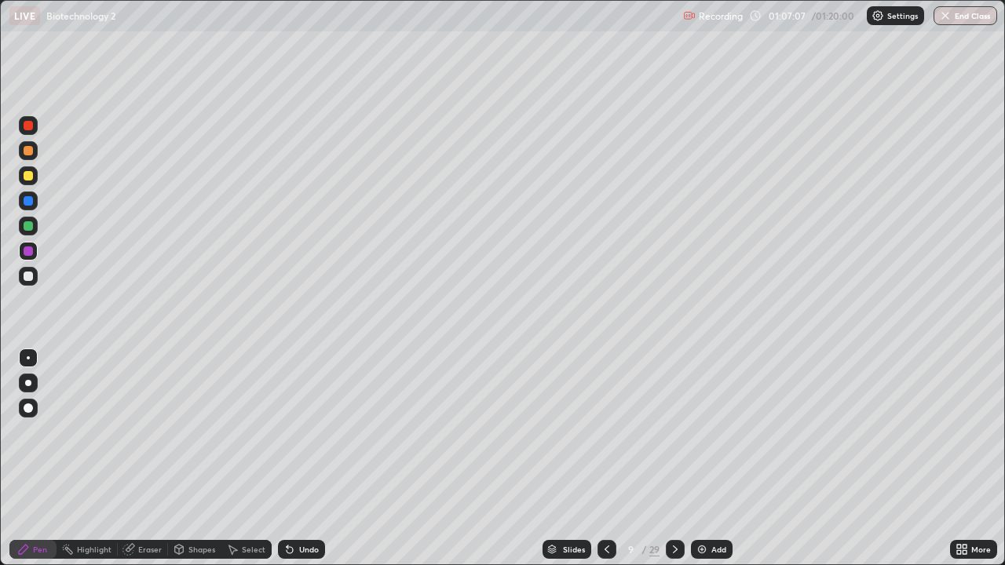
click at [705, 458] on img at bounding box center [701, 549] width 13 height 13
click at [31, 201] on div at bounding box center [28, 200] width 9 height 9
click at [954, 14] on button "End Class" at bounding box center [965, 15] width 64 height 19
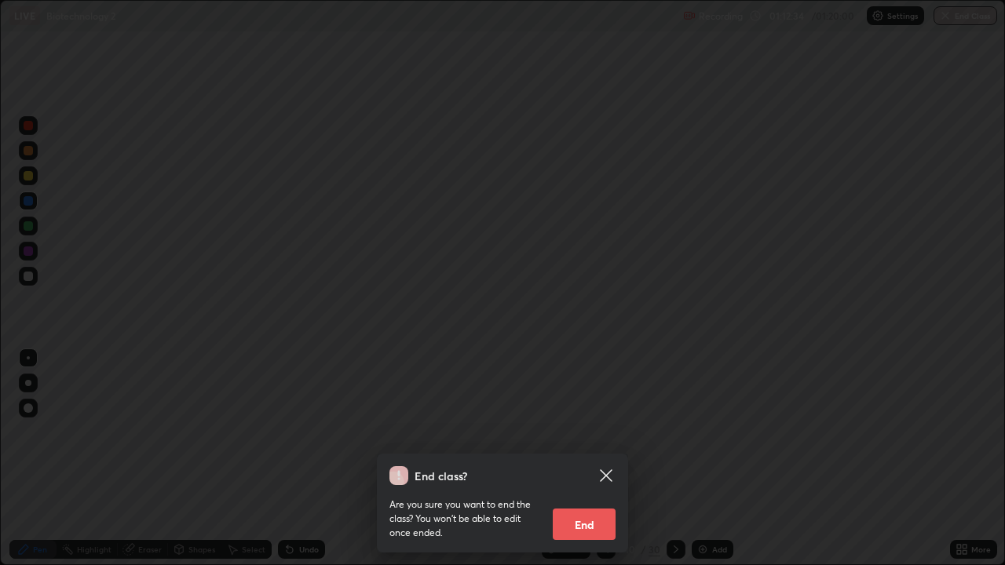
click at [592, 458] on button "End" at bounding box center [584, 524] width 63 height 31
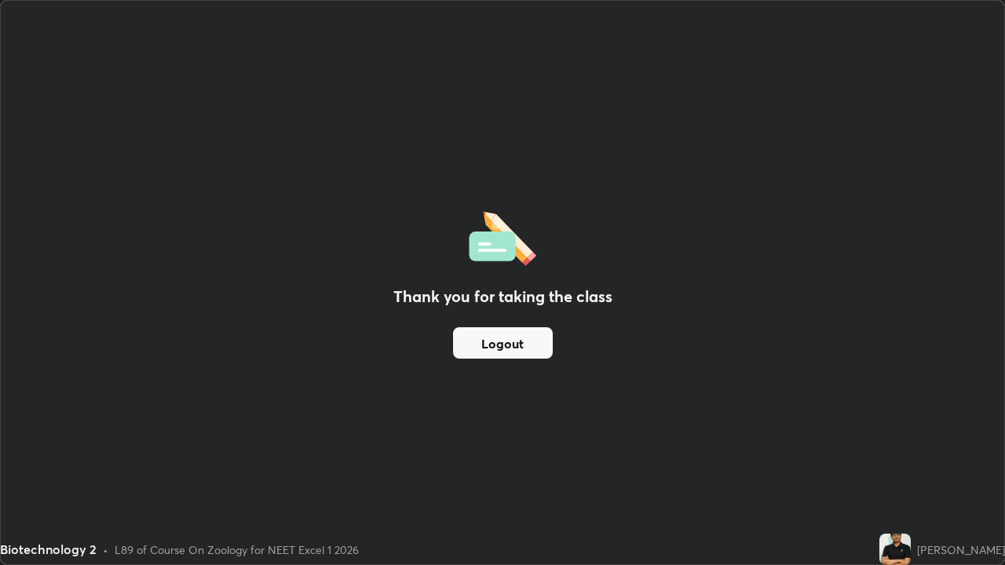
click at [518, 346] on button "Logout" at bounding box center [503, 342] width 100 height 31
click at [513, 347] on button "Logout" at bounding box center [503, 342] width 100 height 31
